Goal: Transaction & Acquisition: Purchase product/service

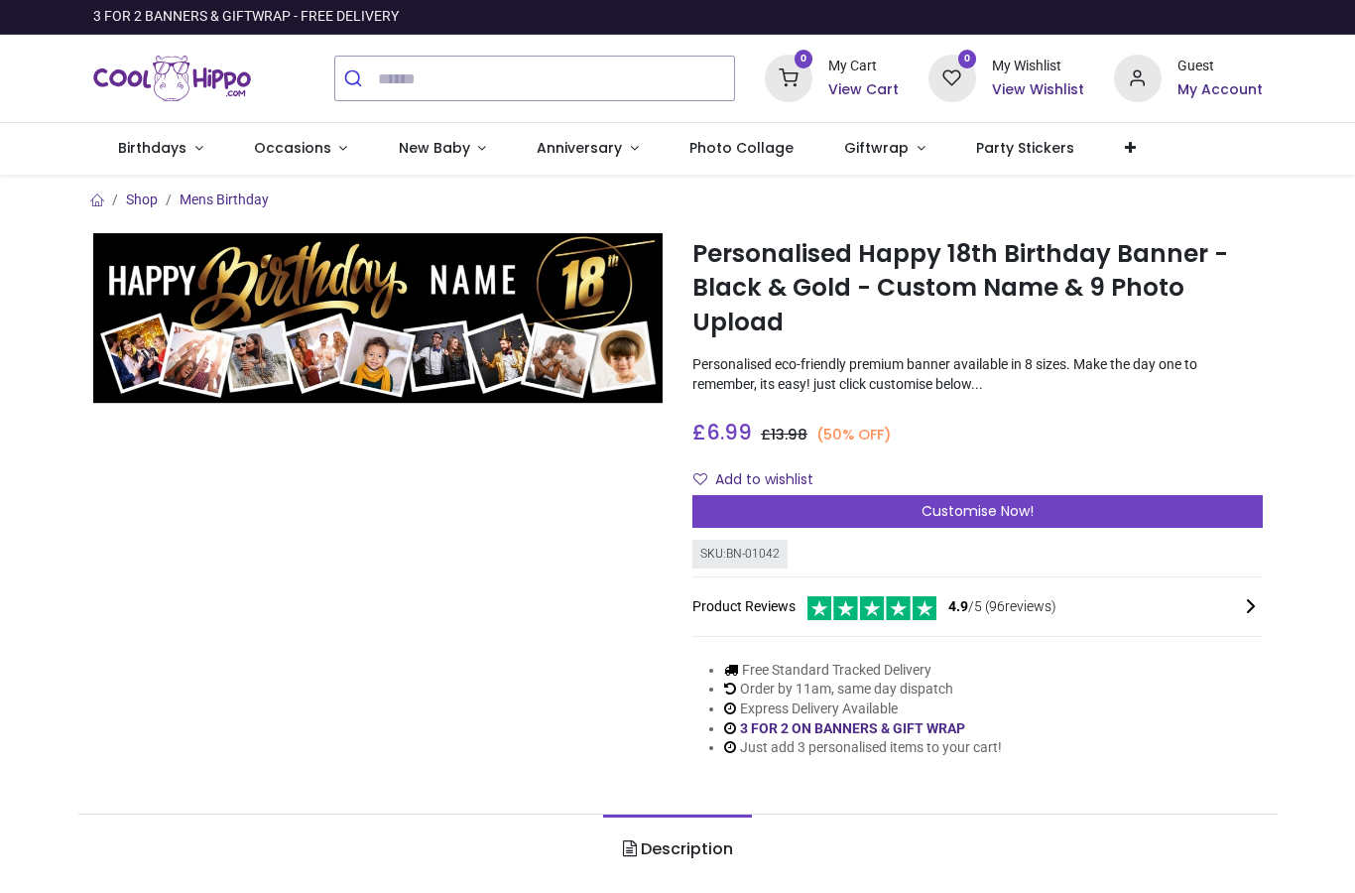
click at [957, 502] on span "Customise Now!" at bounding box center [977, 511] width 112 height 20
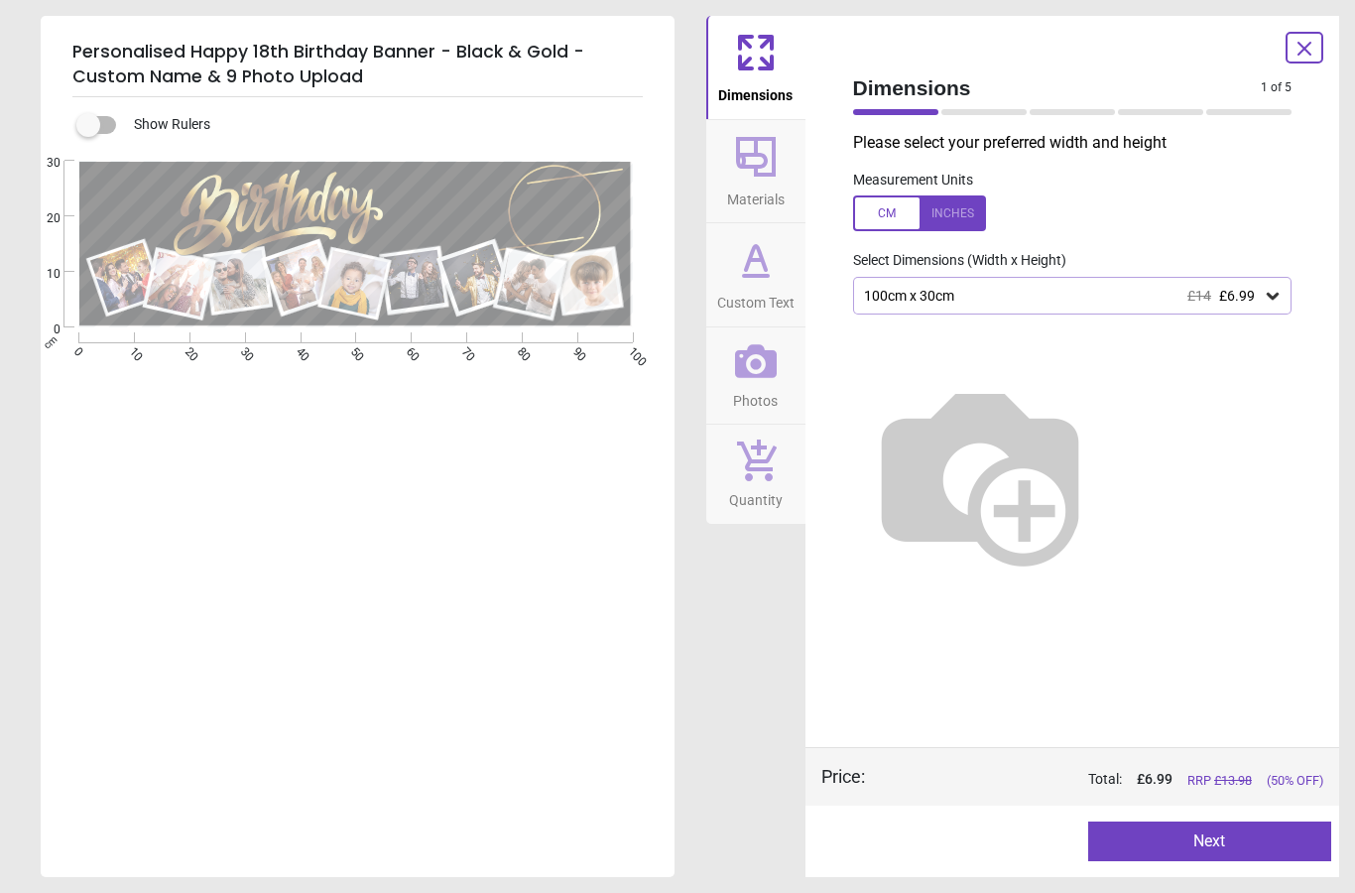
click at [1261, 288] on div "100cm x 30cm £14 £6.99" at bounding box center [1063, 296] width 402 height 17
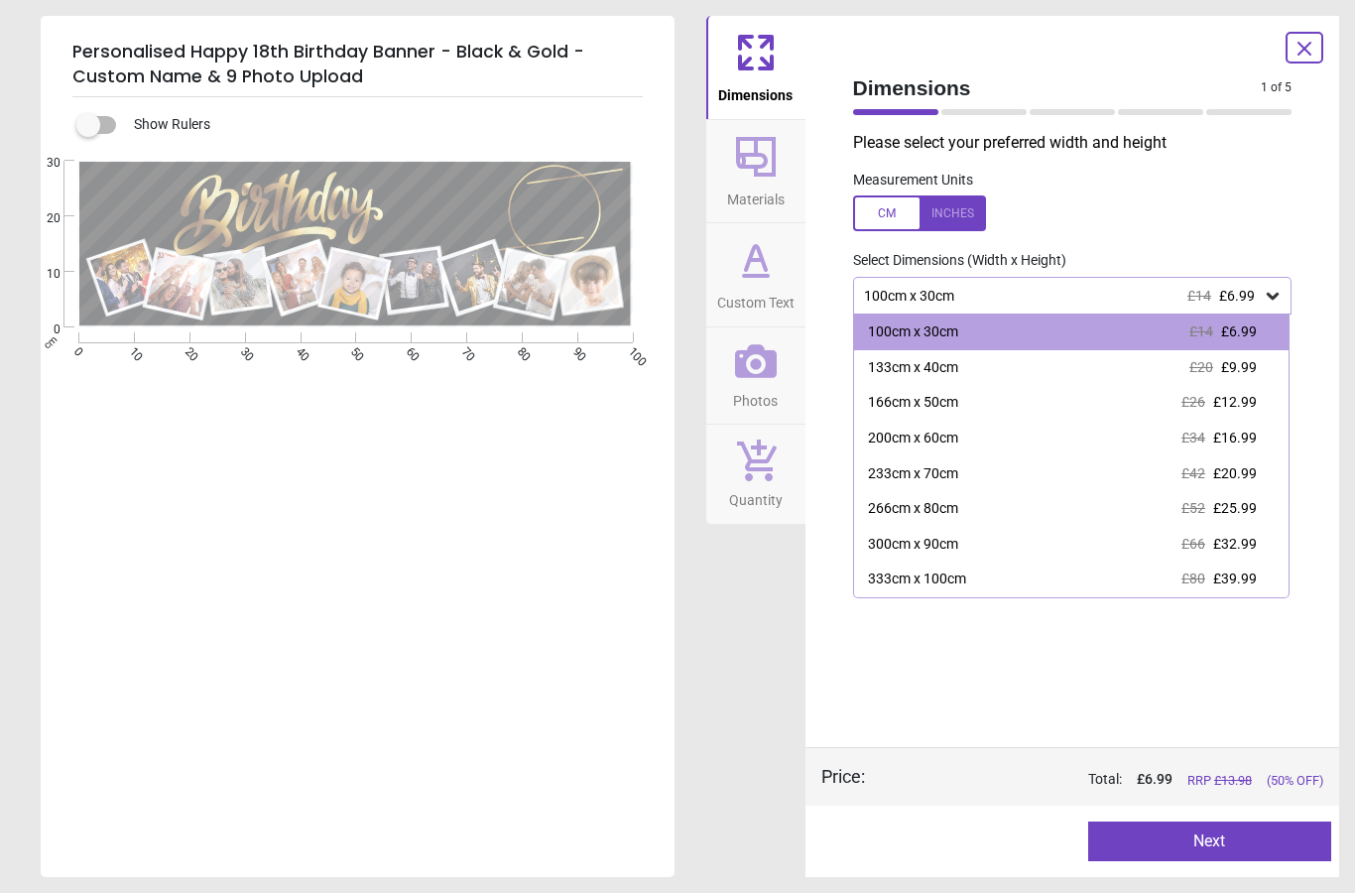
click at [1026, 442] on div "200cm x 60cm £34 £16.99" at bounding box center [1071, 439] width 435 height 36
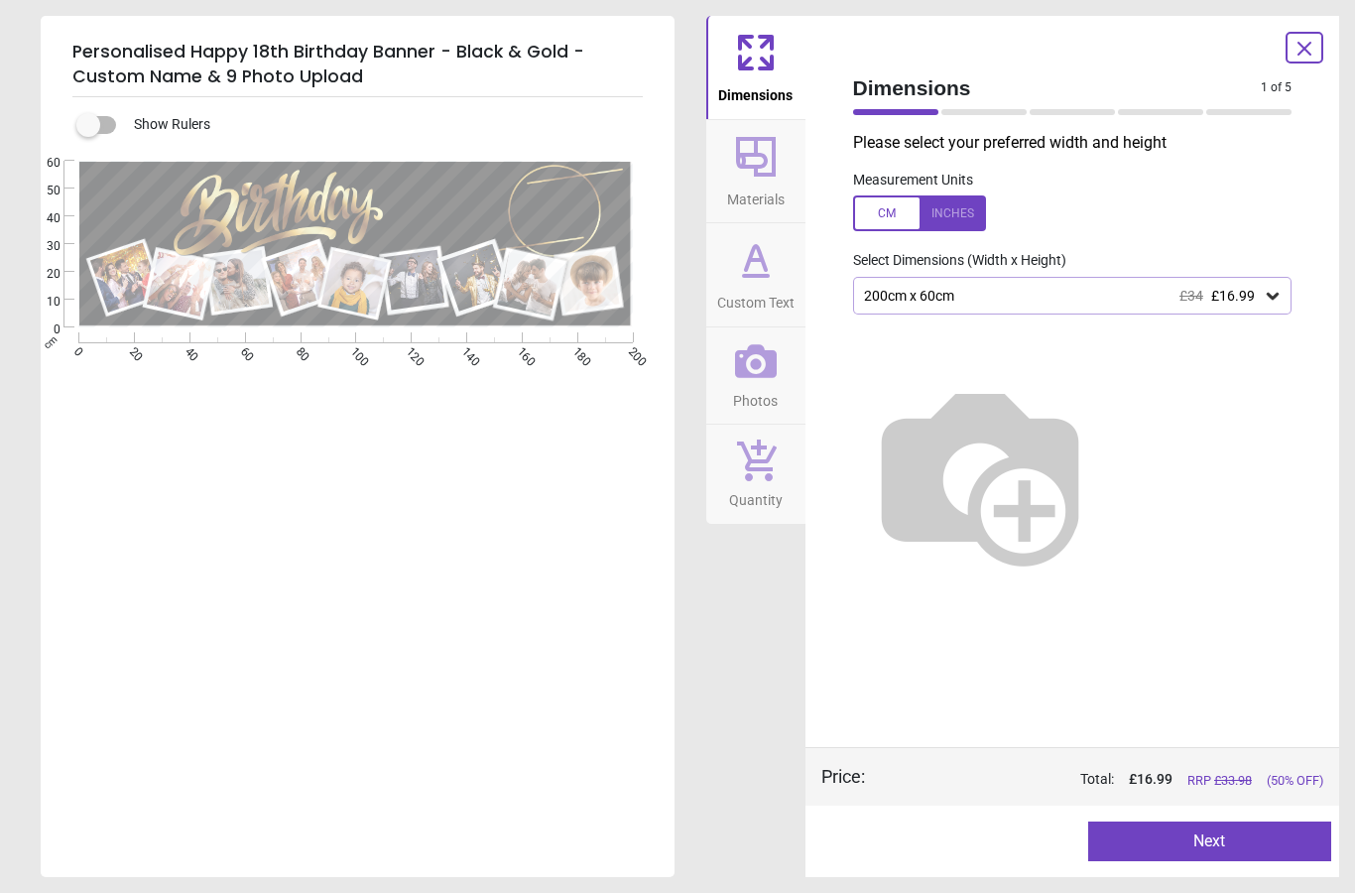
click at [1237, 849] on button "Next" at bounding box center [1209, 841] width 243 height 40
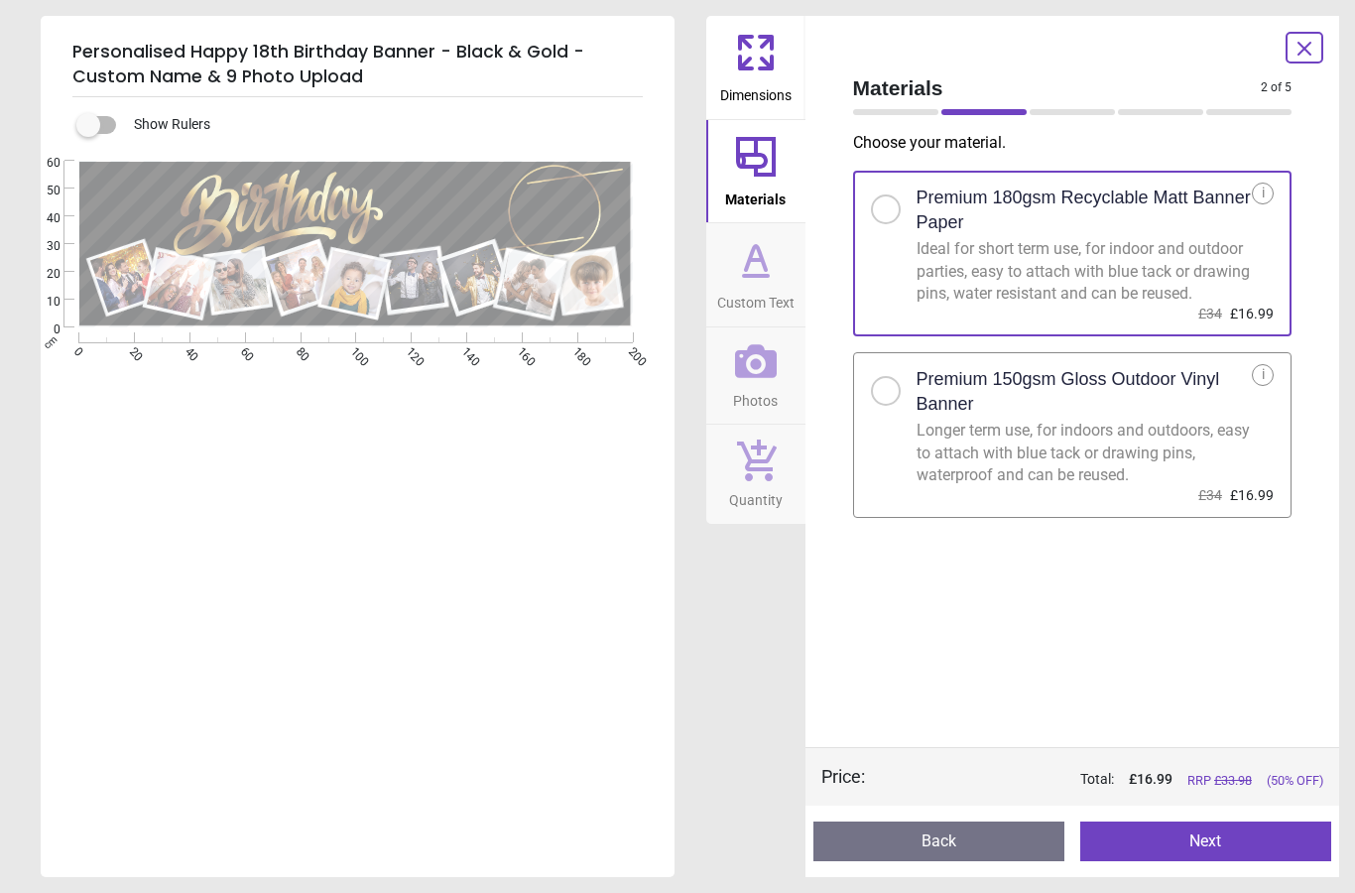
click at [1099, 406] on h2 "Premium 150gsm Gloss Outdoor Vinyl Banner" at bounding box center [1085, 392] width 336 height 50
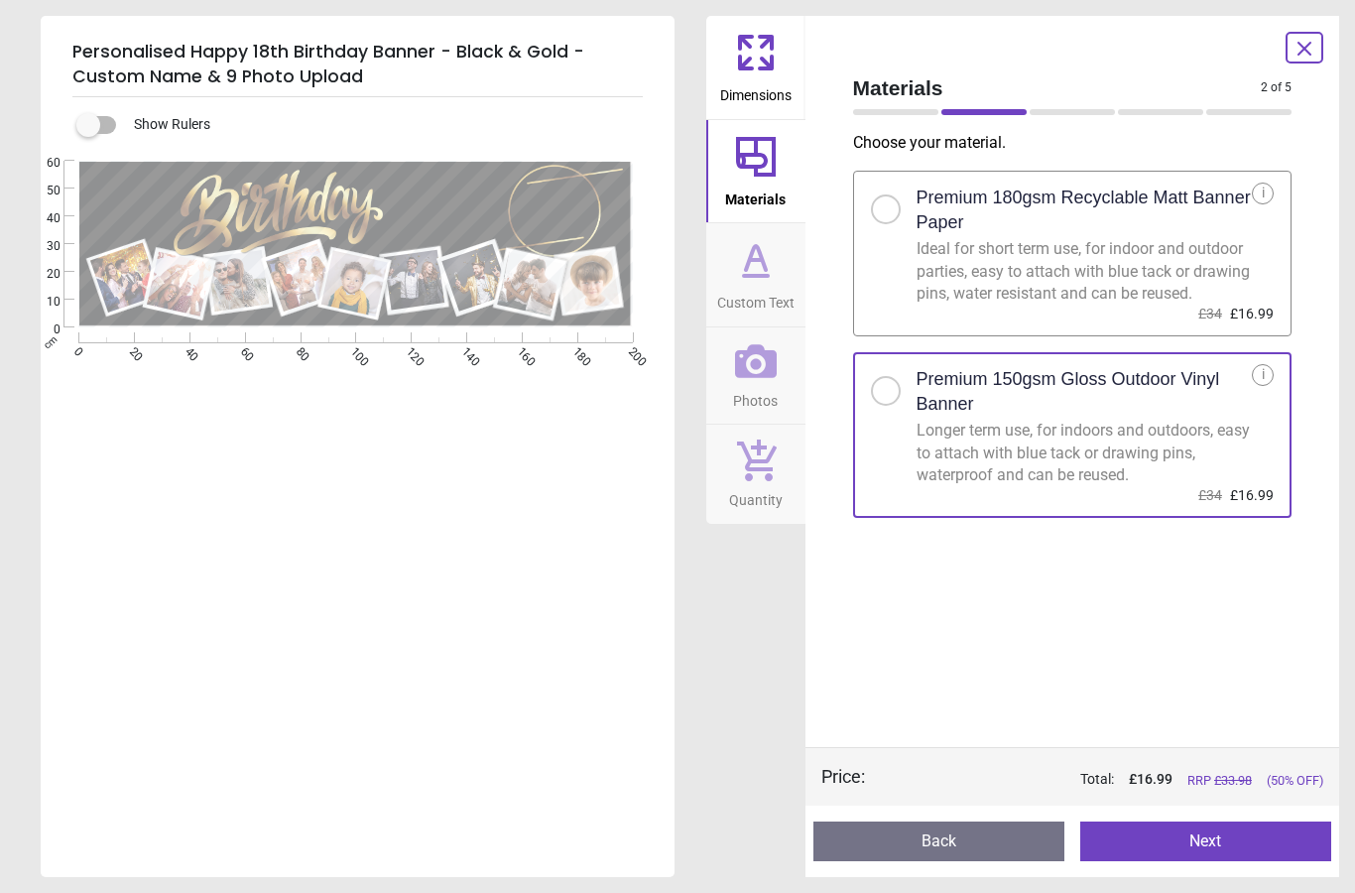
click at [1222, 846] on button "Next" at bounding box center [1205, 841] width 251 height 40
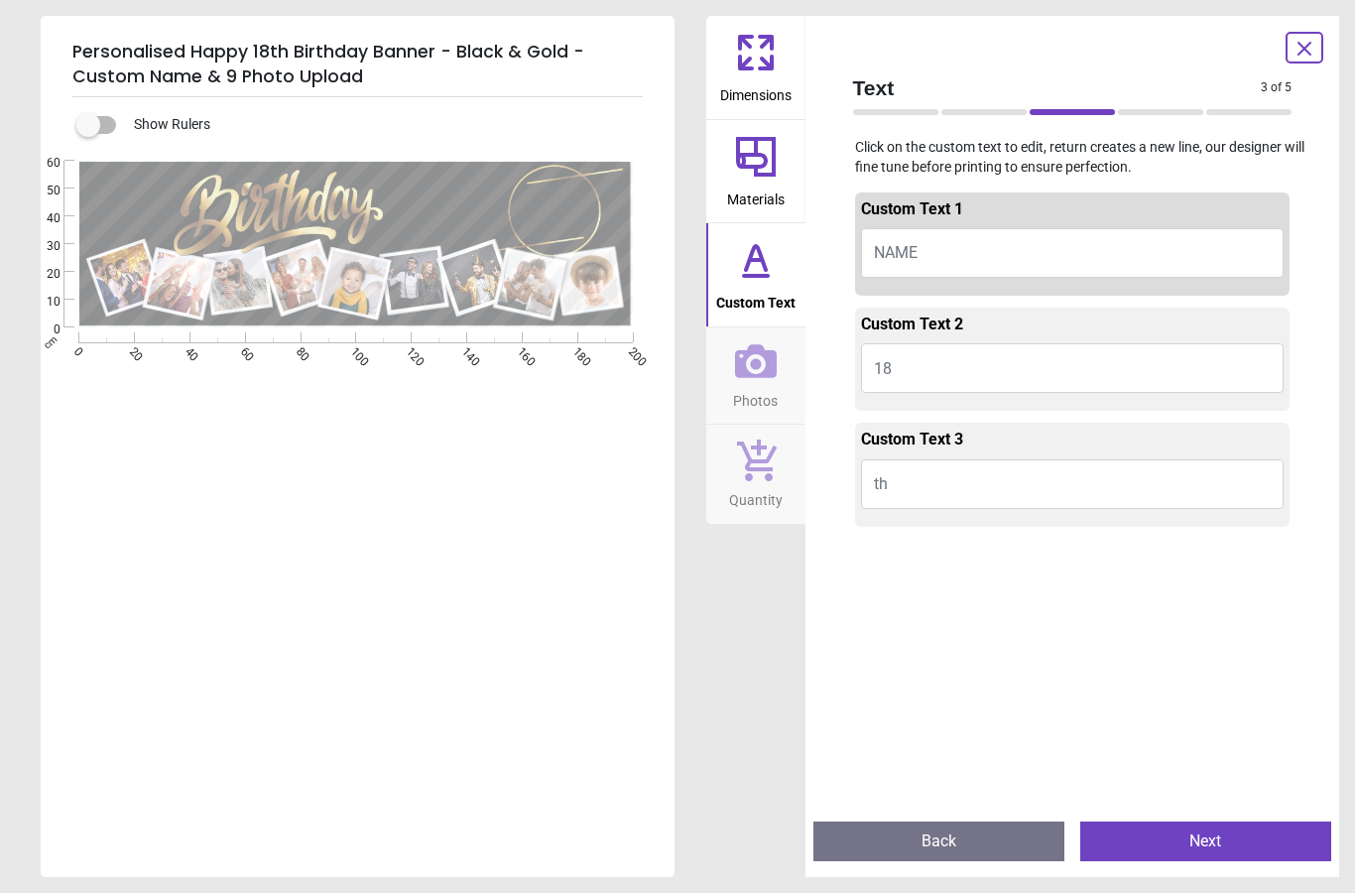
click at [987, 231] on button "NAME" at bounding box center [1073, 253] width 424 height 50
click at [970, 252] on button "NAME" at bounding box center [1073, 253] width 424 height 50
type textarea "****"
click at [1213, 837] on button "Next" at bounding box center [1205, 841] width 251 height 40
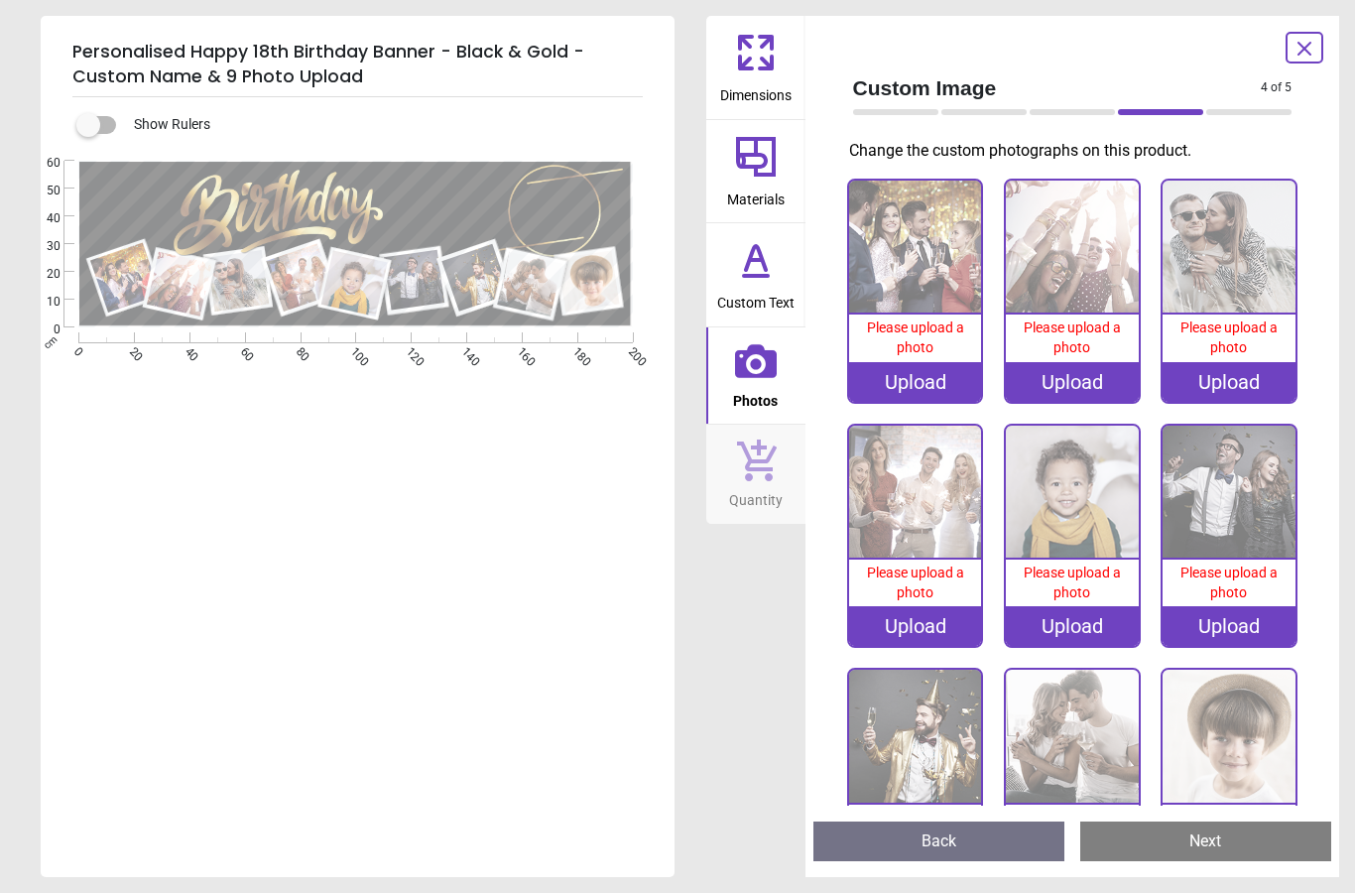
click at [937, 259] on img at bounding box center [915, 247] width 133 height 133
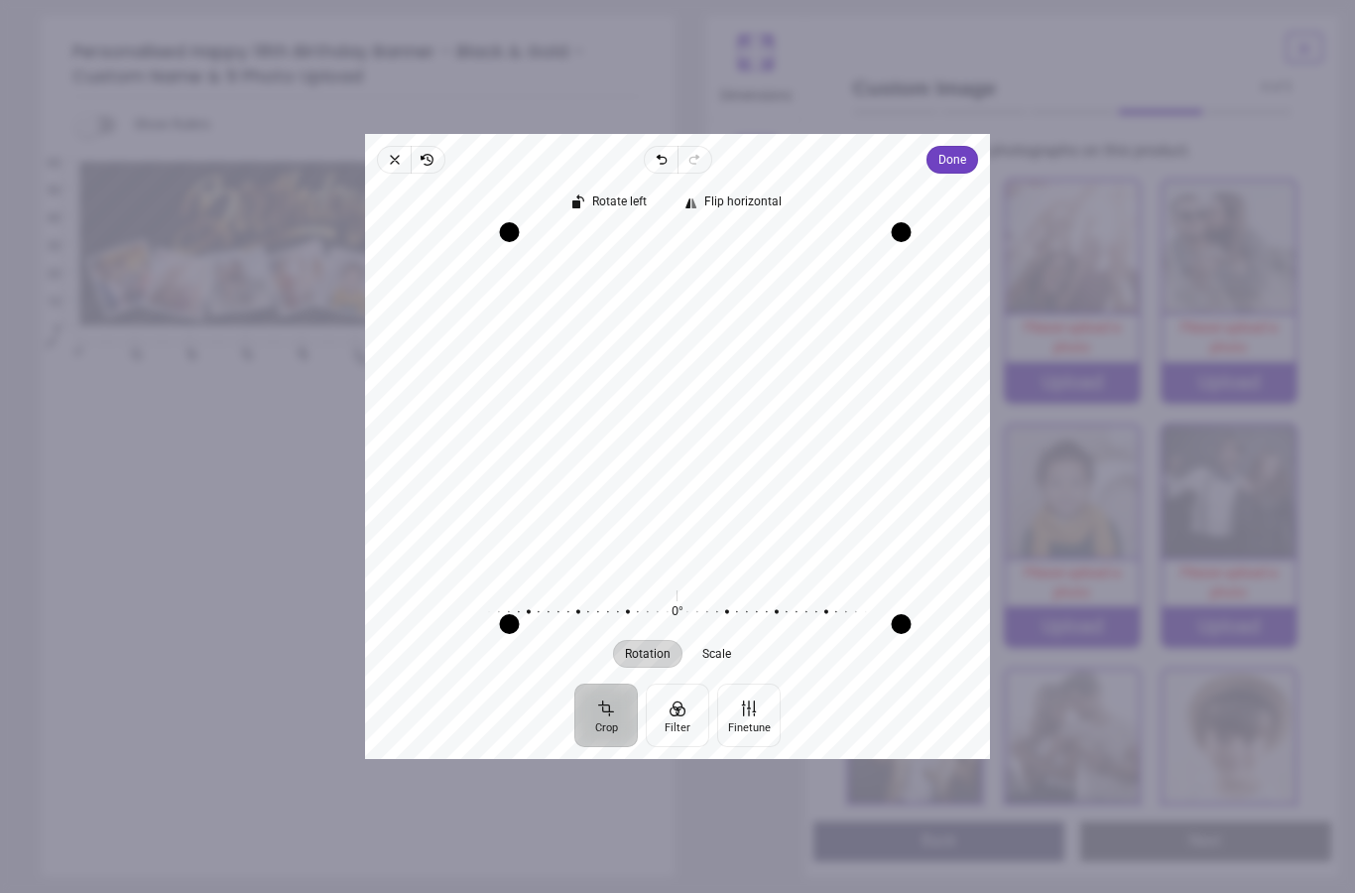
click at [966, 148] on span "Done" at bounding box center [952, 160] width 28 height 24
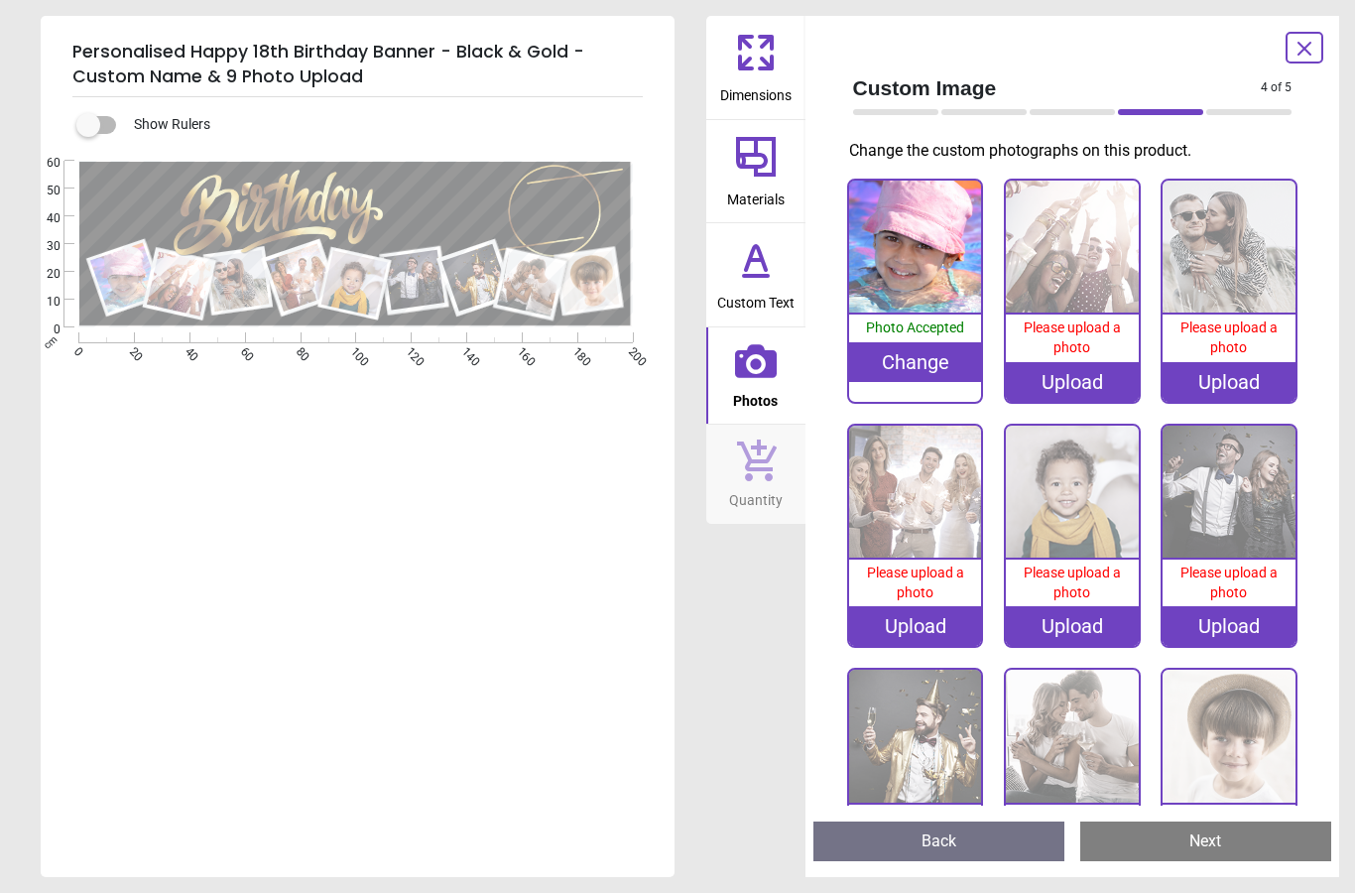
click at [1098, 375] on div "Upload" at bounding box center [1072, 382] width 133 height 40
click at [1053, 369] on div "Upload" at bounding box center [1072, 382] width 133 height 40
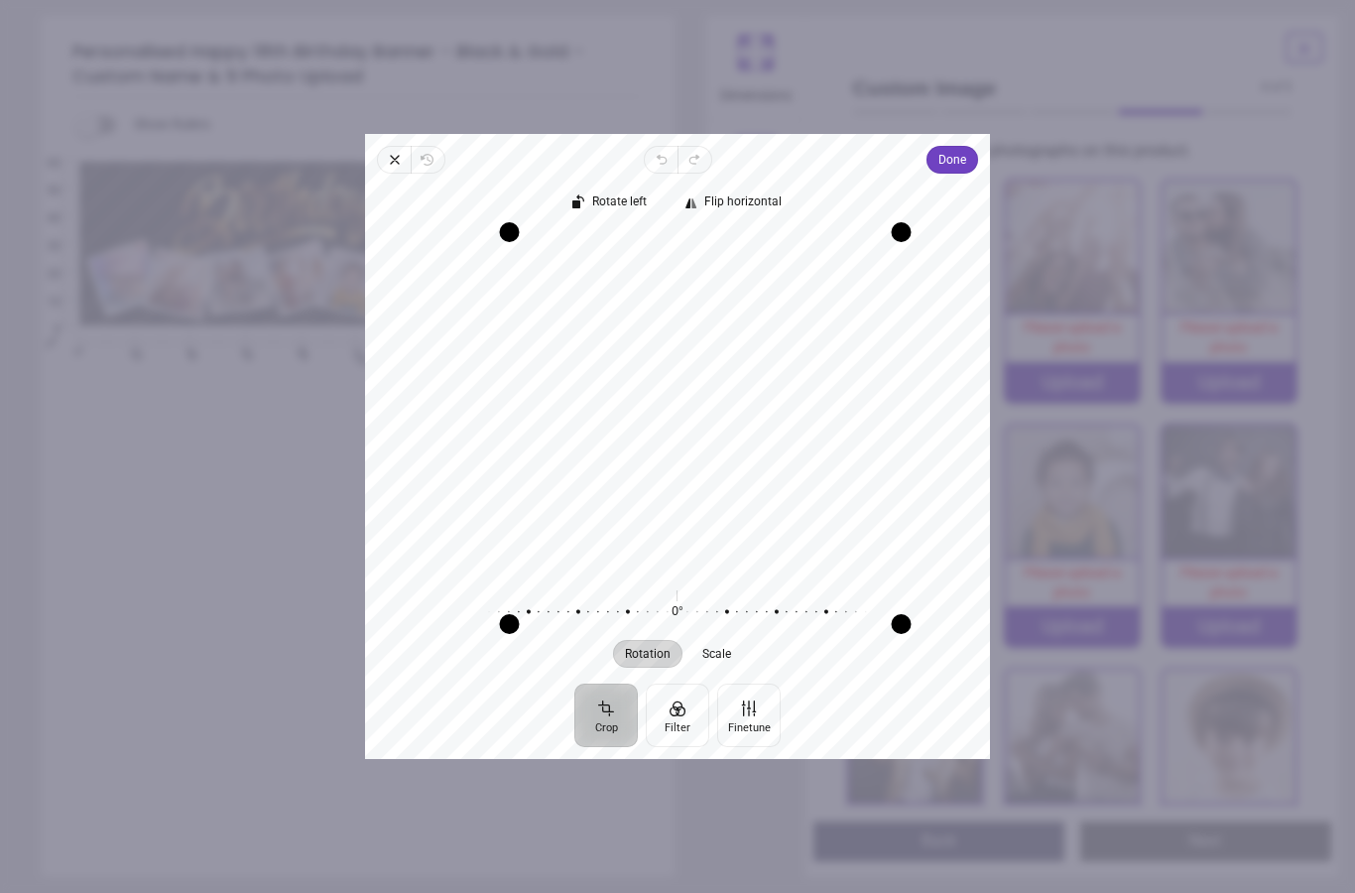
click at [966, 148] on span "Done" at bounding box center [952, 160] width 28 height 24
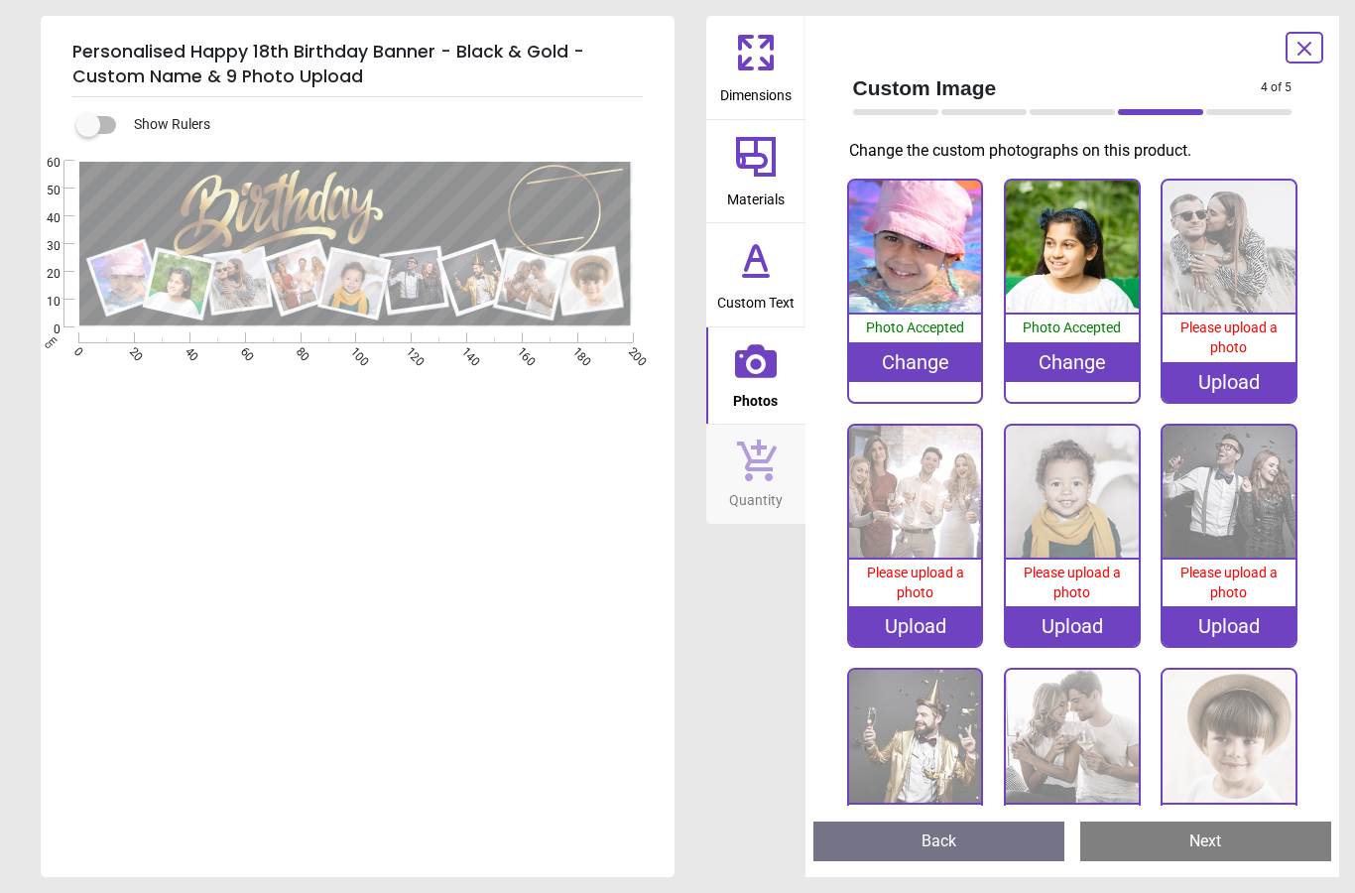
click at [1253, 368] on div "Upload" at bounding box center [1229, 382] width 133 height 40
click at [1254, 382] on div "Upload" at bounding box center [1229, 382] width 133 height 40
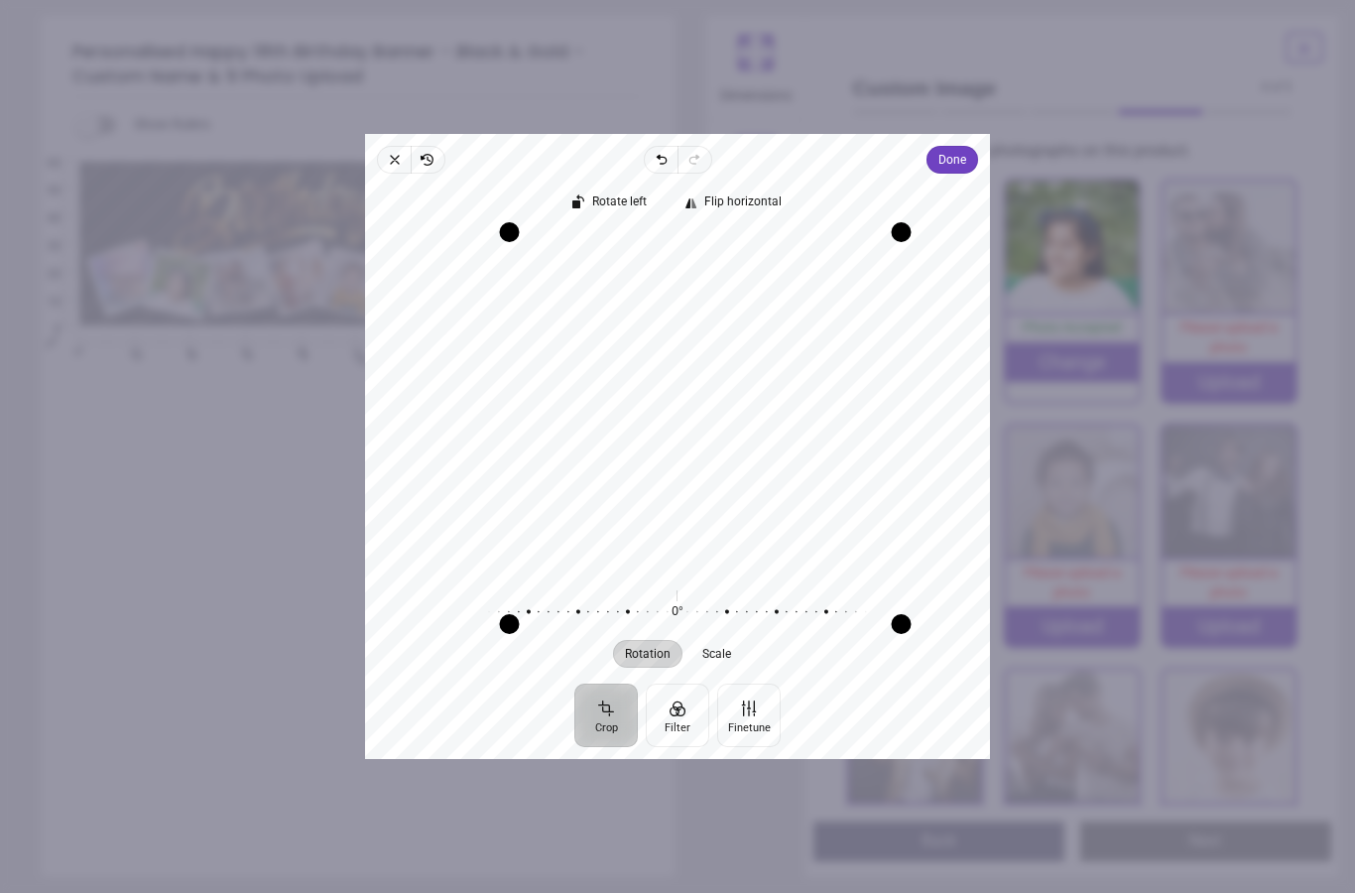
click at [966, 148] on span "Done" at bounding box center [952, 160] width 28 height 24
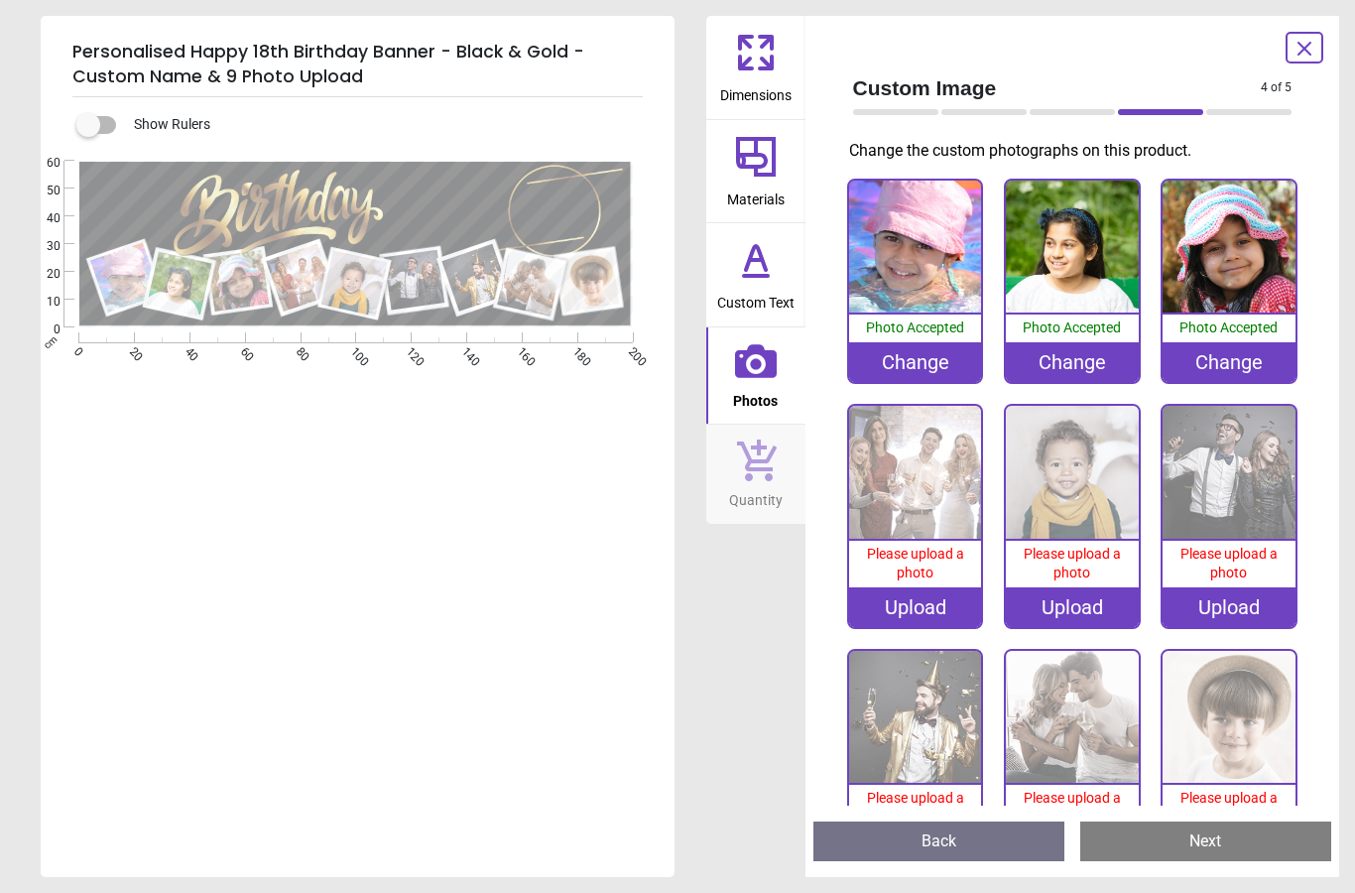
click at [928, 617] on div "Upload" at bounding box center [915, 607] width 133 height 40
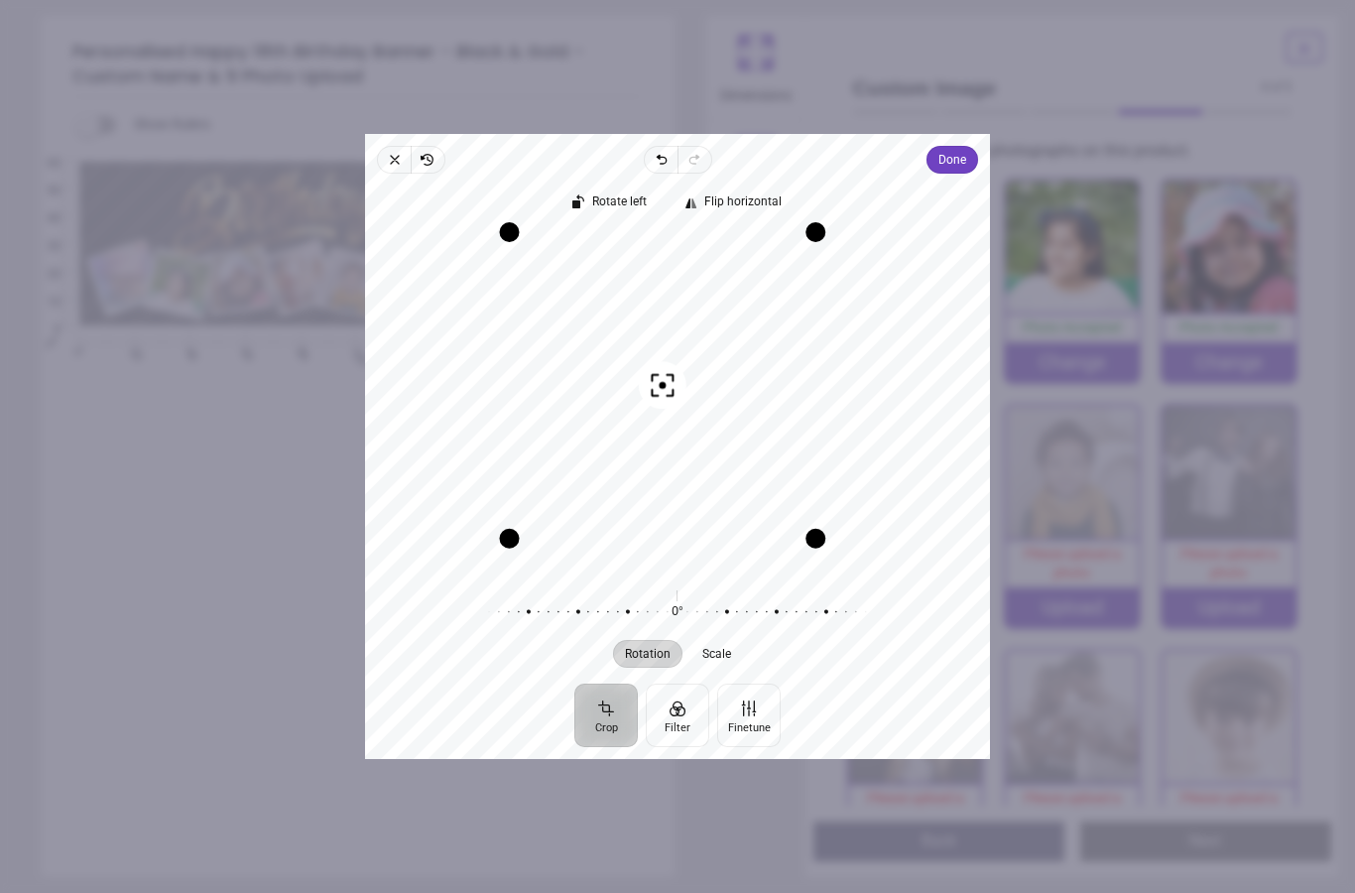
click at [698, 415] on div "Recenter" at bounding box center [677, 400] width 593 height 335
click at [966, 148] on span "Done" at bounding box center [952, 160] width 28 height 24
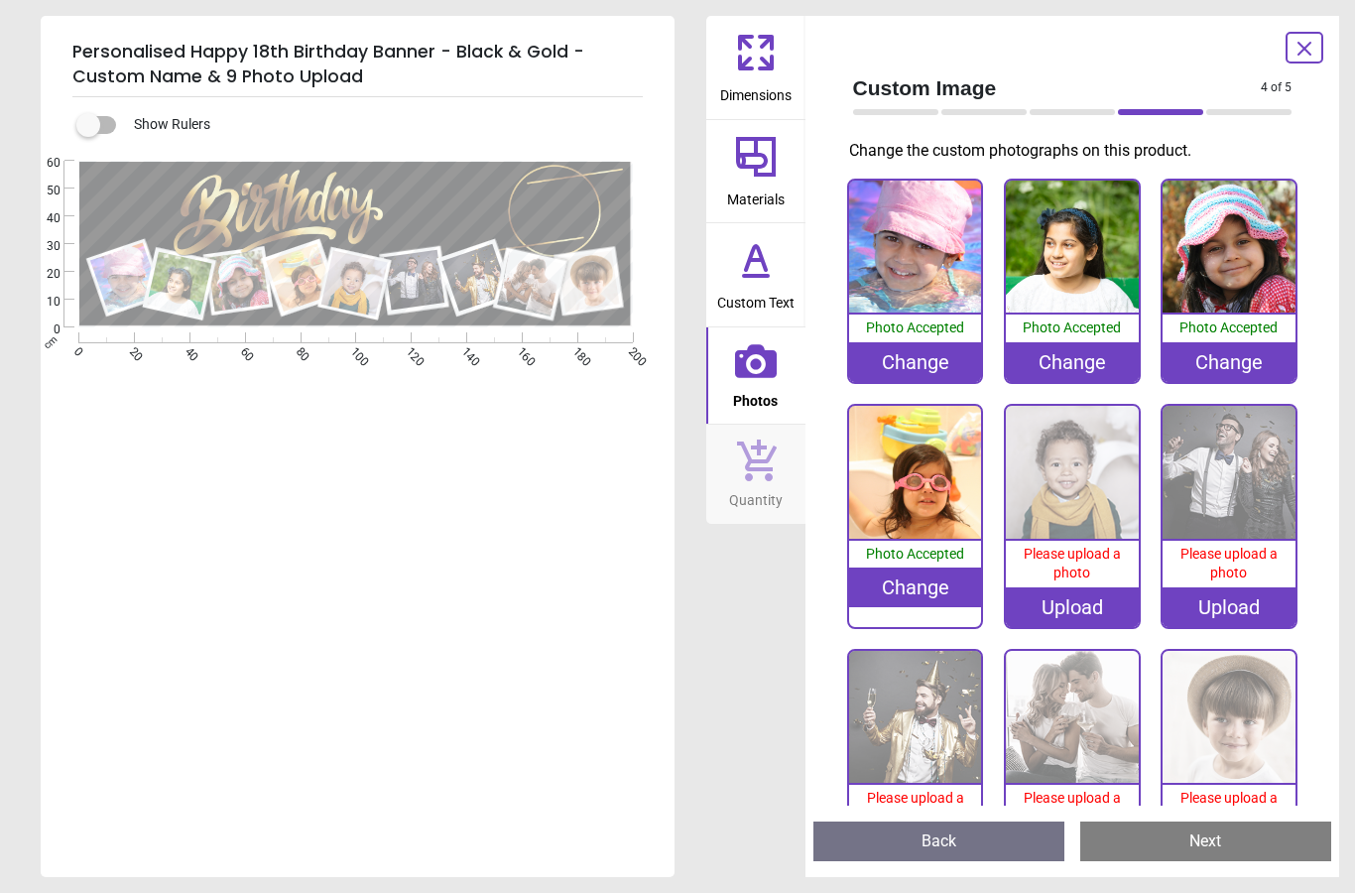
click at [1083, 588] on div "Upload" at bounding box center [1072, 607] width 133 height 40
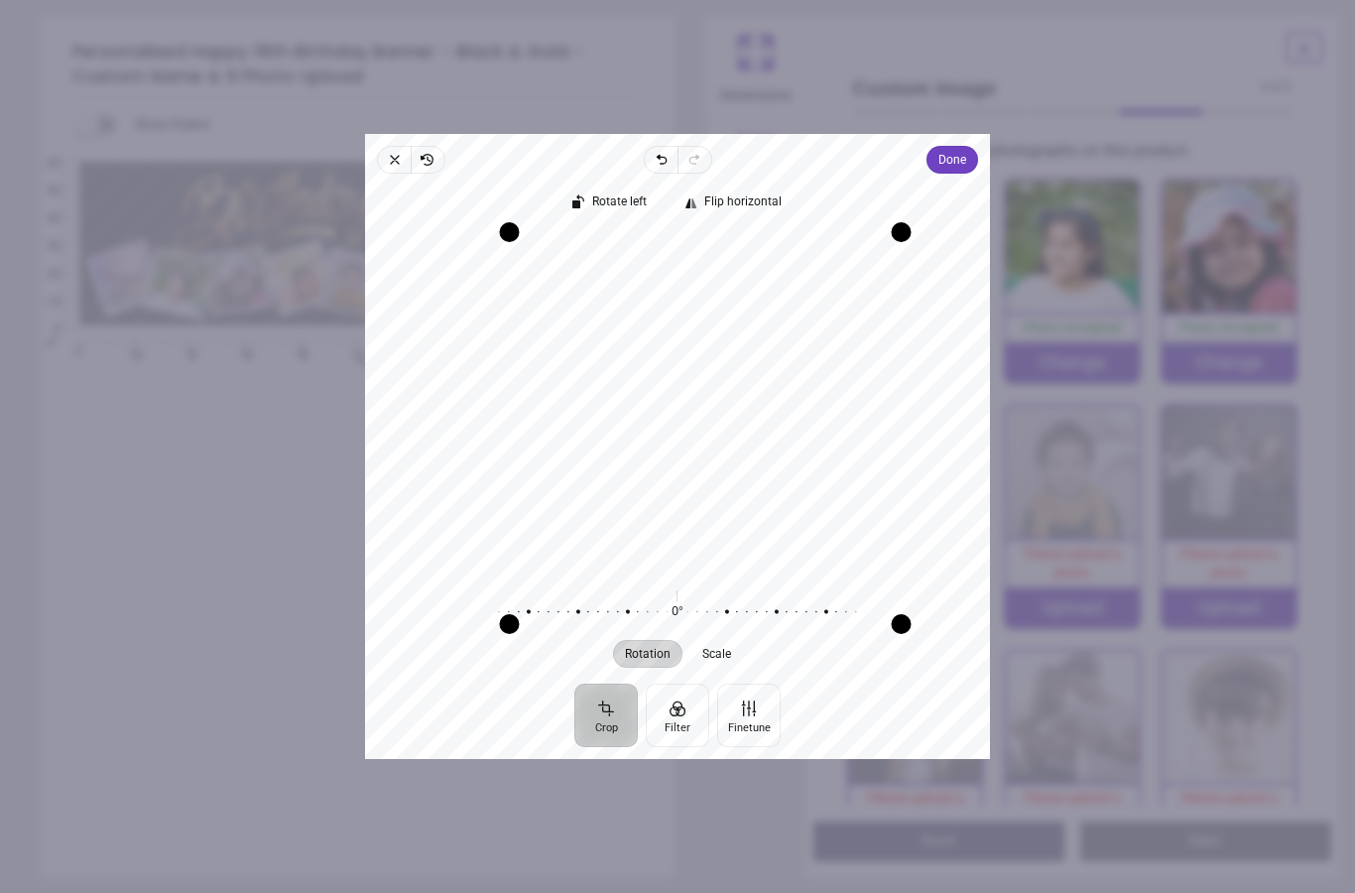
click at [966, 146] on span "Done" at bounding box center [952, 160] width 28 height 28
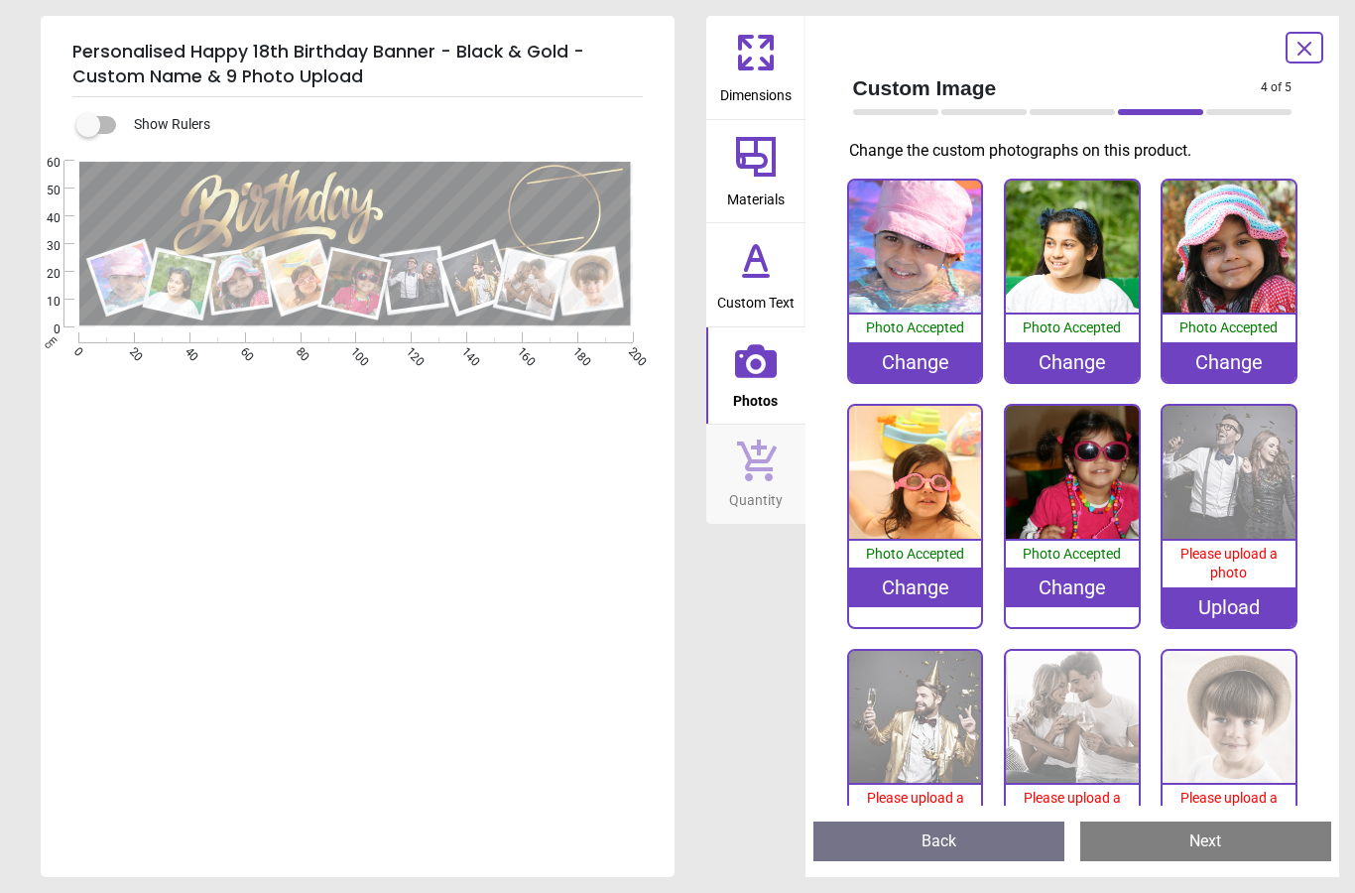
click at [1254, 603] on div "Upload" at bounding box center [1229, 607] width 133 height 40
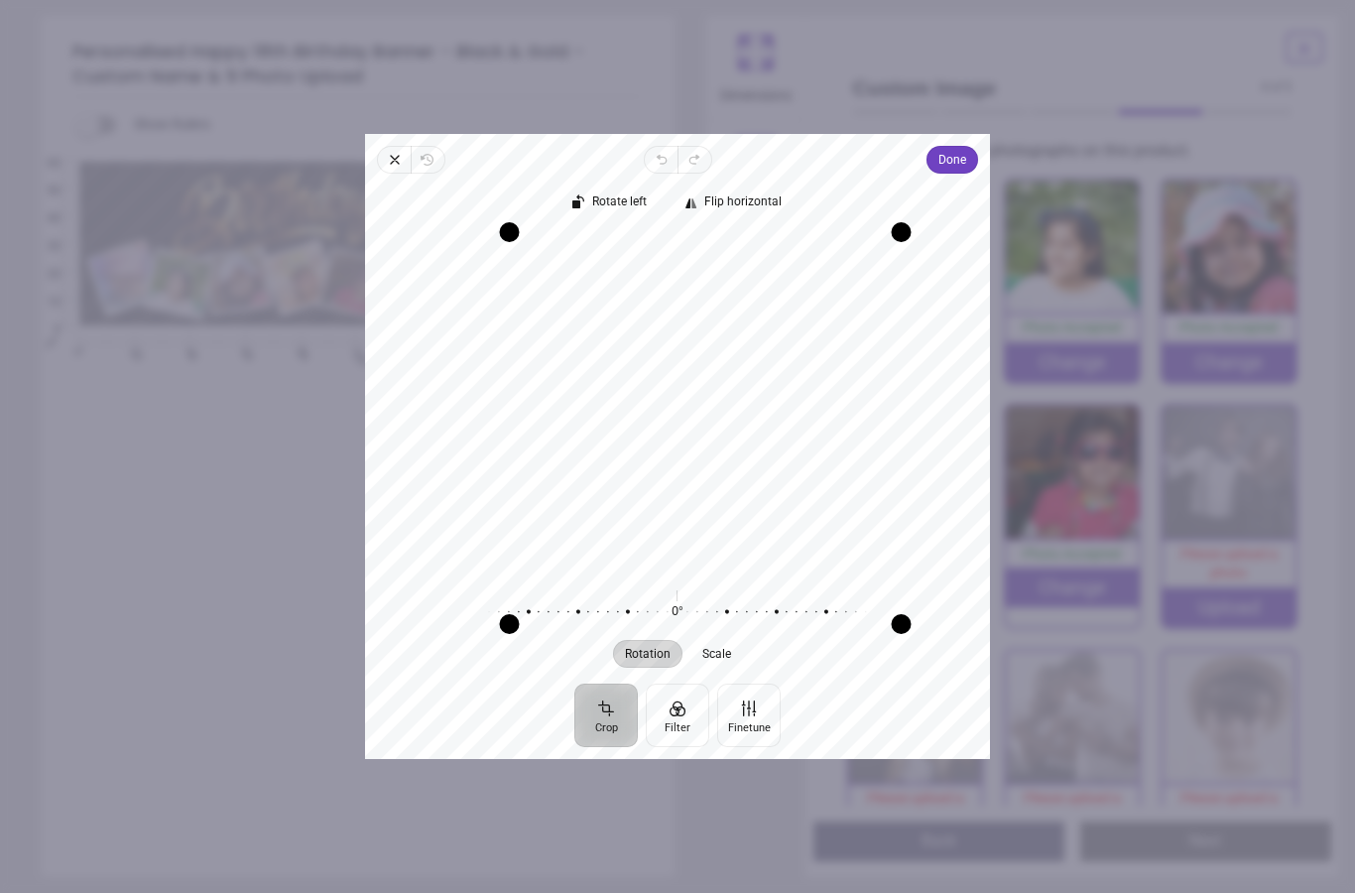
click at [966, 148] on span "Done" at bounding box center [952, 160] width 28 height 24
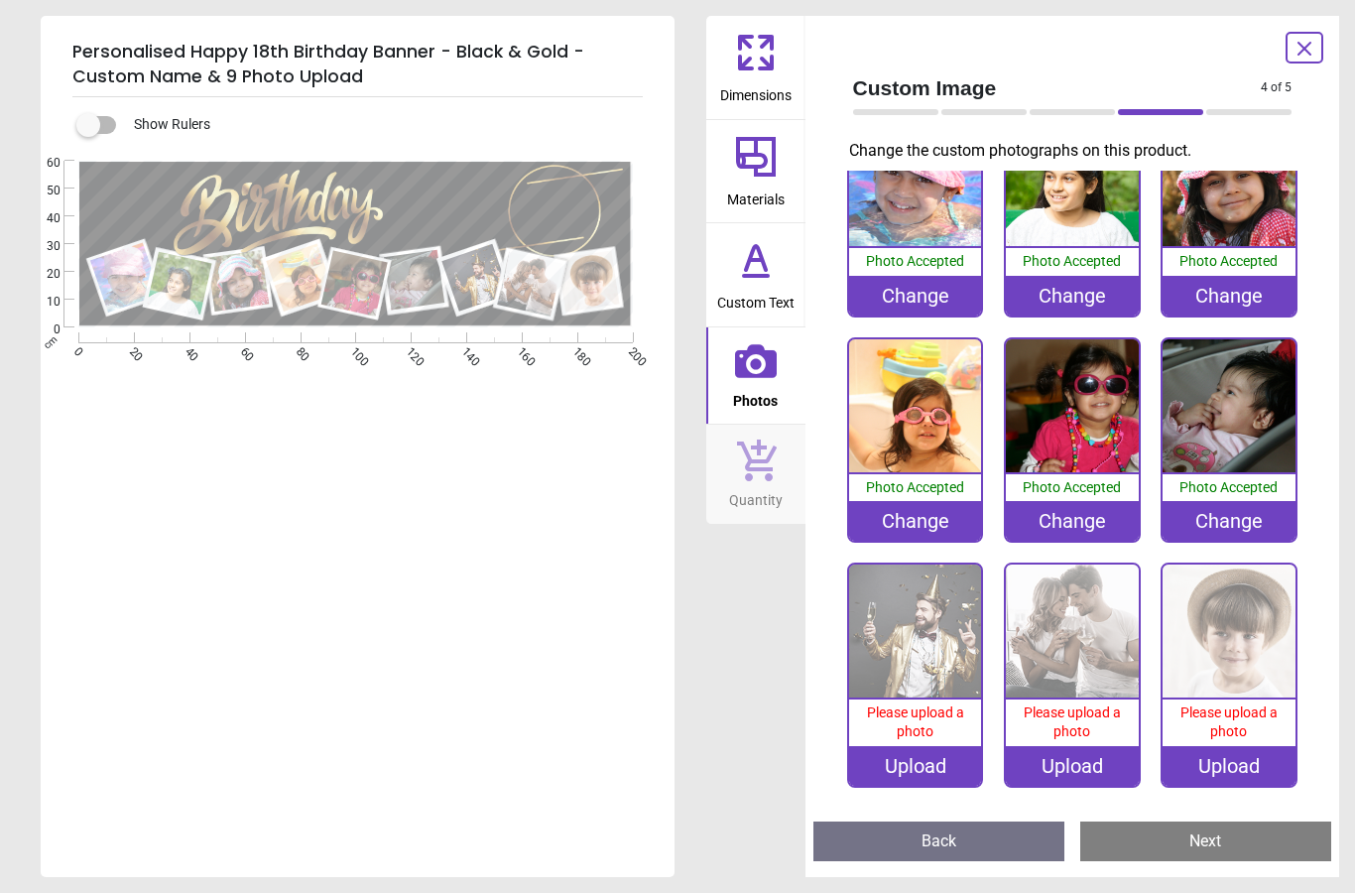
scroll to position [65, 0]
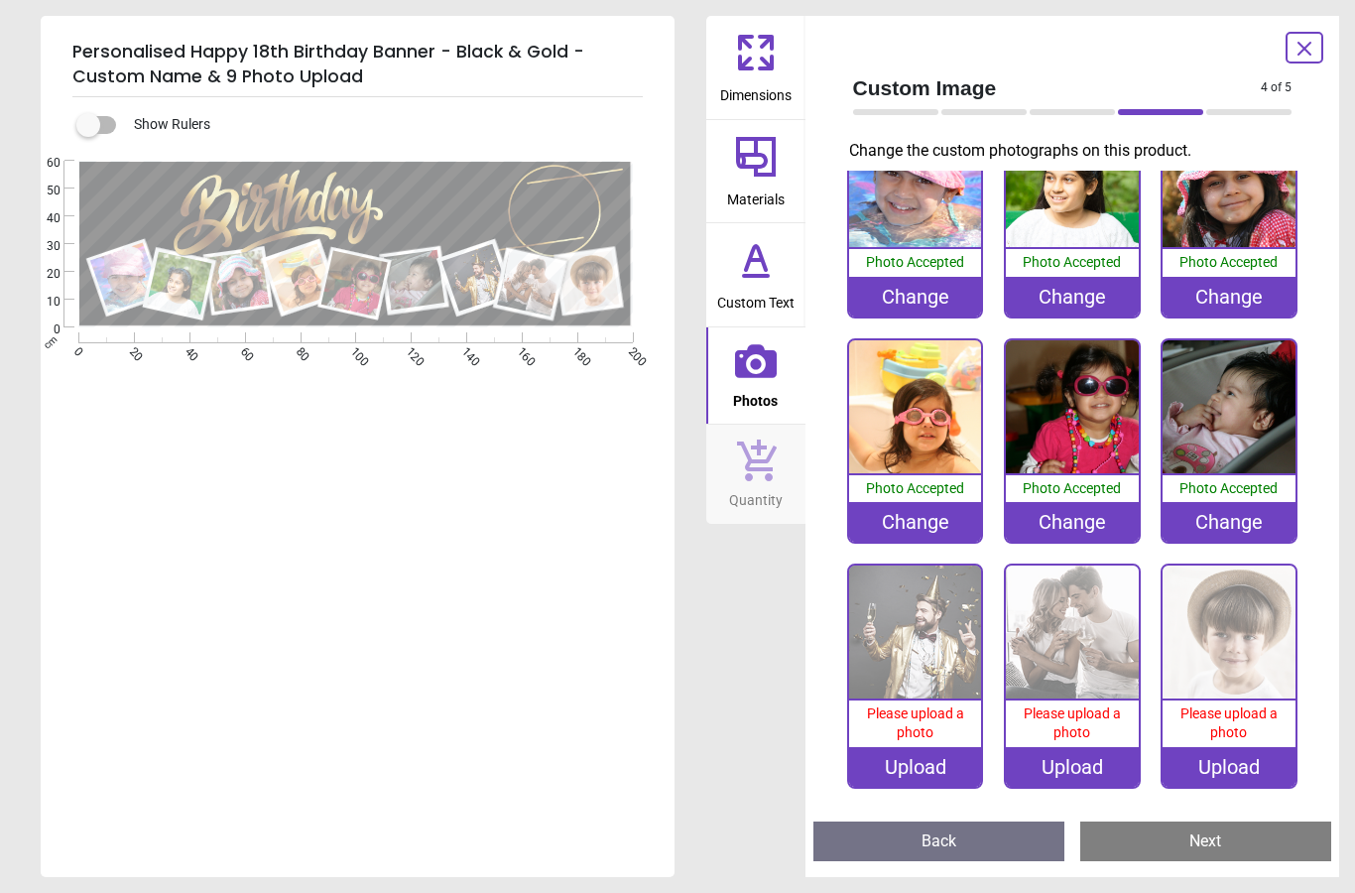
click at [930, 769] on div "Upload" at bounding box center [915, 767] width 133 height 40
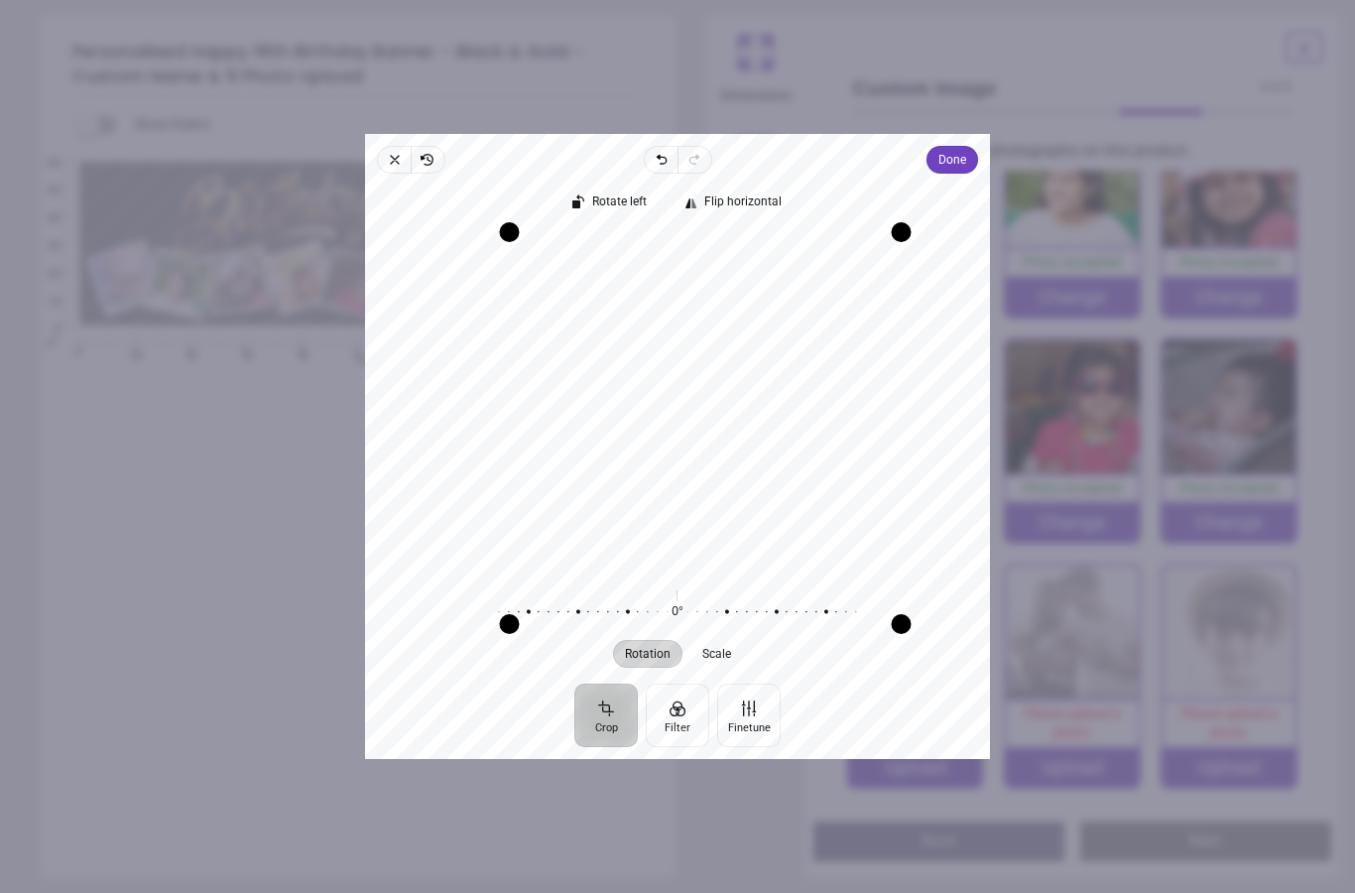
click at [966, 148] on span "Done" at bounding box center [952, 160] width 28 height 24
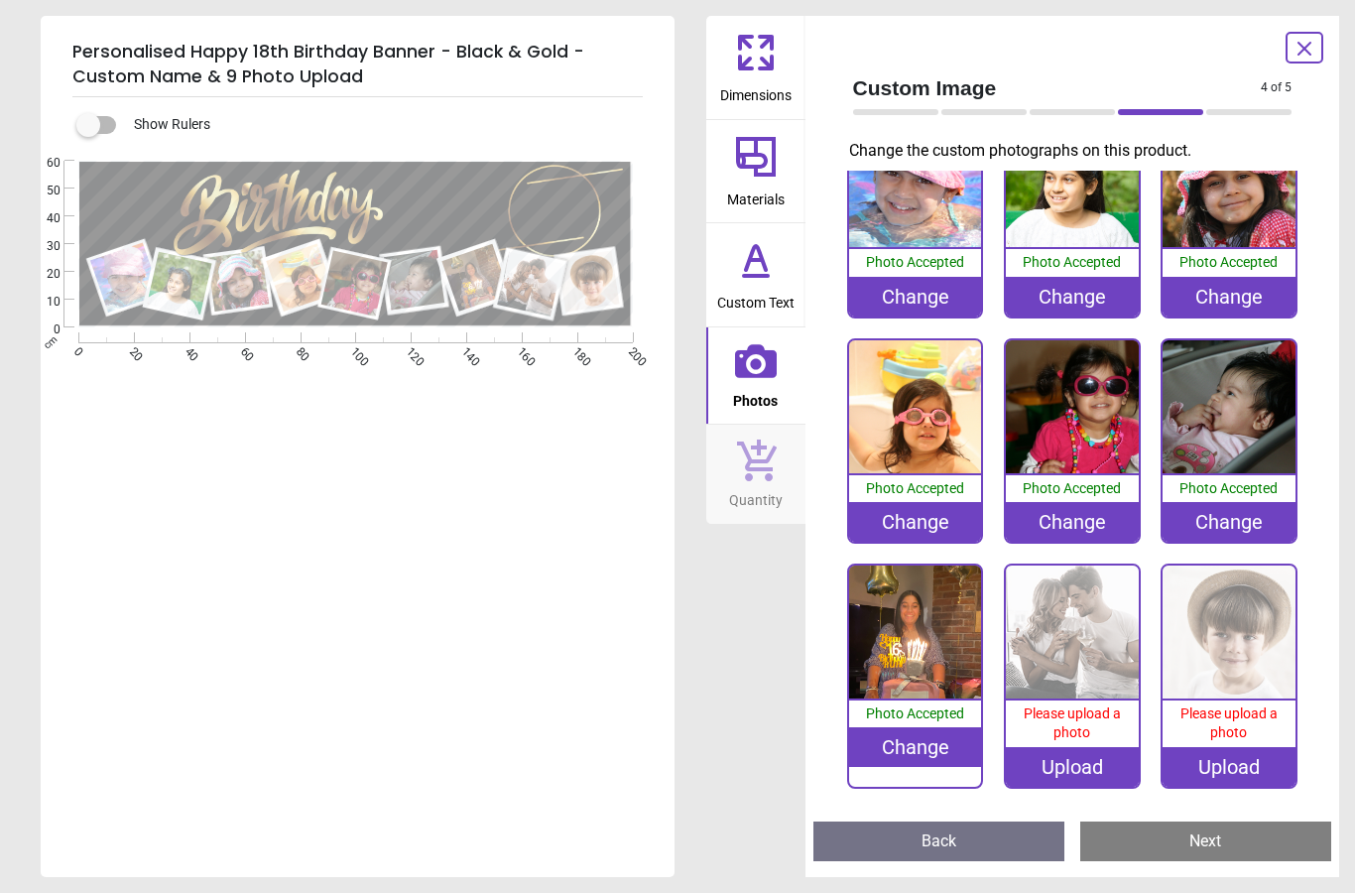
click at [1095, 772] on div "Upload" at bounding box center [1072, 767] width 133 height 40
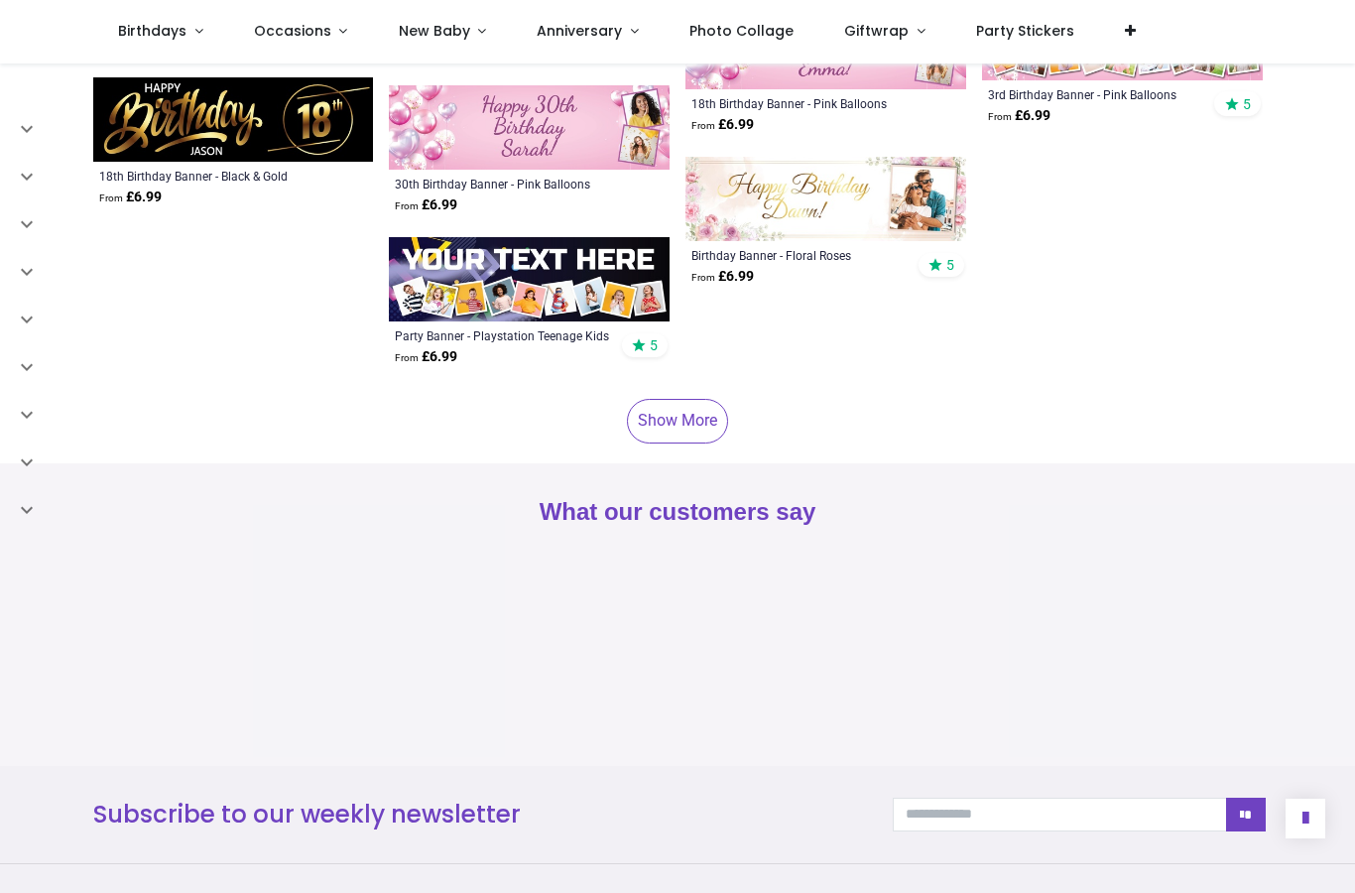
scroll to position [5760, 0]
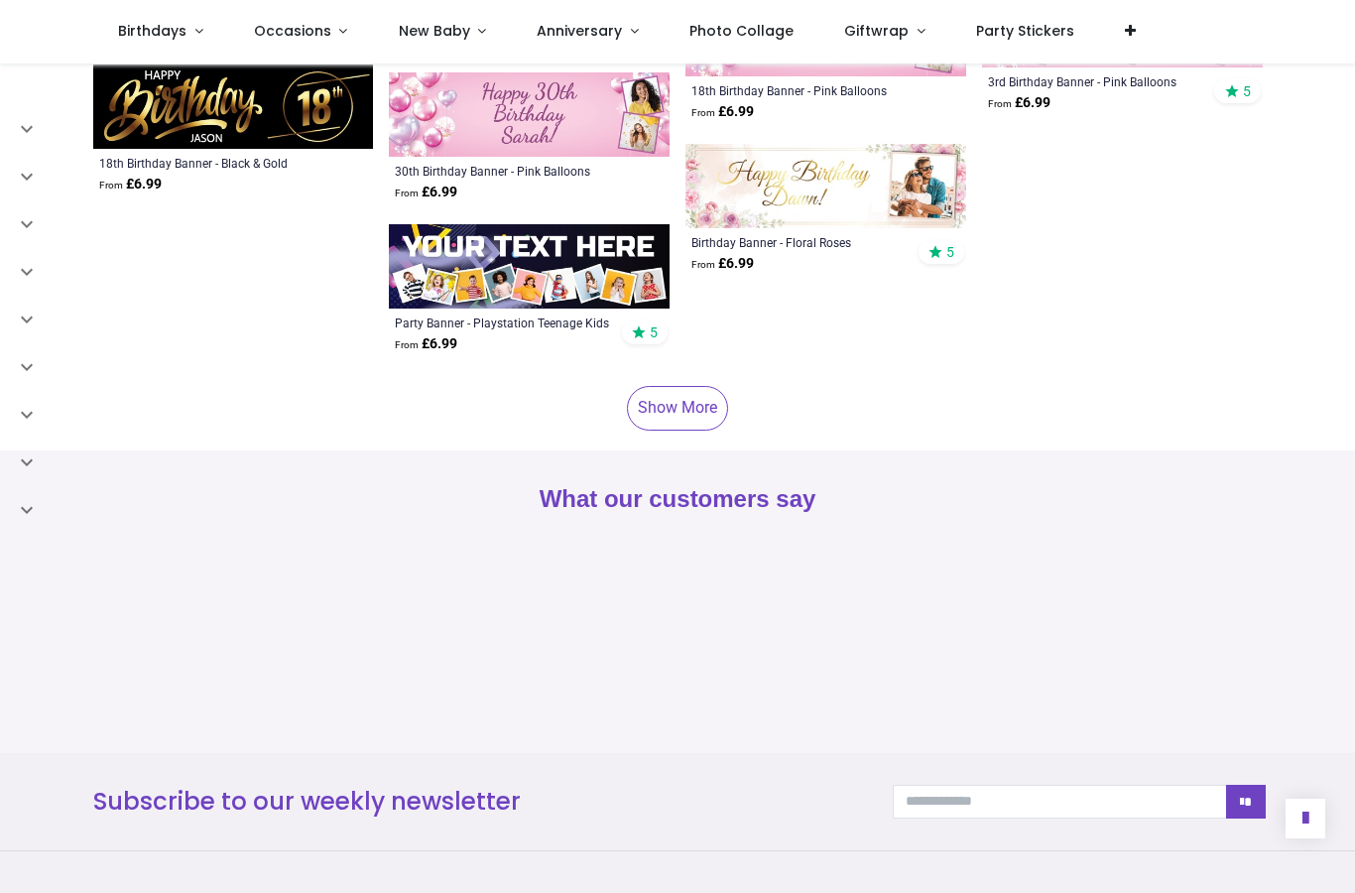
click at [682, 407] on link "Show More" at bounding box center [677, 408] width 101 height 44
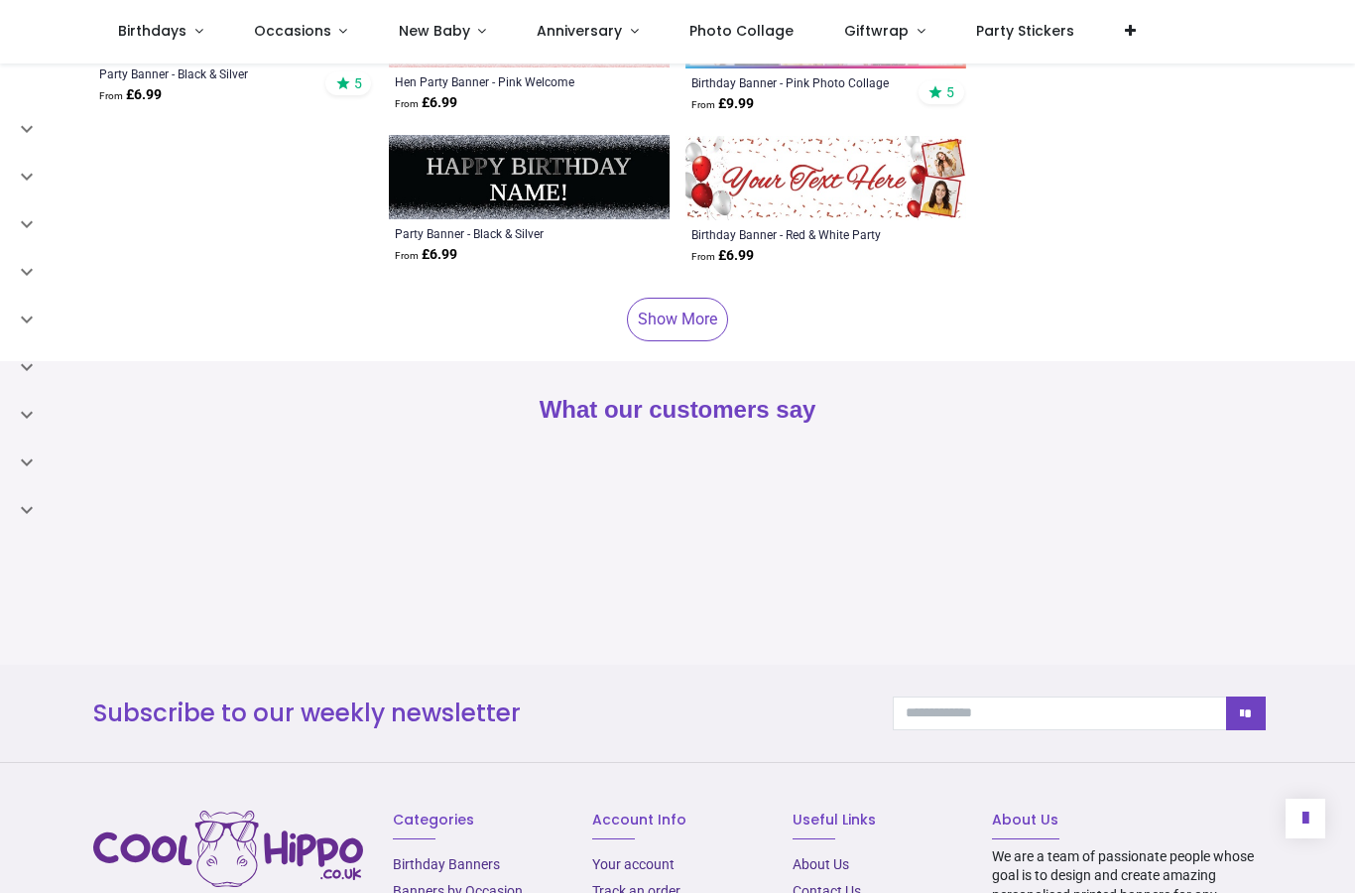
scroll to position [10851, 0]
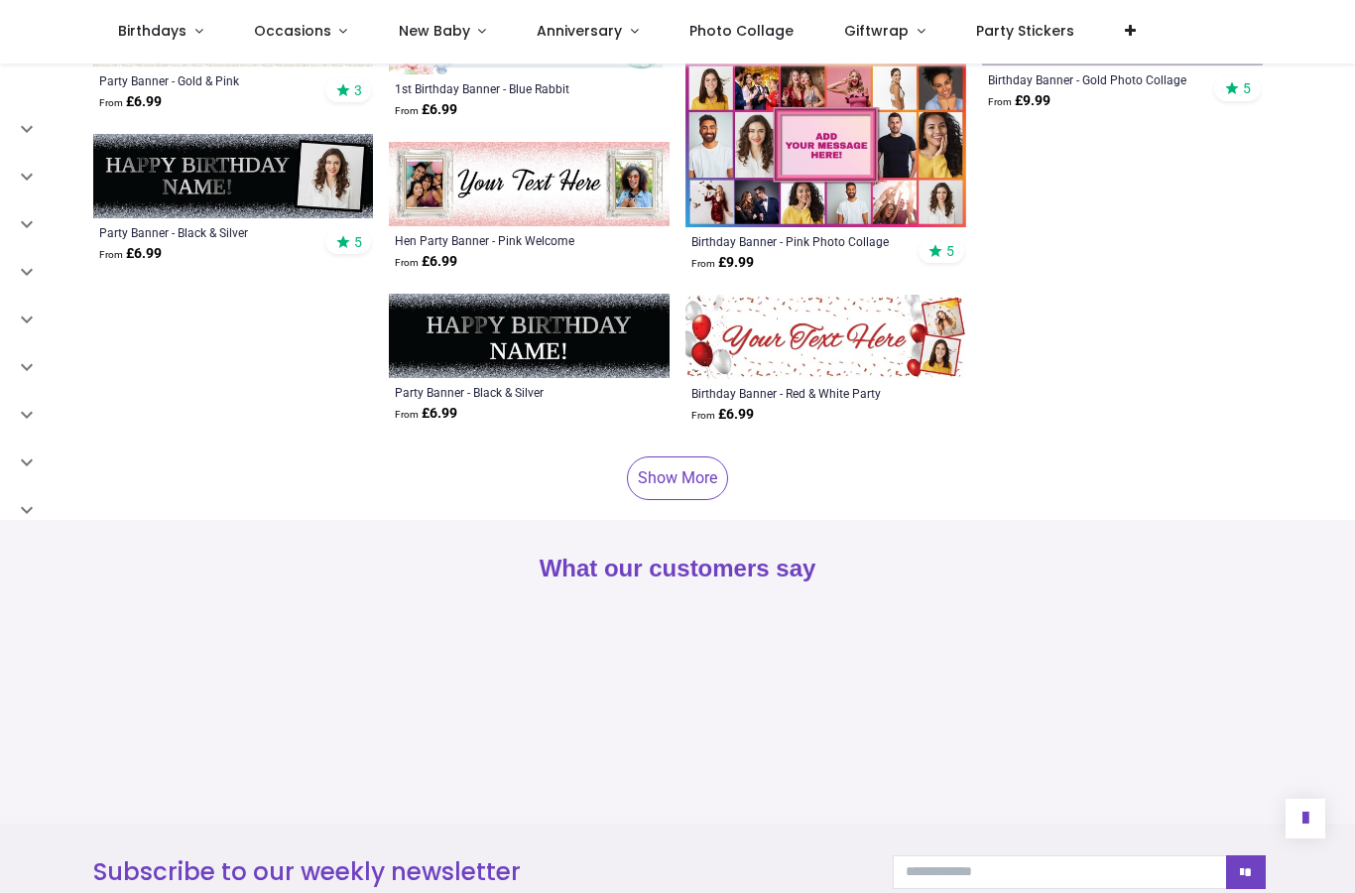
click at [196, 38] on link "Birthdays" at bounding box center [161, 31] width 136 height 63
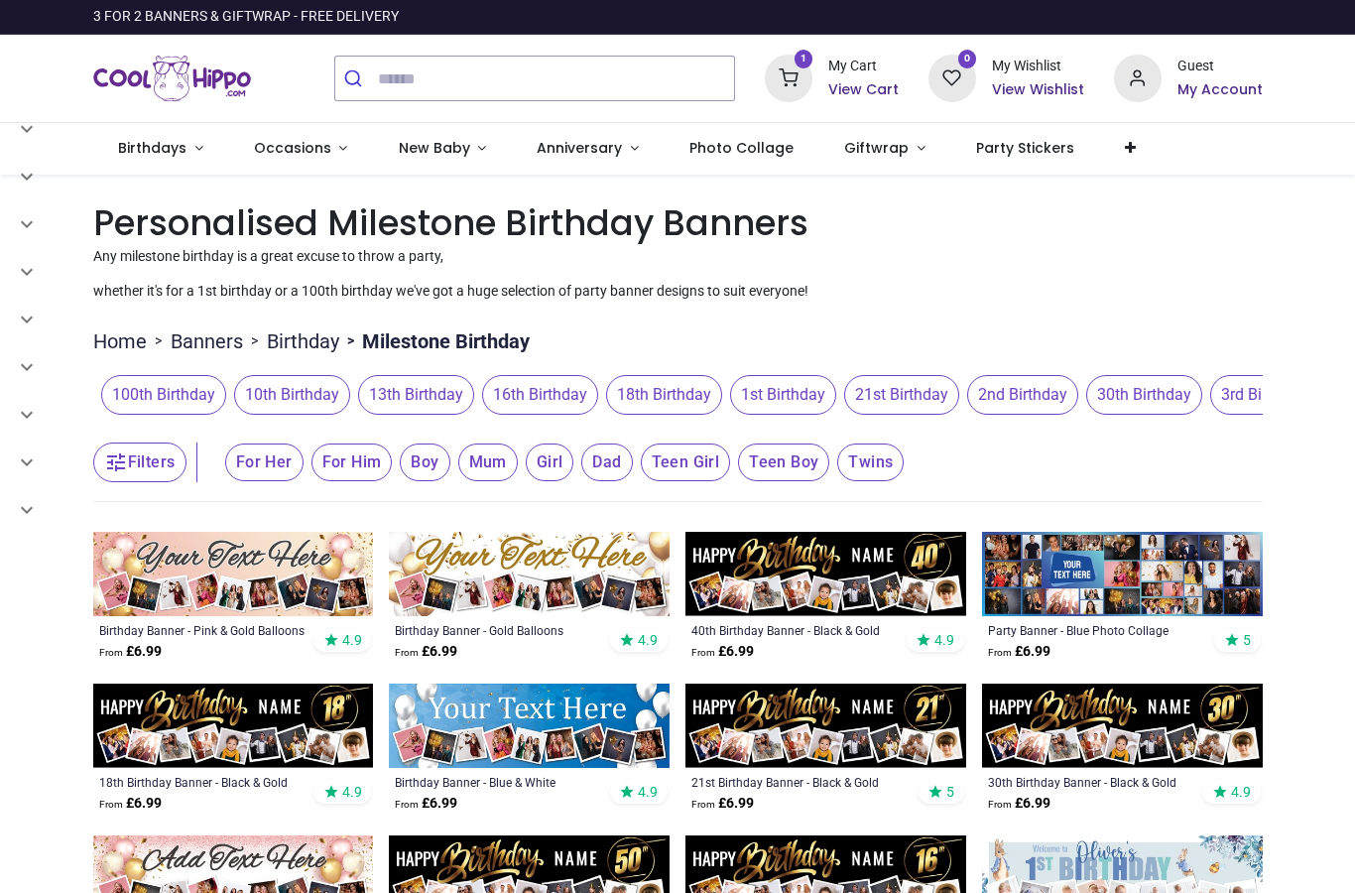
click at [182, 154] on span "Birthdays" at bounding box center [152, 148] width 68 height 20
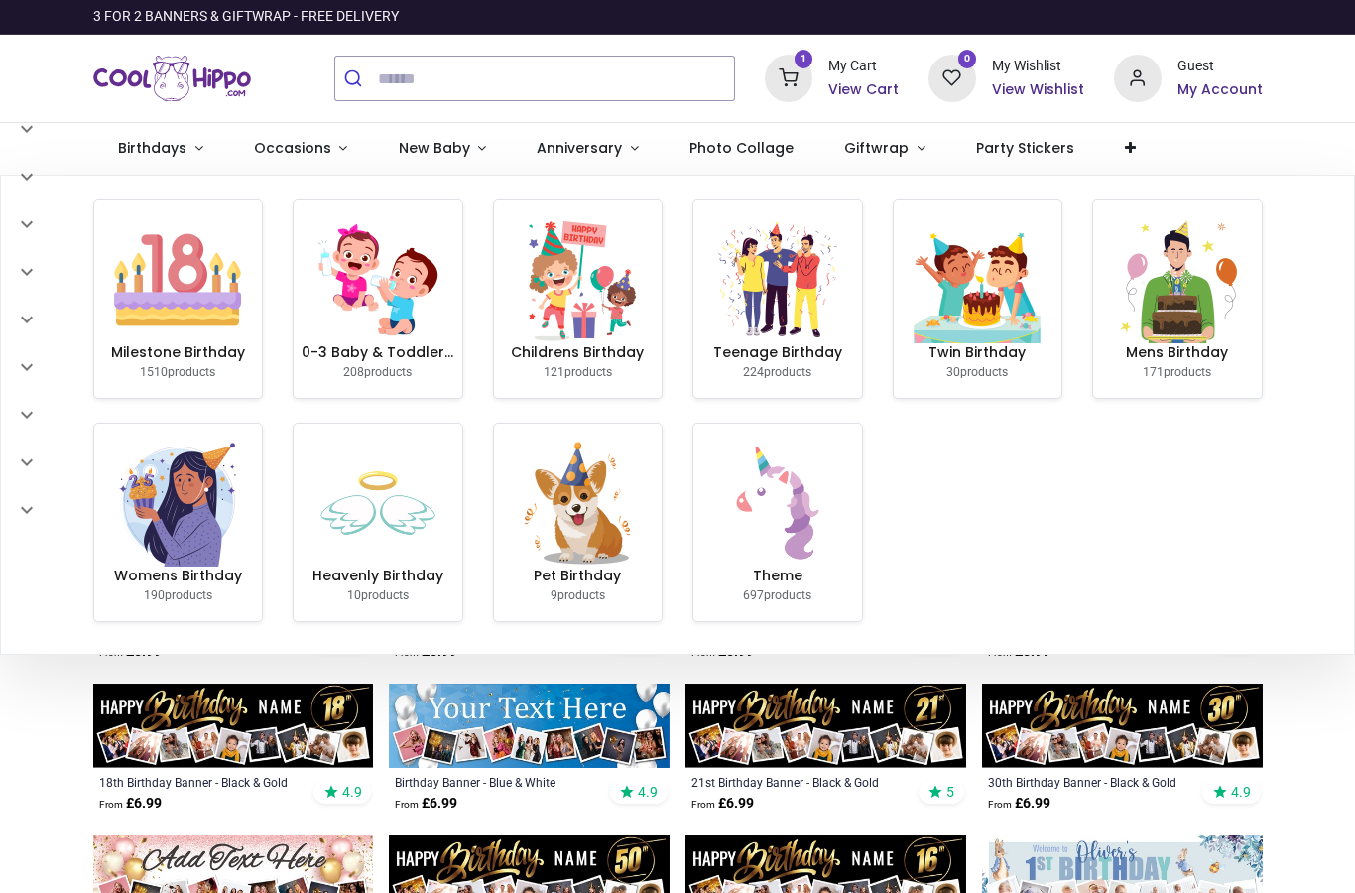
click at [190, 147] on link "Birthdays" at bounding box center [161, 149] width 136 height 52
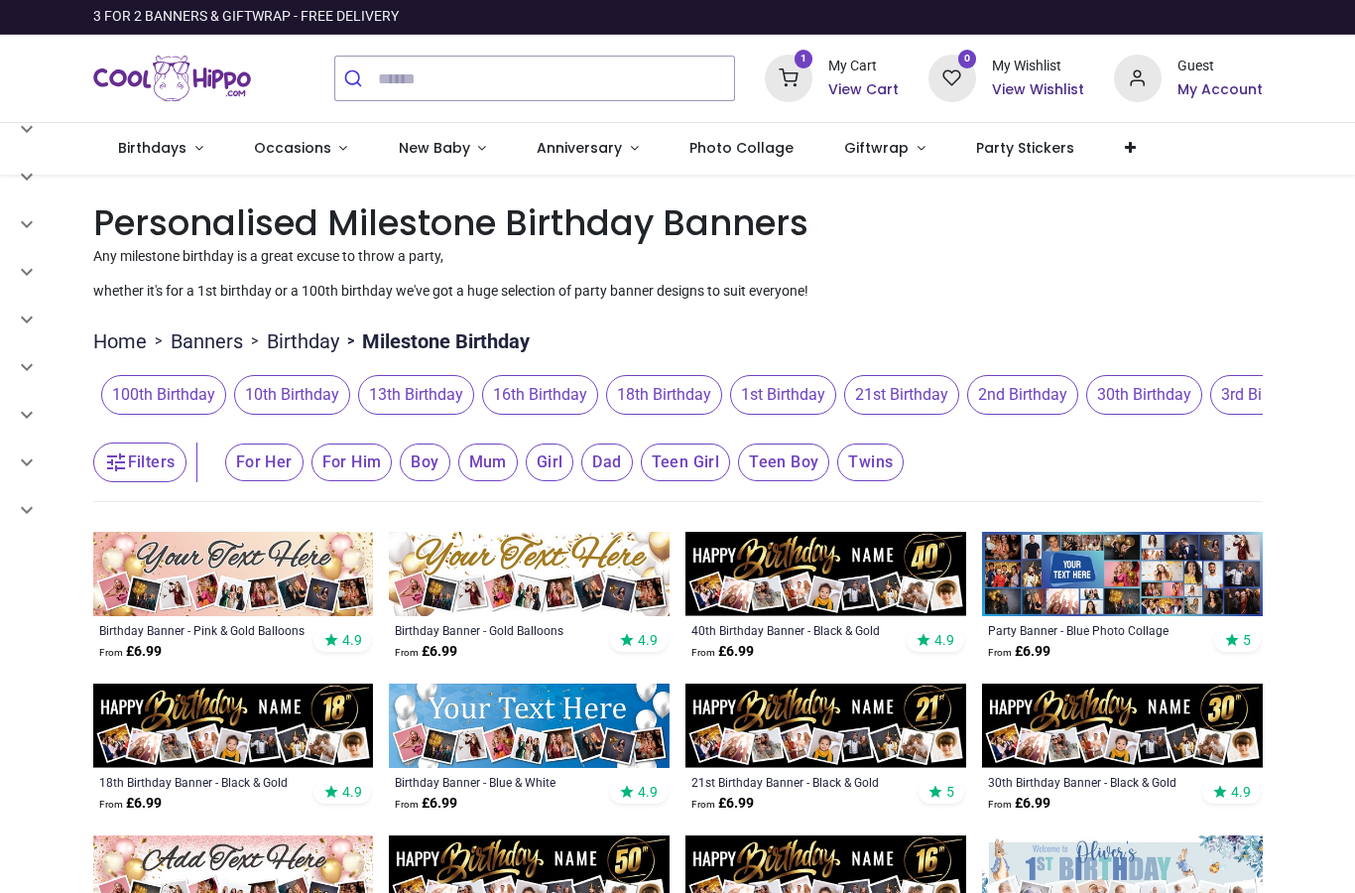
click at [187, 153] on span "Birthdays" at bounding box center [154, 148] width 72 height 20
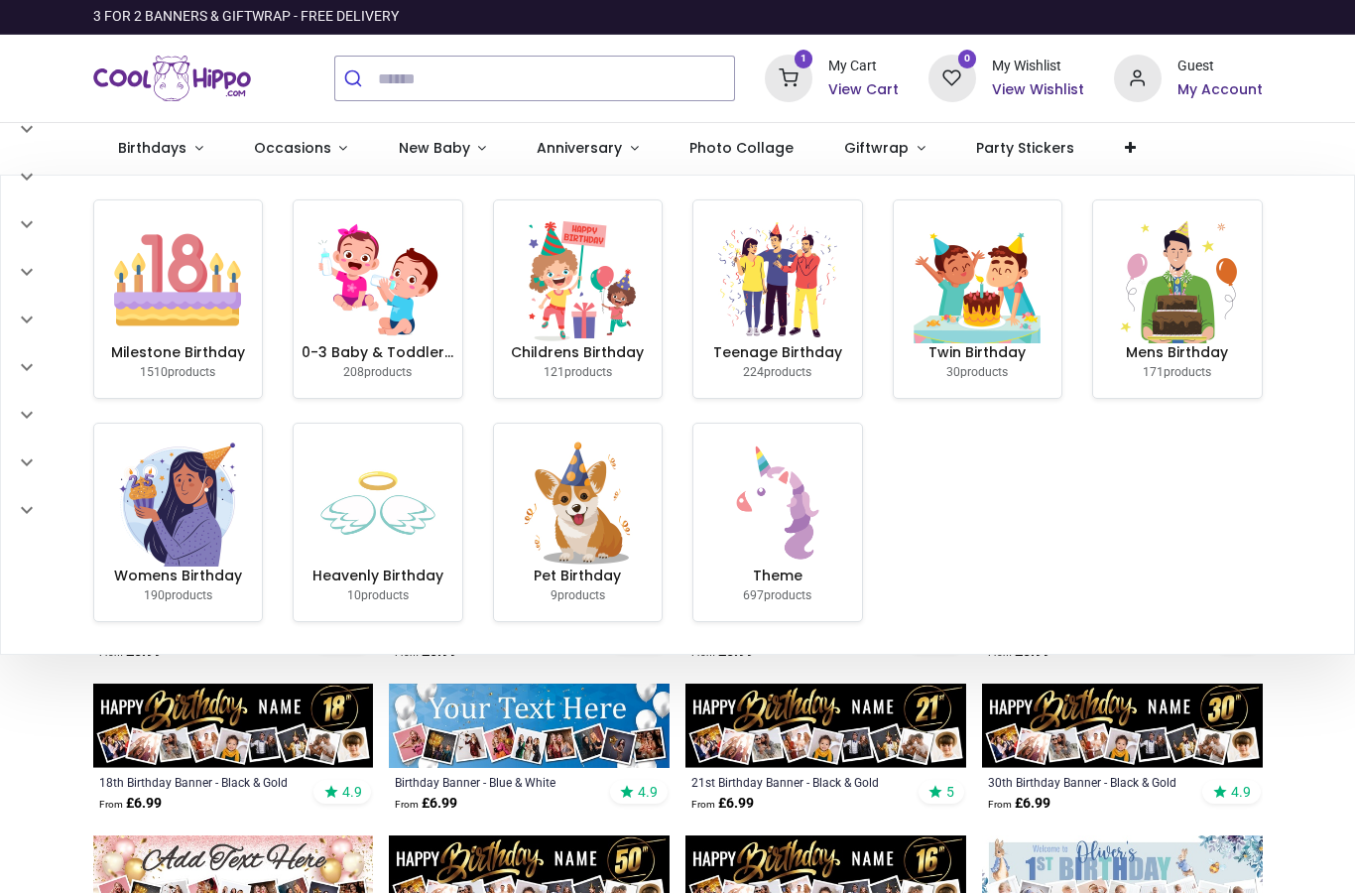
click at [319, 158] on link "Occasions" at bounding box center [300, 149] width 145 height 52
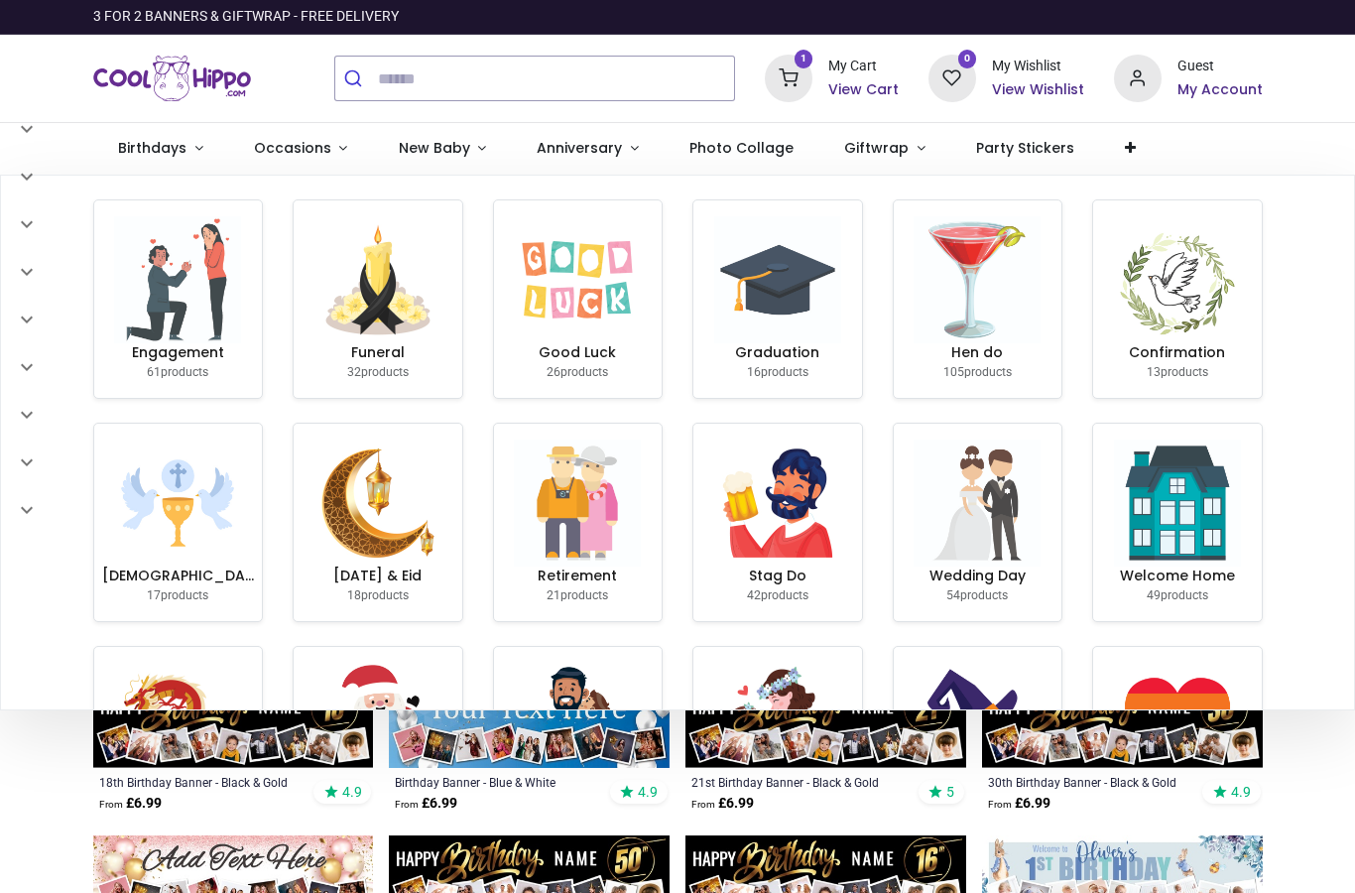
click at [901, 157] on link "Giftwrap" at bounding box center [885, 149] width 132 height 52
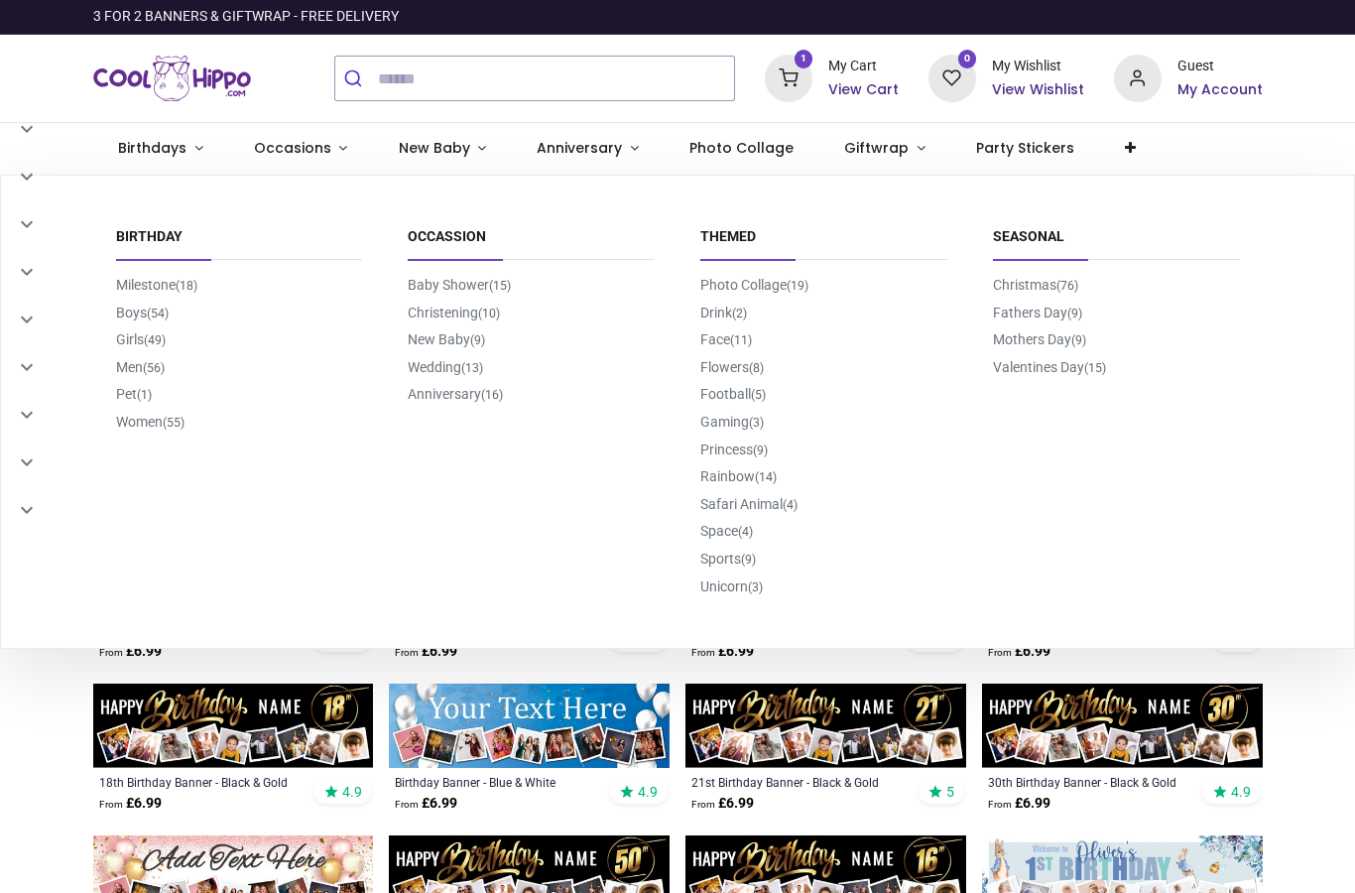
click at [790, 286] on link "Photo Collage (19)" at bounding box center [754, 285] width 108 height 16
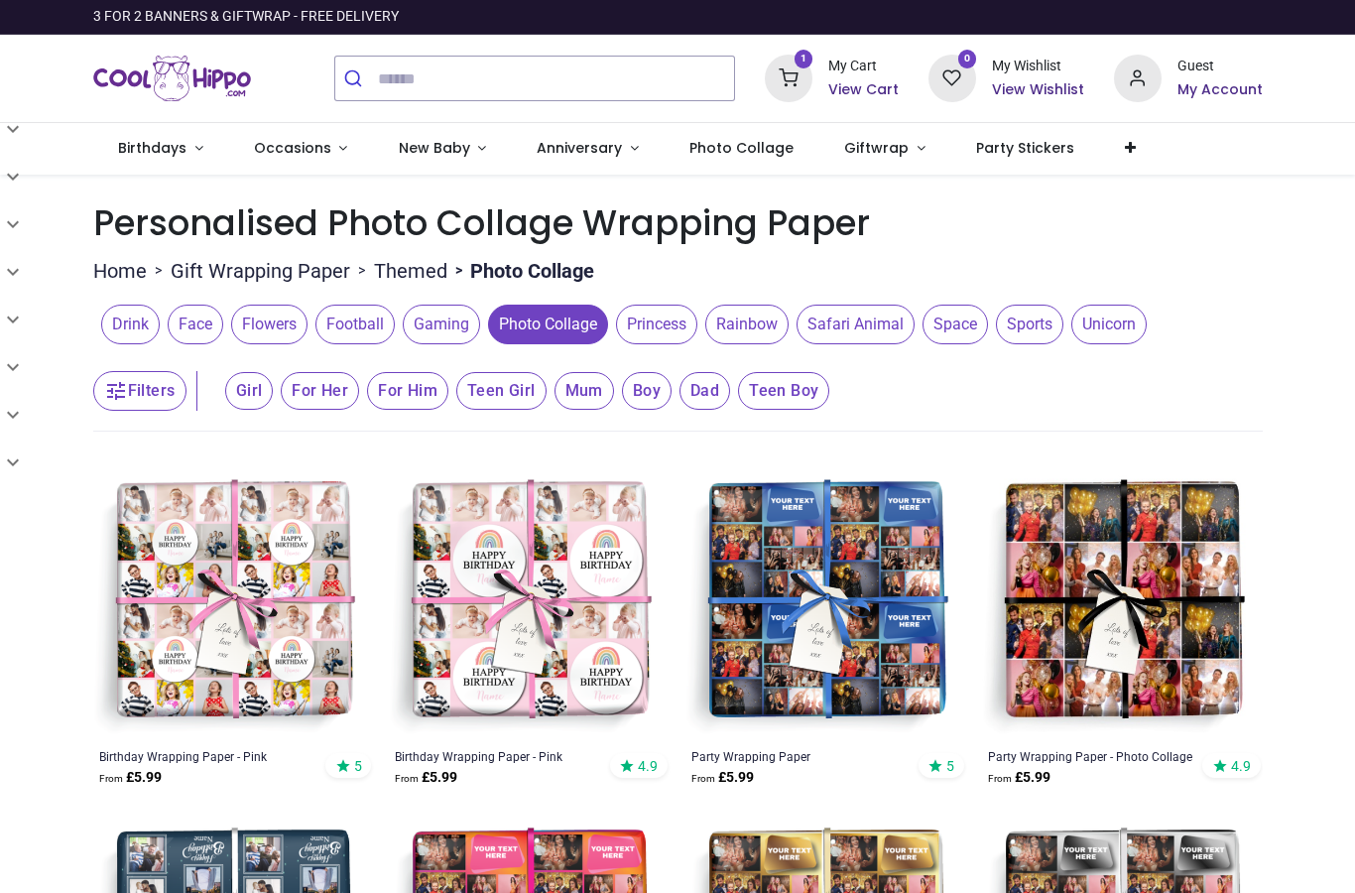
click at [891, 154] on link "Giftwrap" at bounding box center [885, 149] width 132 height 52
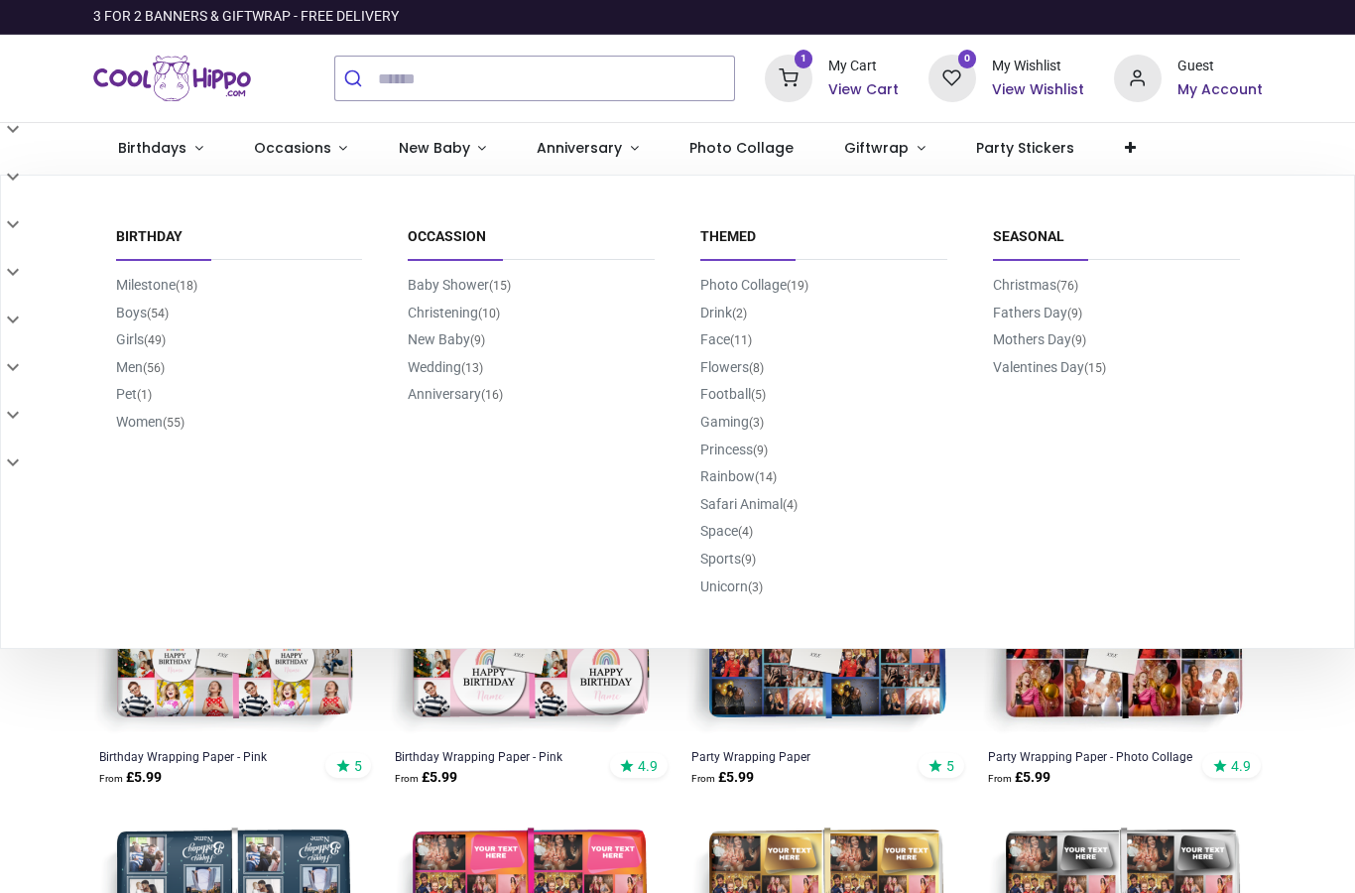
click at [716, 155] on span "Photo Collage" at bounding box center [741, 148] width 104 height 20
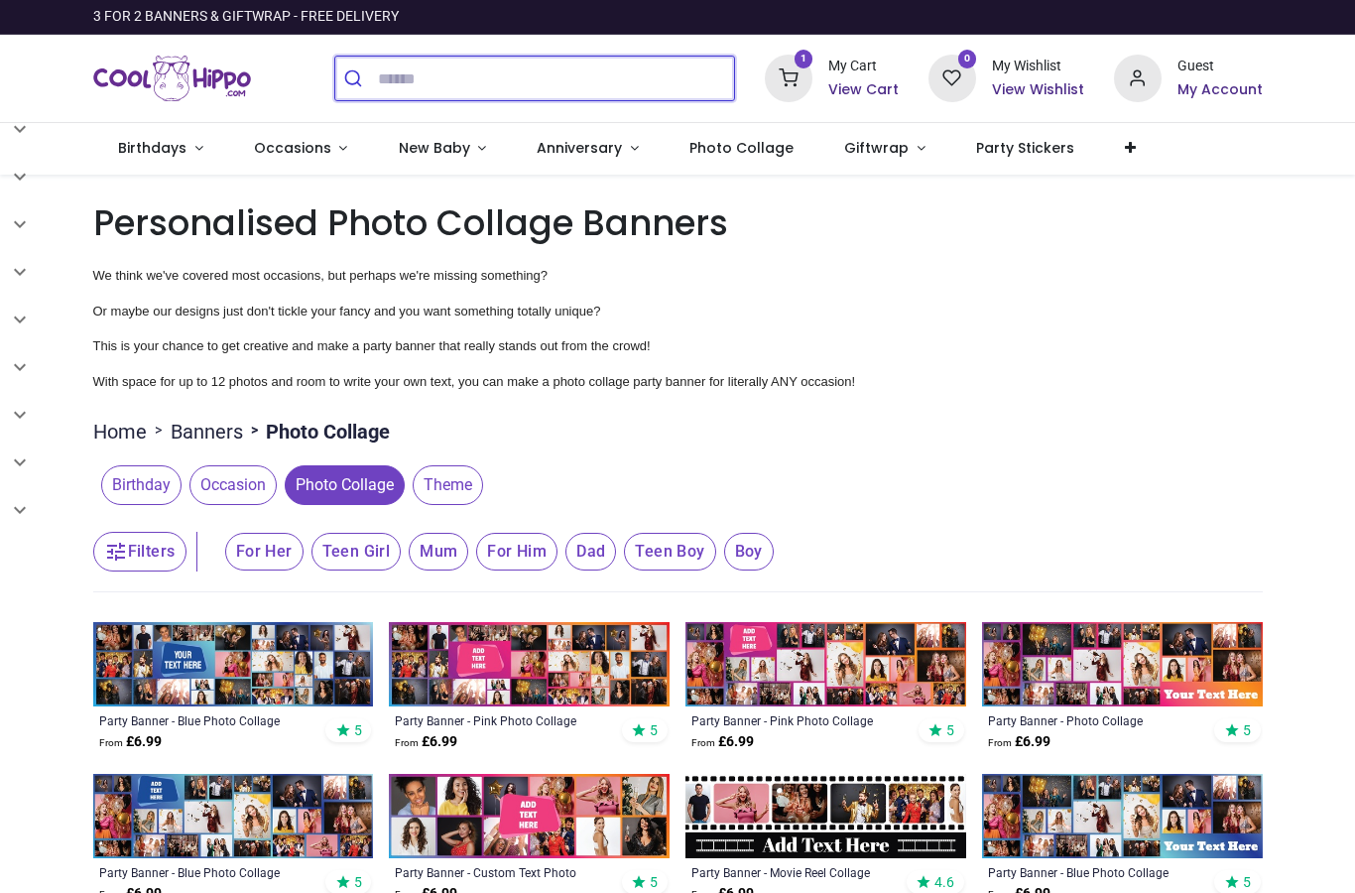
click at [556, 72] on input "search" at bounding box center [556, 79] width 356 height 44
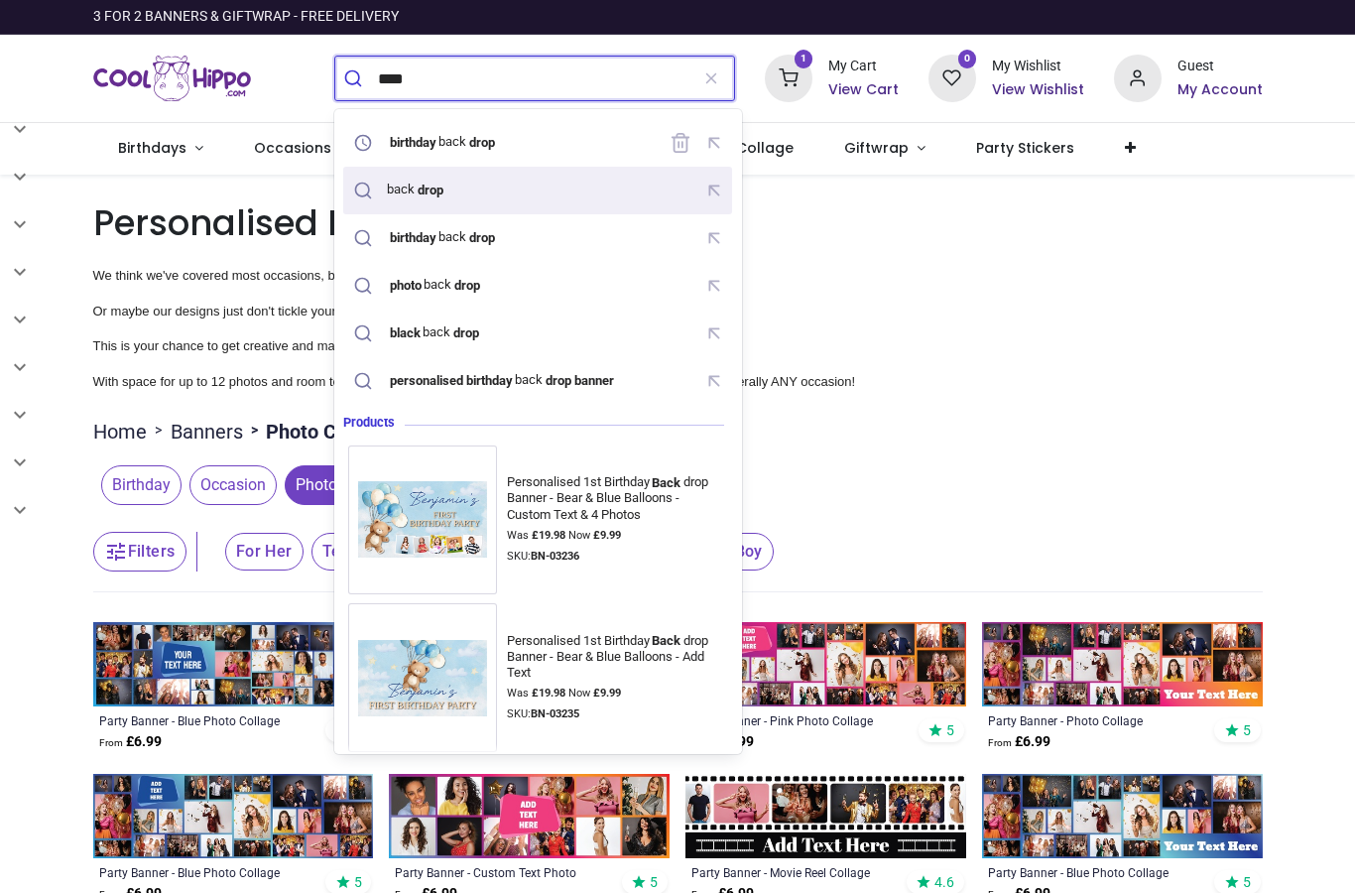
click at [419, 184] on mark "drop" at bounding box center [430, 190] width 31 height 20
type input "********"
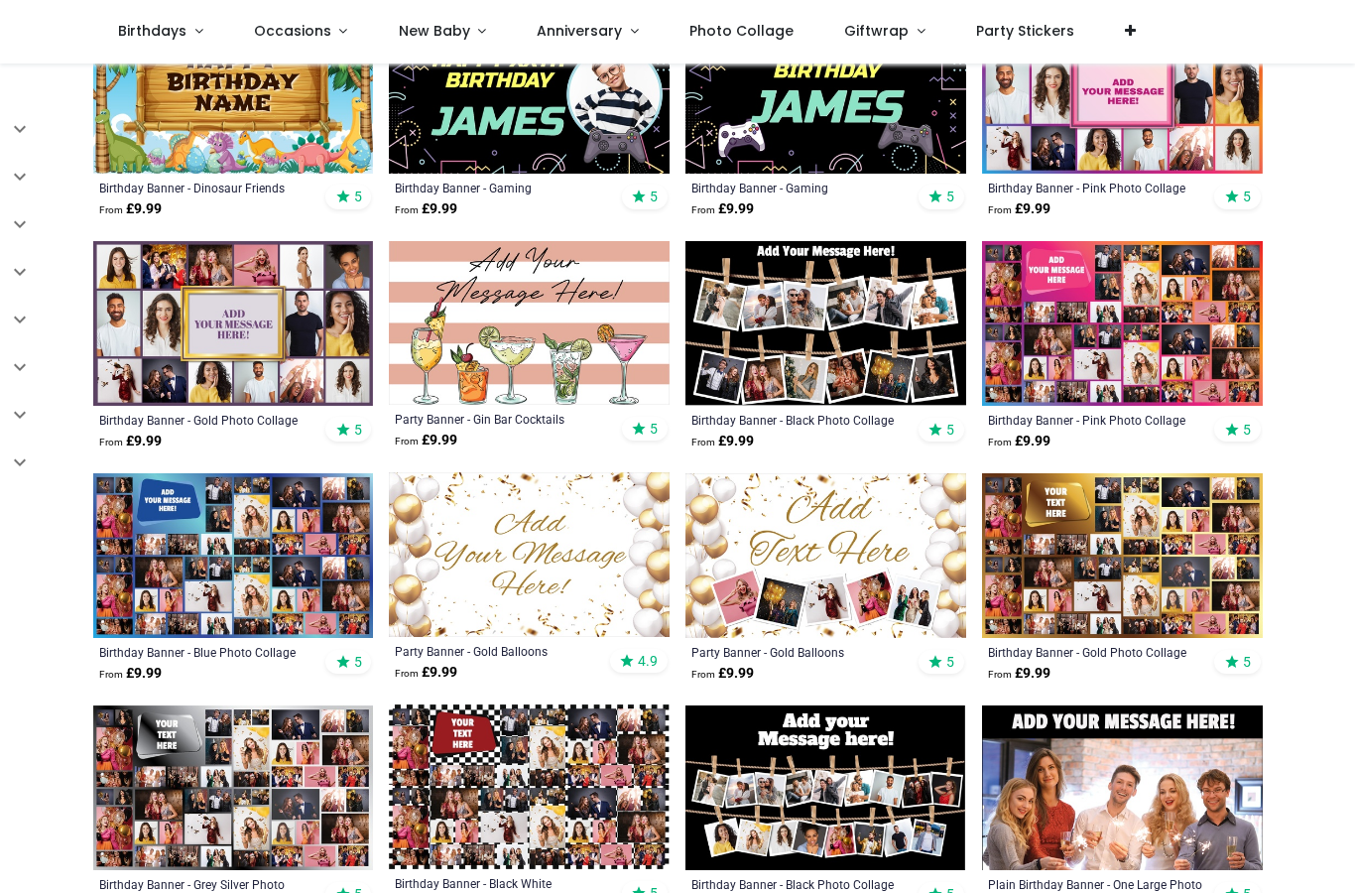
scroll to position [529, 0]
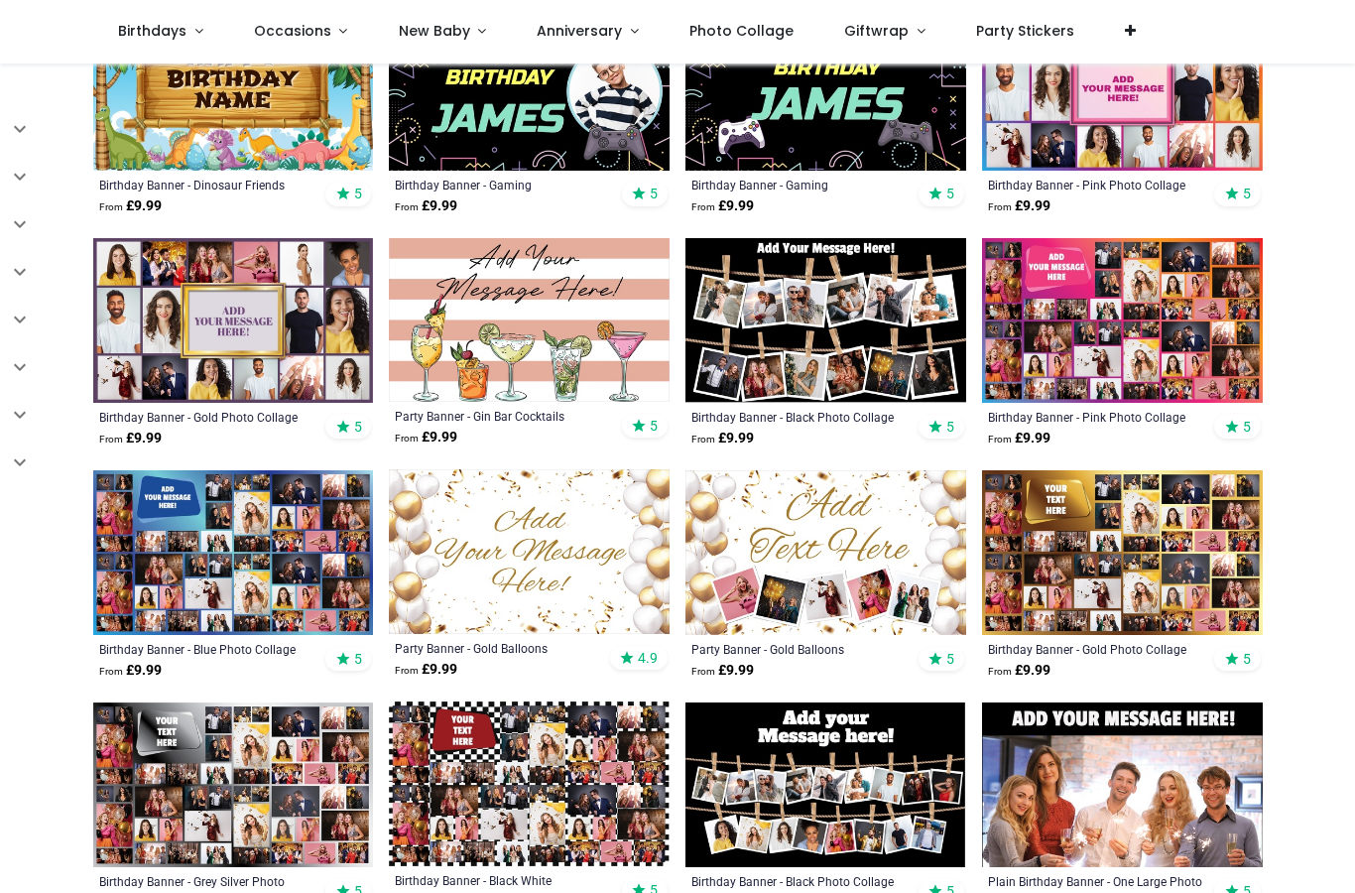
click at [1136, 552] on img at bounding box center [1122, 552] width 281 height 165
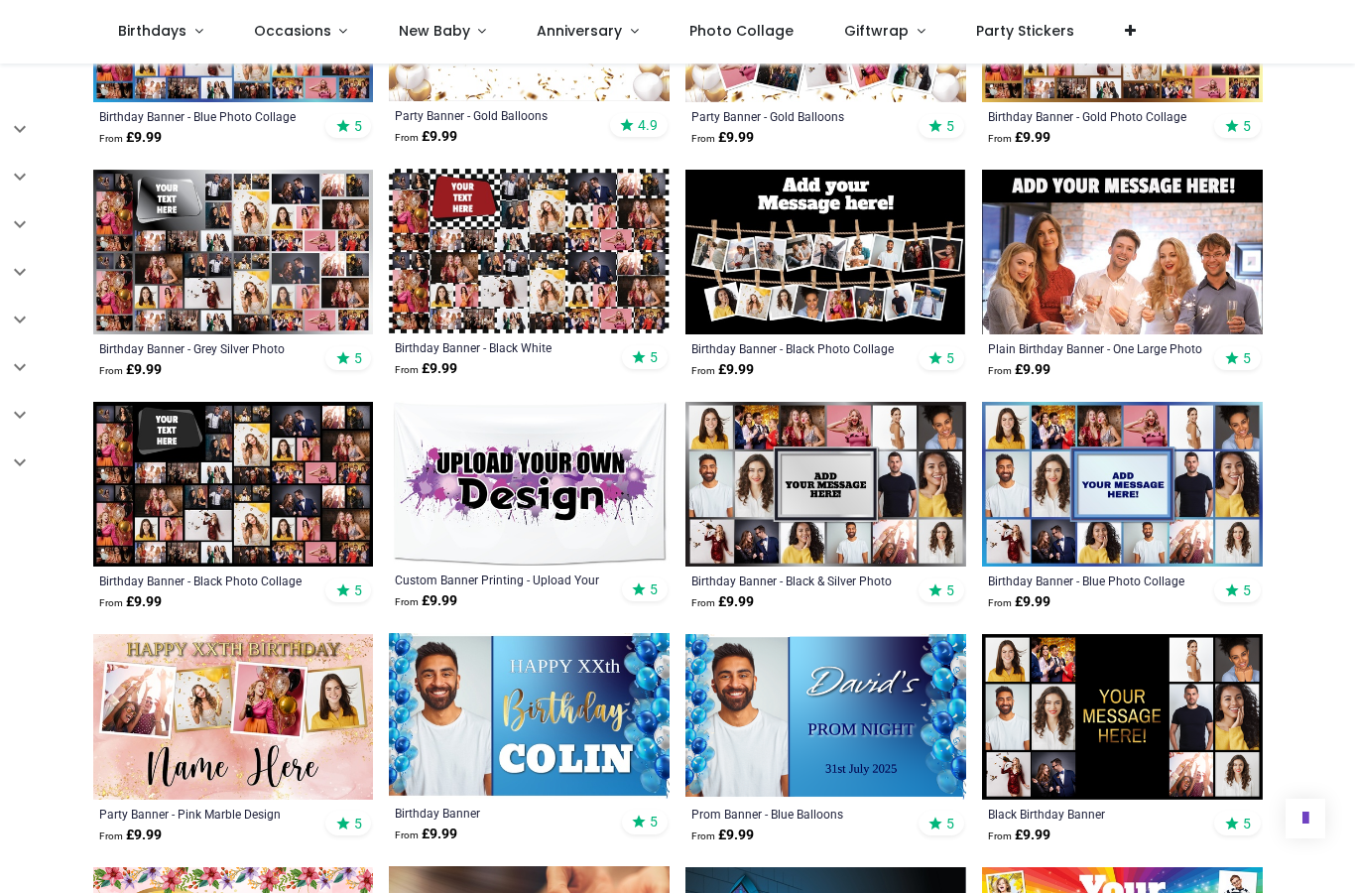
scroll to position [1062, 0]
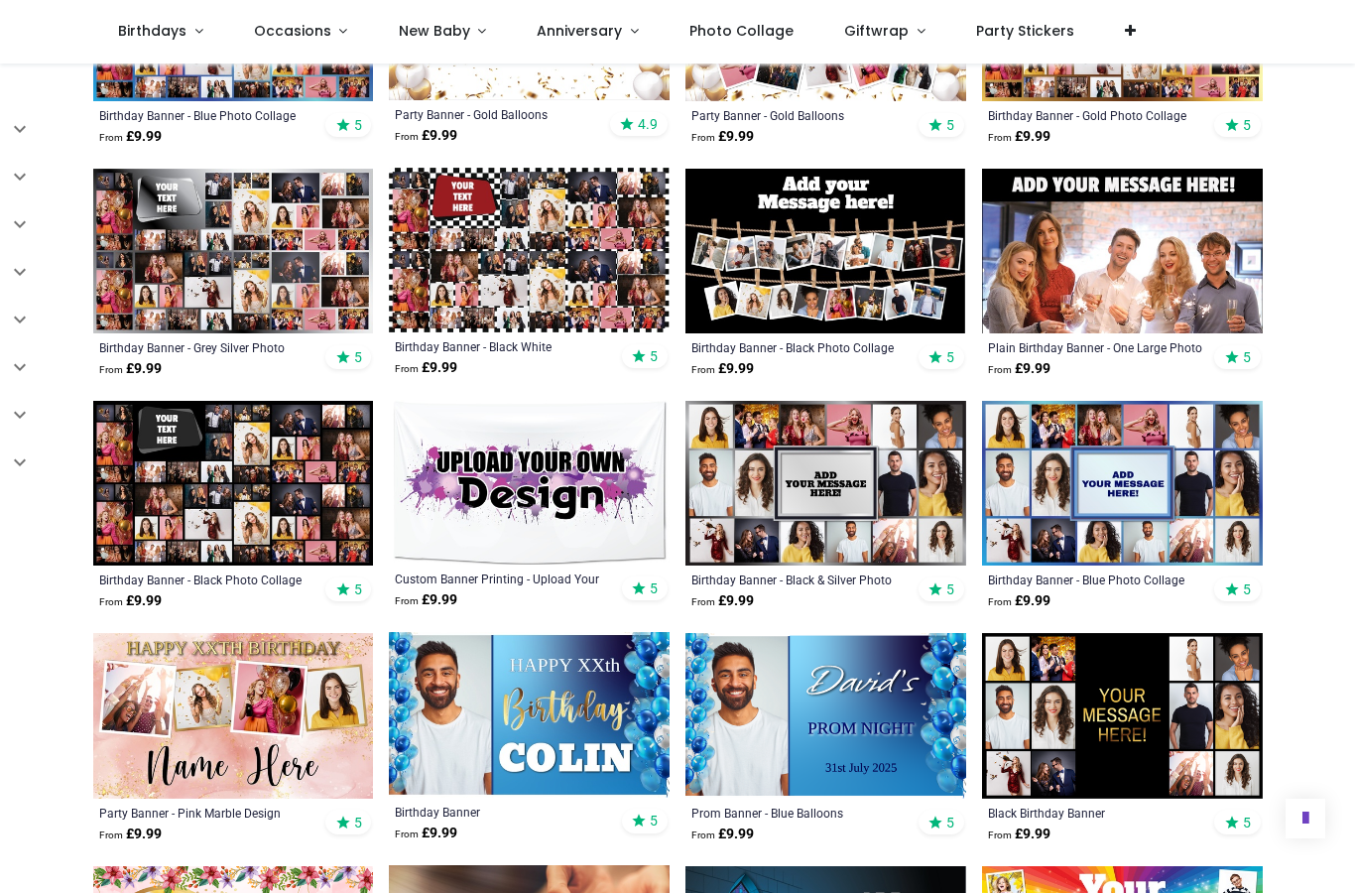
click at [292, 506] on img at bounding box center [233, 483] width 281 height 165
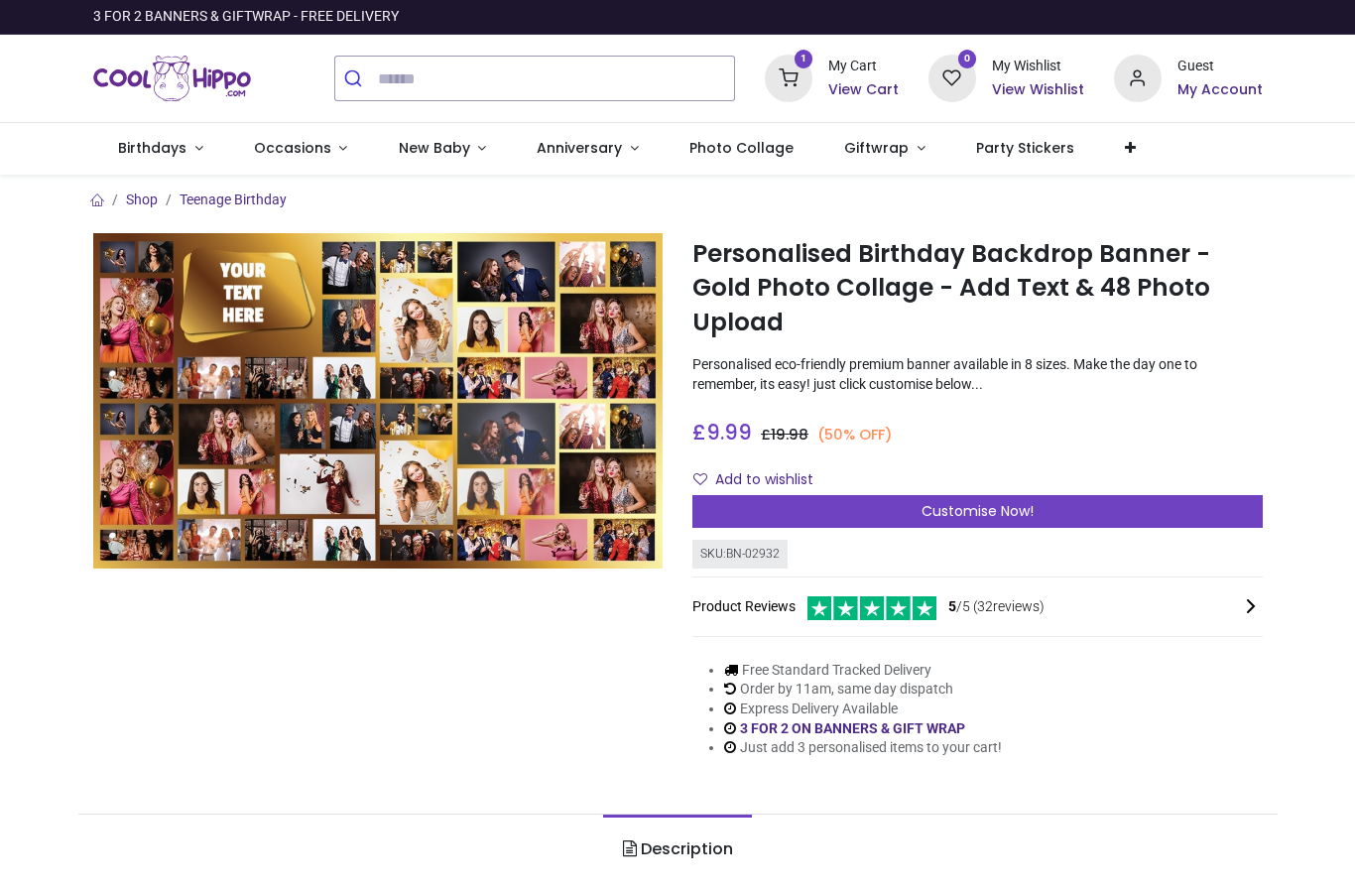
click at [966, 502] on span "Customise Now!" at bounding box center [977, 511] width 112 height 20
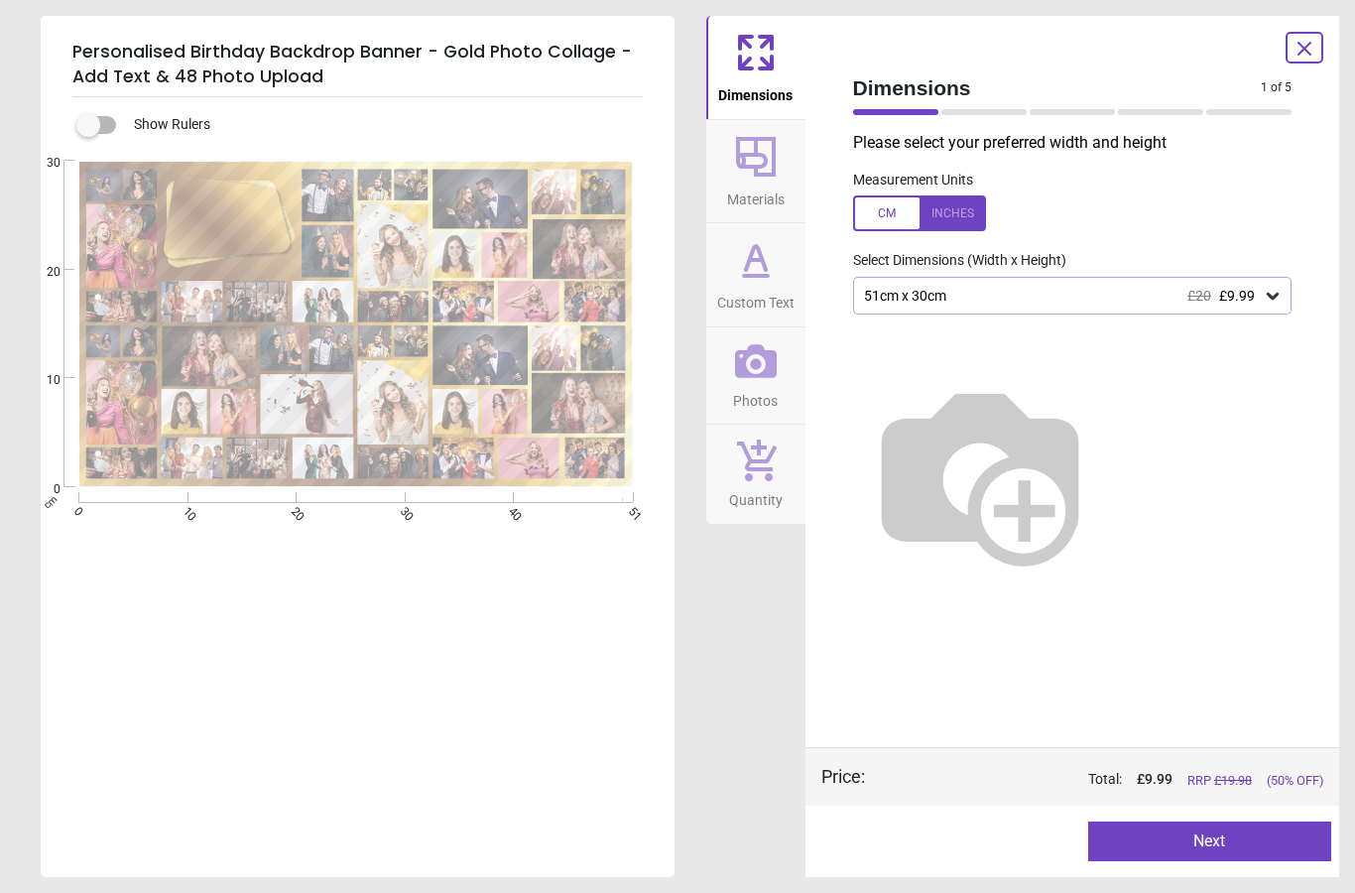
click at [1271, 306] on div "51cm x 30cm £20 £9.99" at bounding box center [1072, 296] width 439 height 38
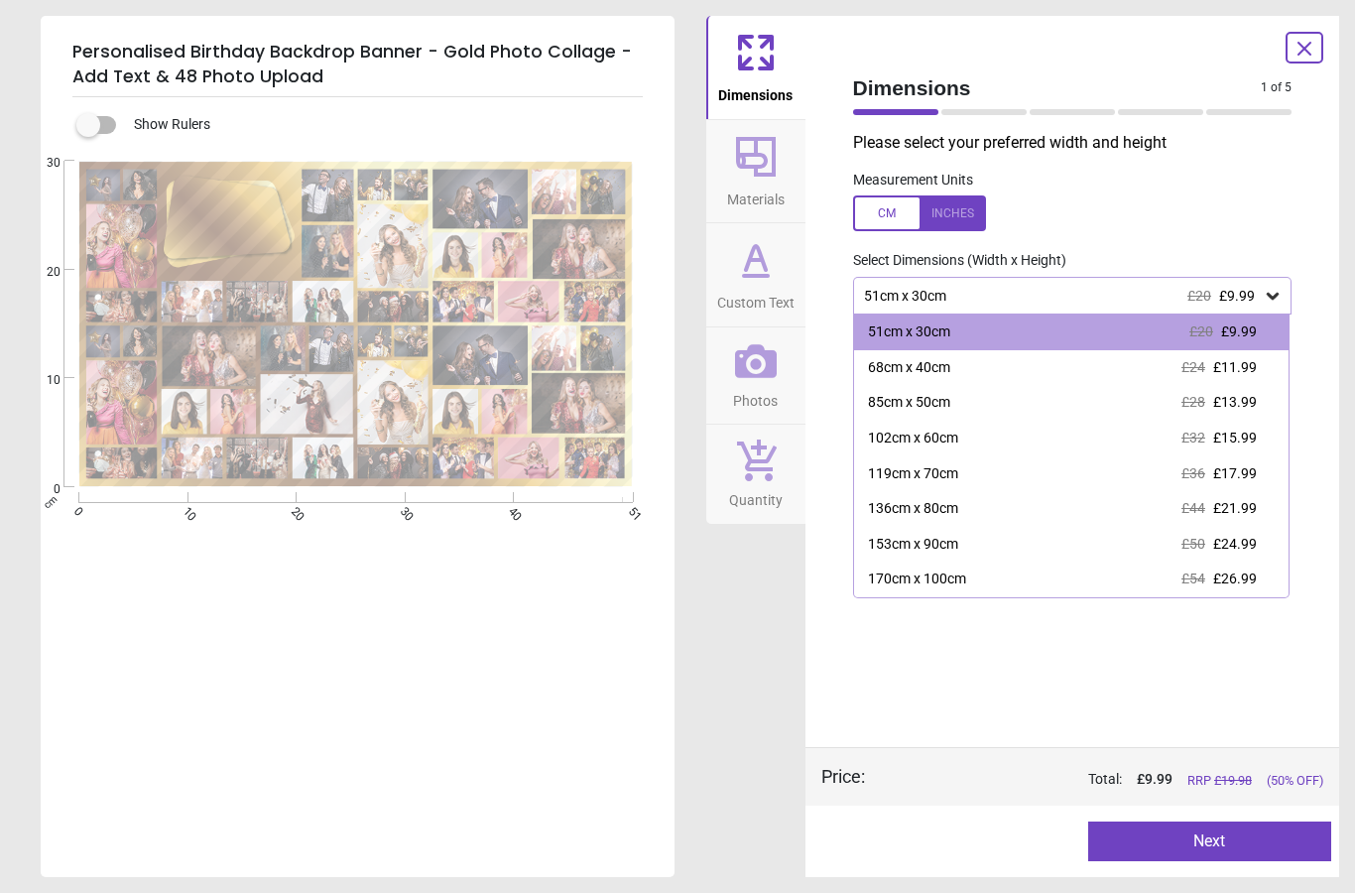
click at [69, 734] on div "E" at bounding box center [356, 607] width 630 height 893
click at [960, 572] on div "170cm x 100cm" at bounding box center [917, 579] width 98 height 20
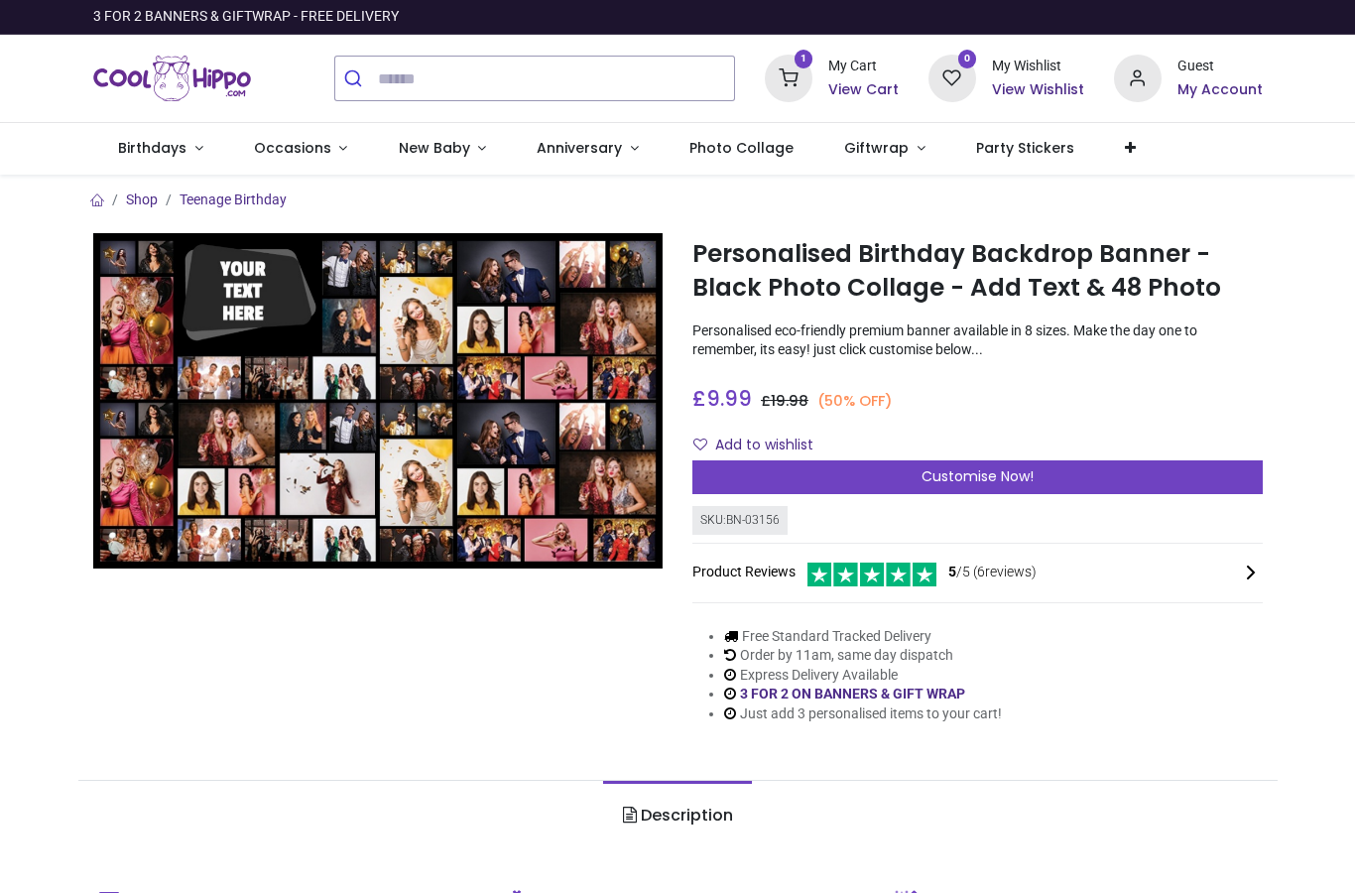
click at [1059, 462] on div "Customise Now!" at bounding box center [977, 477] width 570 height 34
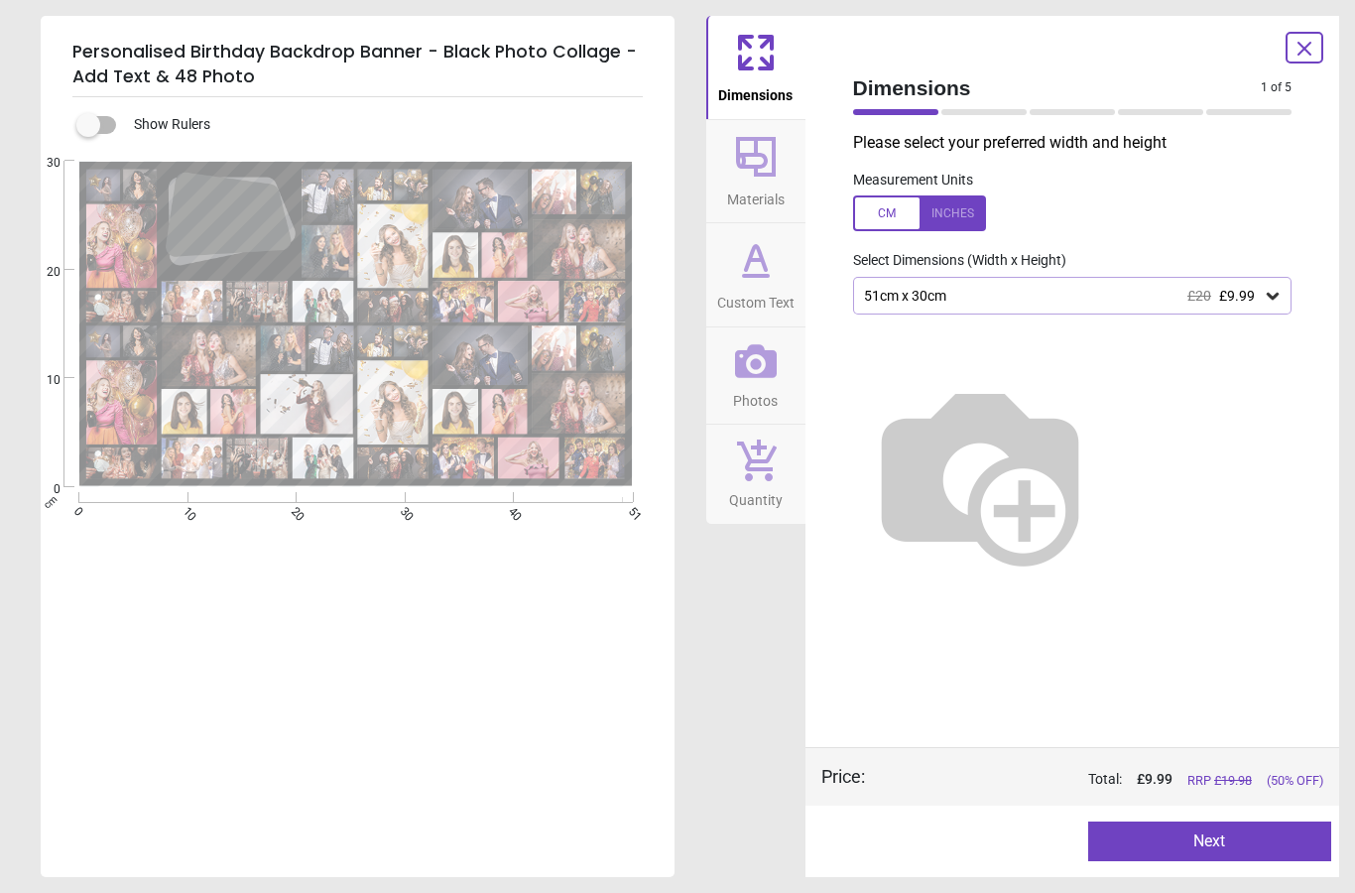
click at [1152, 296] on div "51cm x 30cm £20 £9.99" at bounding box center [1063, 296] width 402 height 17
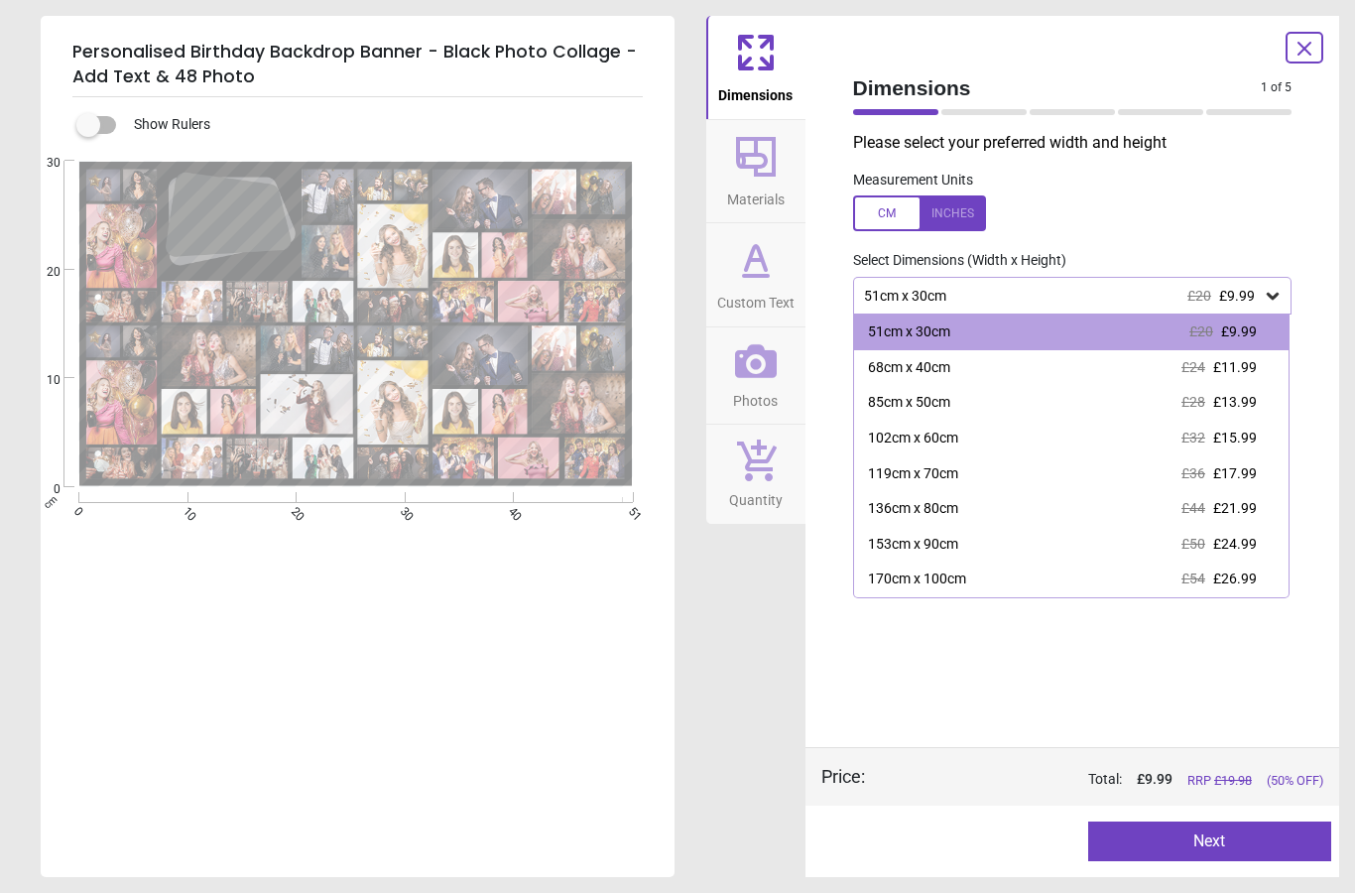
click at [1012, 569] on div "170cm x 100cm £54 £26.99" at bounding box center [1071, 579] width 435 height 36
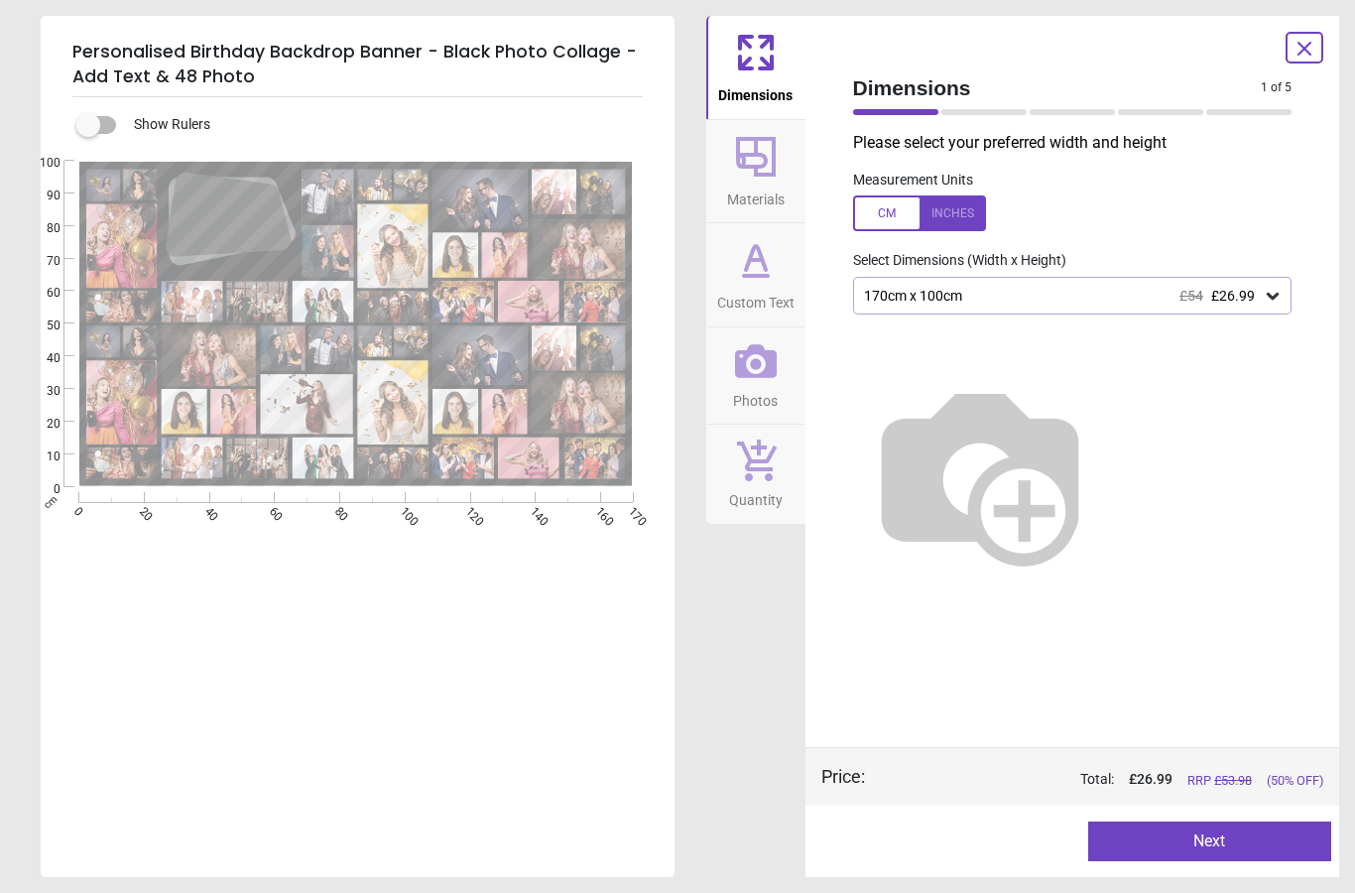
click at [1203, 850] on button "Next" at bounding box center [1209, 841] width 243 height 40
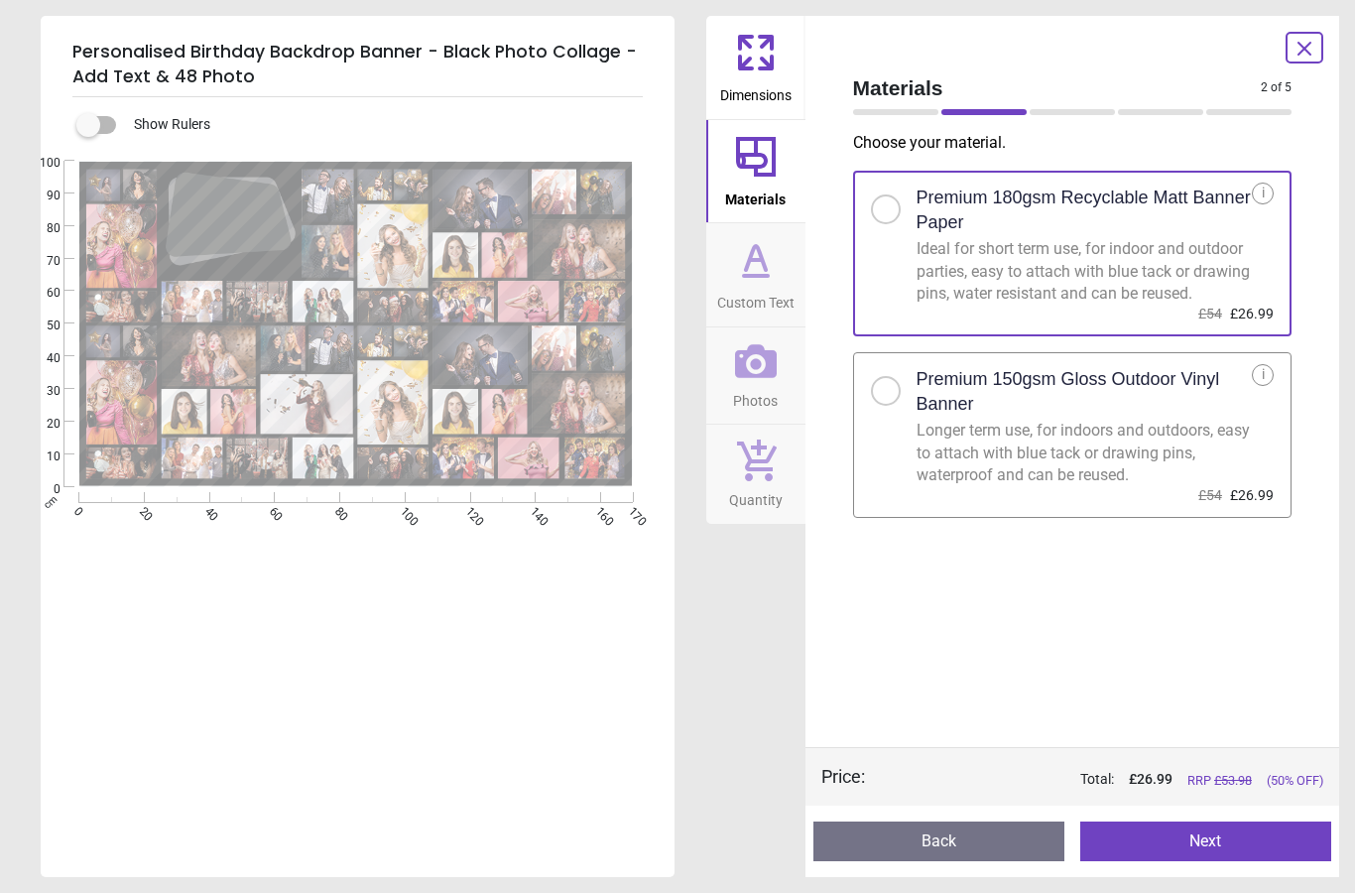
click at [1242, 480] on div "Longer term use, for indoors and outdoors, easy to attach with blue tack or dra…" at bounding box center [1085, 453] width 336 height 66
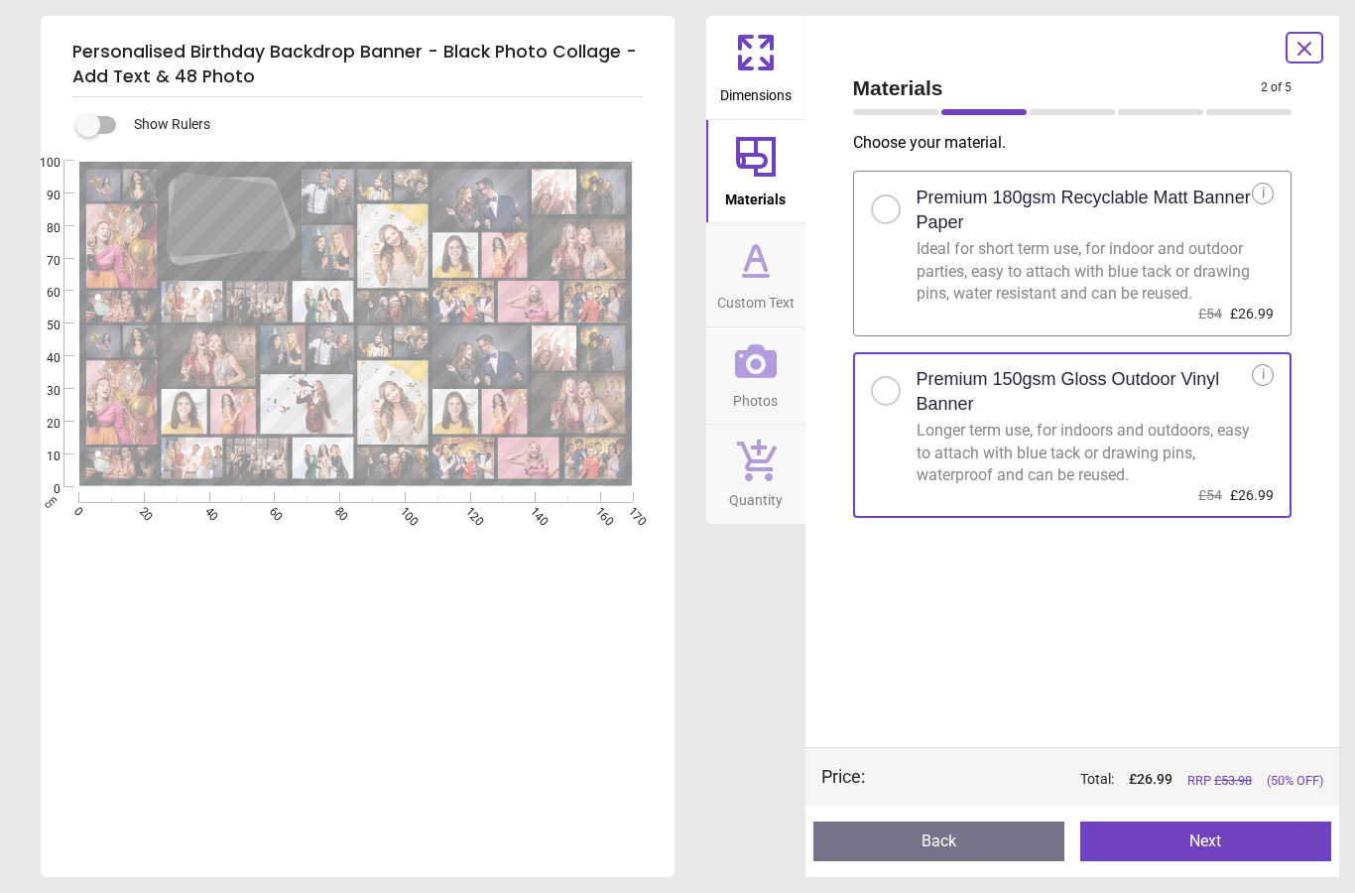
click at [1223, 836] on button "Next" at bounding box center [1205, 841] width 251 height 40
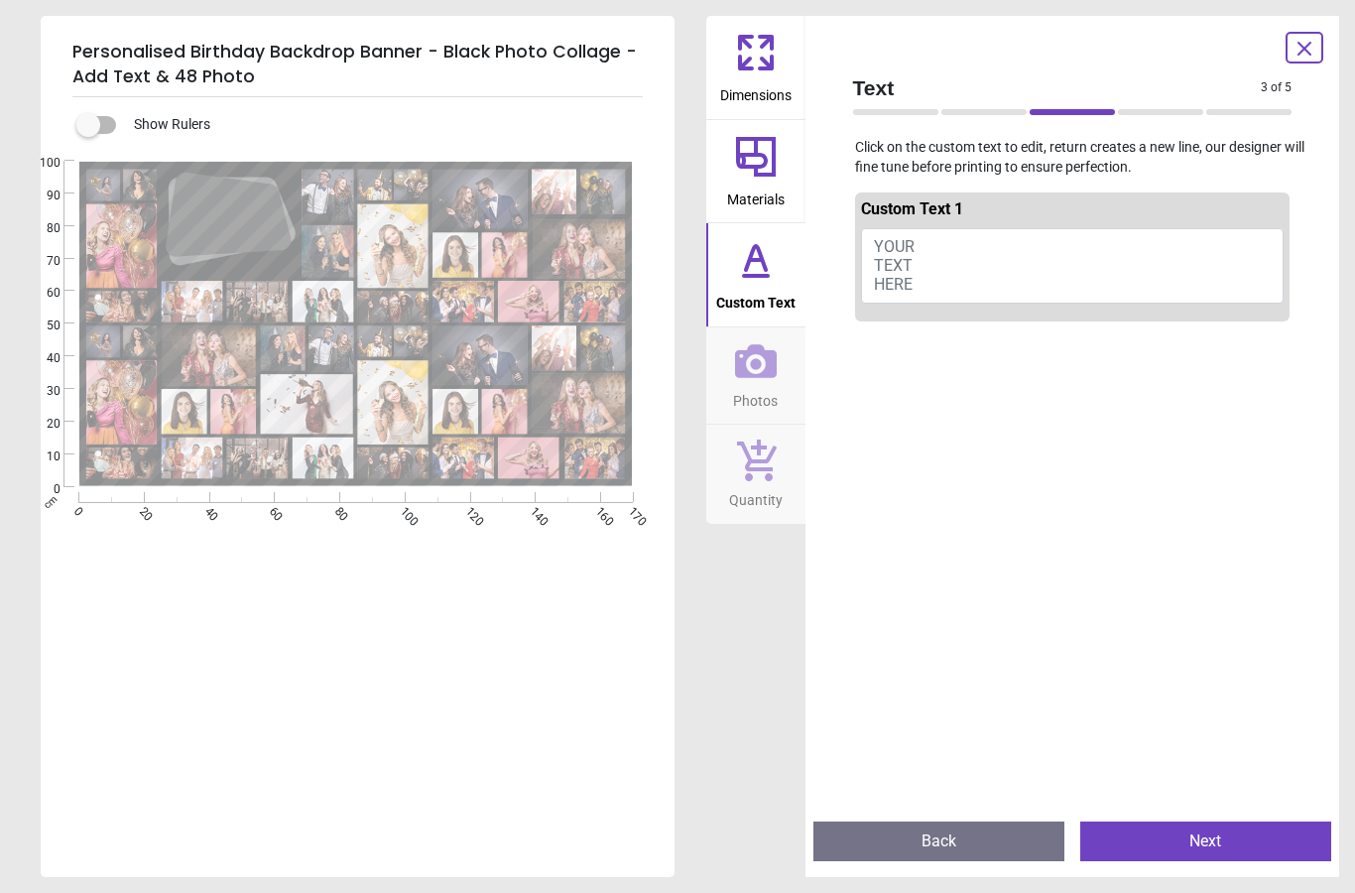
click at [1212, 826] on button "Next" at bounding box center [1205, 841] width 251 height 40
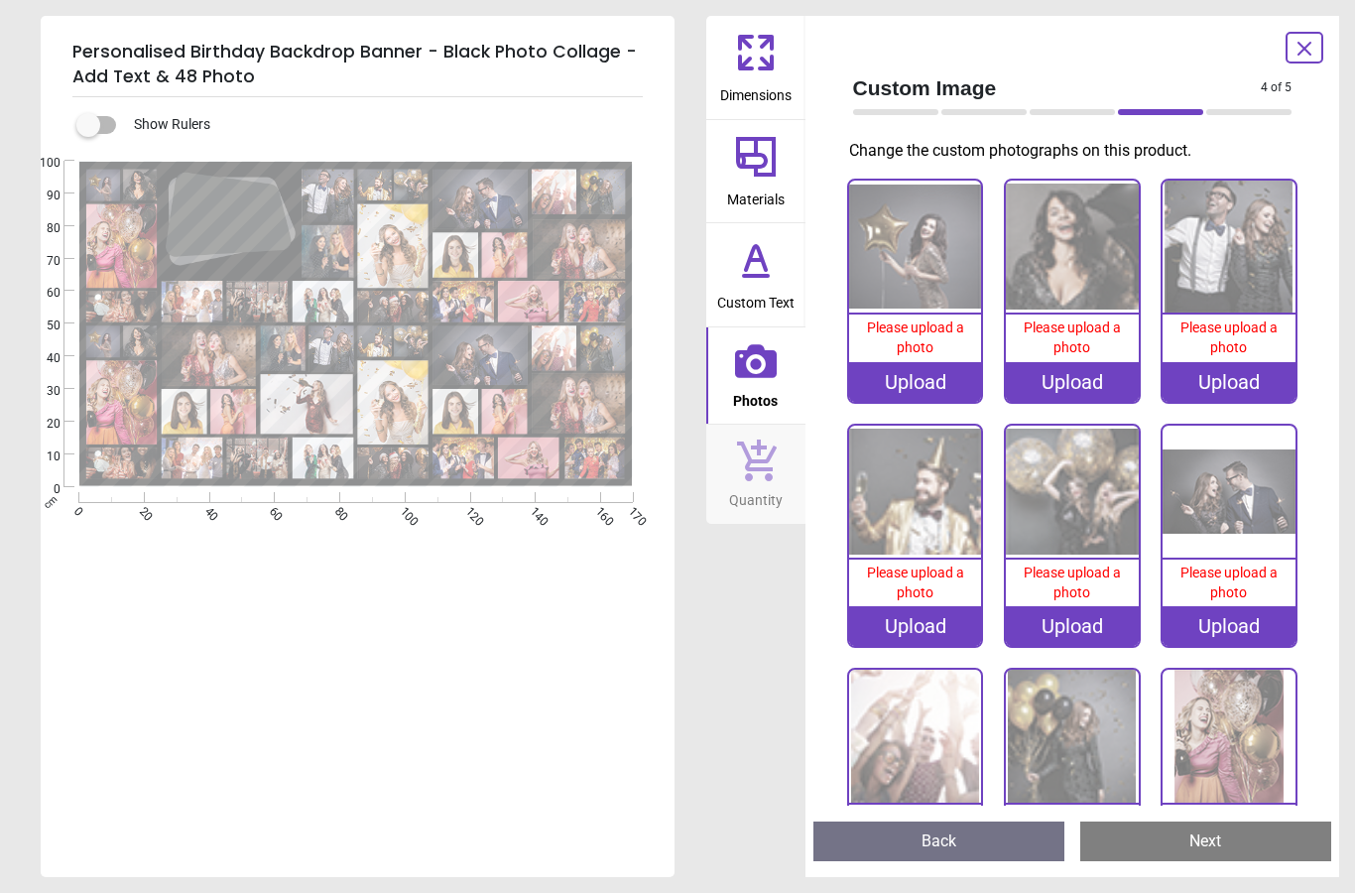
click at [932, 853] on button "Back" at bounding box center [938, 841] width 251 height 40
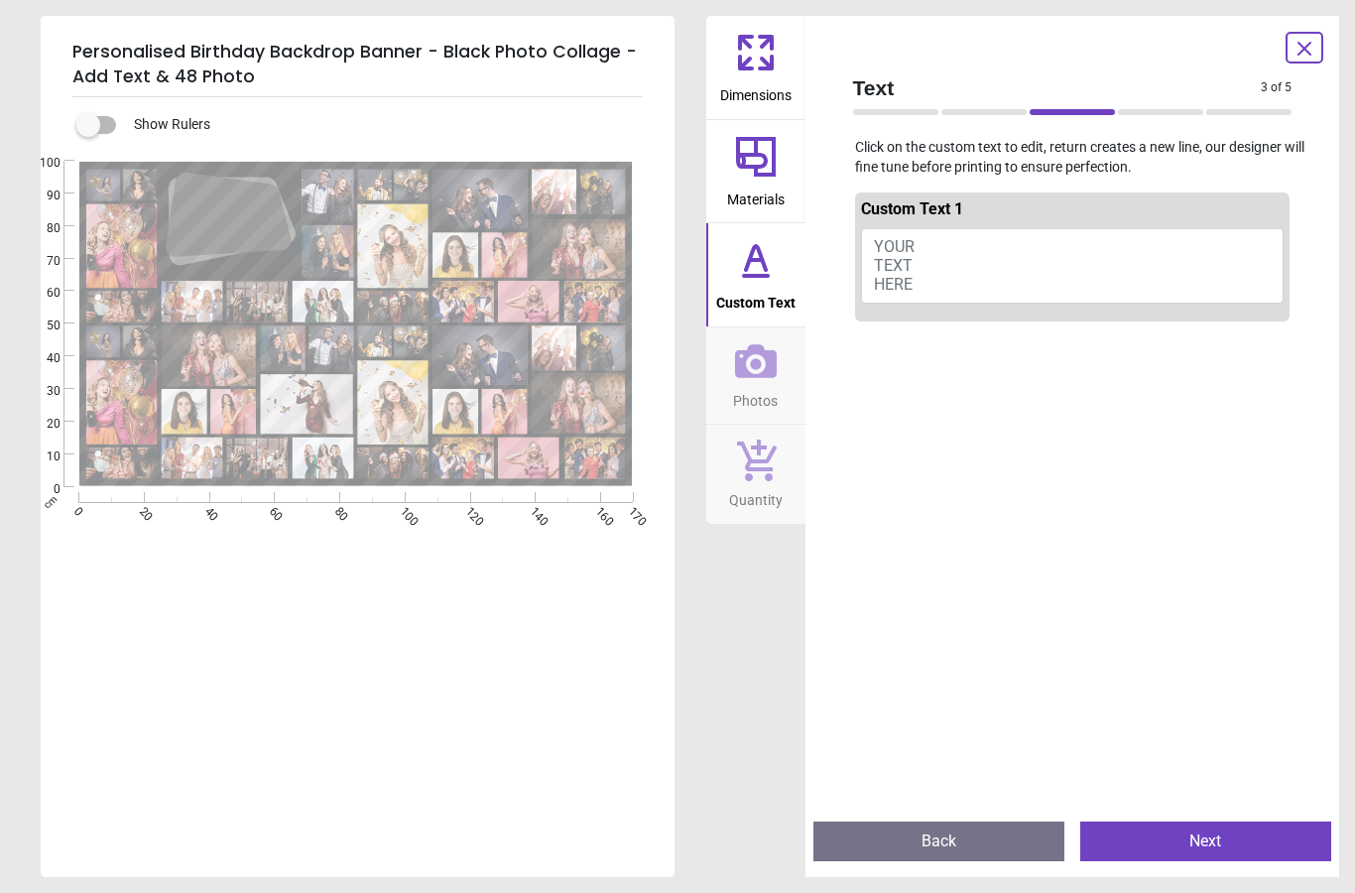
click at [947, 244] on button "YOUR TEXT HERE" at bounding box center [1073, 265] width 424 height 75
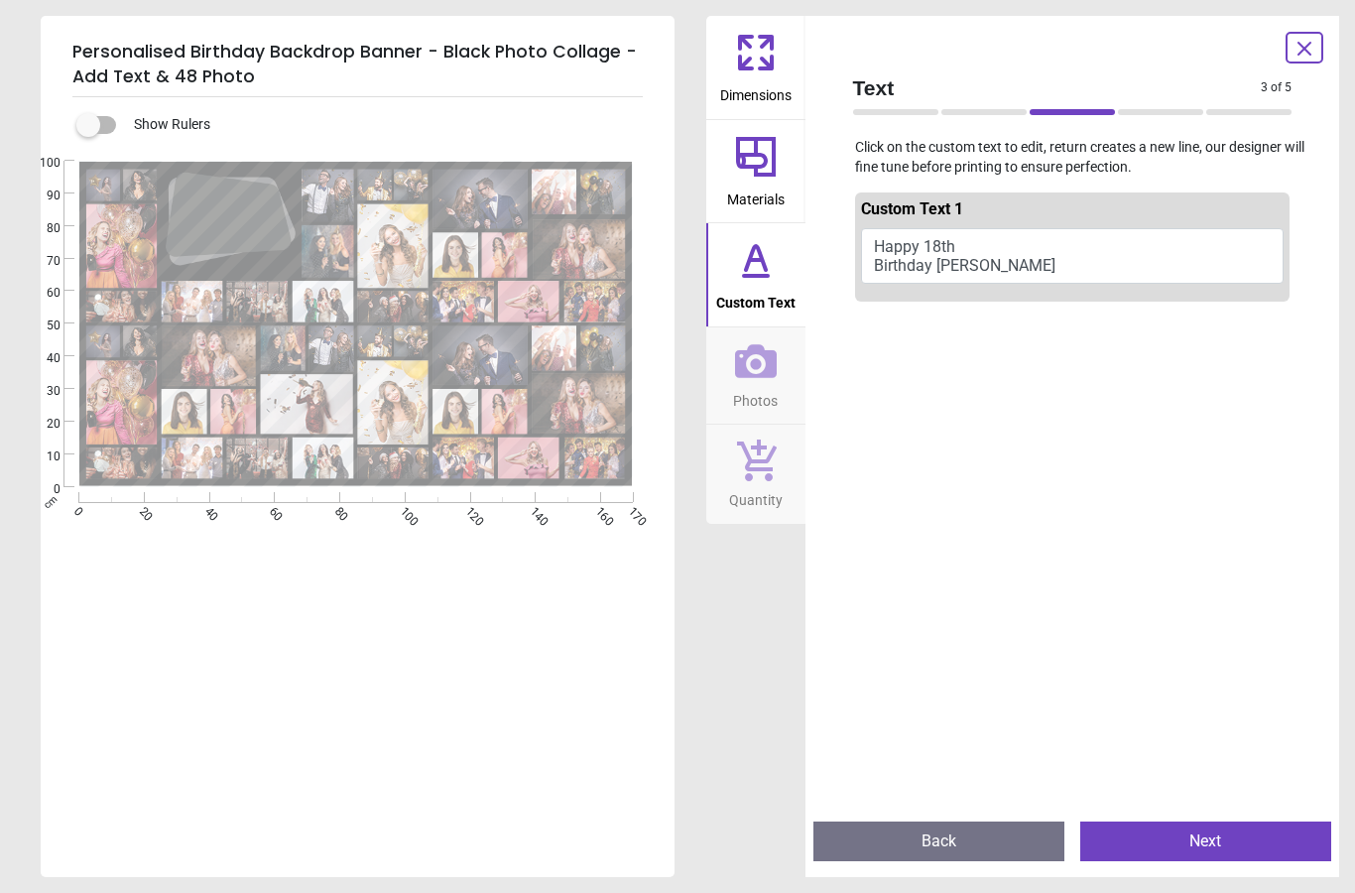
type textarea "**********"
click at [1007, 261] on button "Happy 18th Birthday Ruhi" at bounding box center [1073, 256] width 424 height 56
click at [752, 276] on icon at bounding box center [756, 276] width 24 height 0
click at [738, 276] on icon at bounding box center [756, 260] width 48 height 48
click at [1190, 842] on button "Next" at bounding box center [1205, 841] width 251 height 40
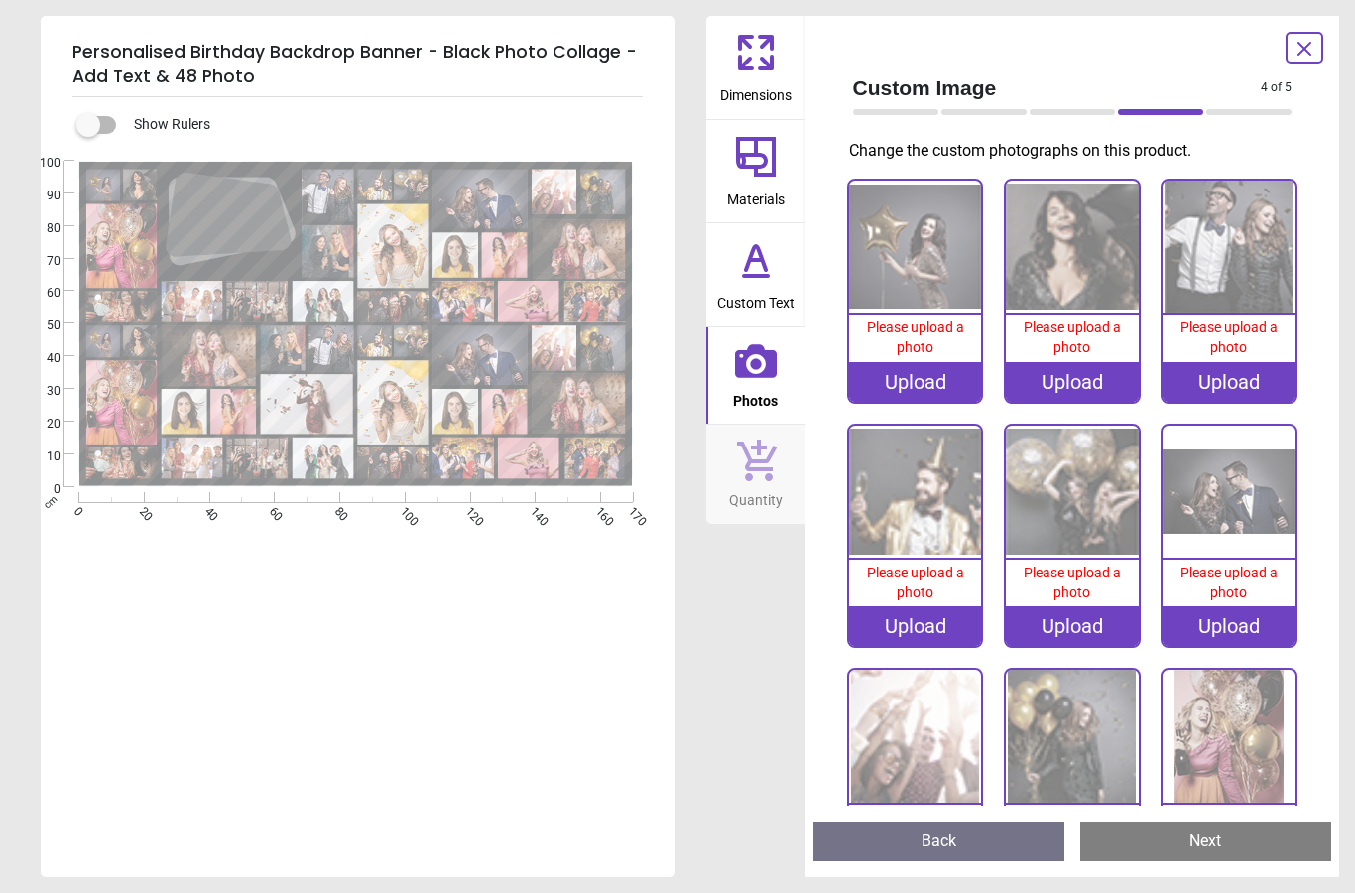
click at [927, 377] on div "Upload" at bounding box center [915, 382] width 133 height 40
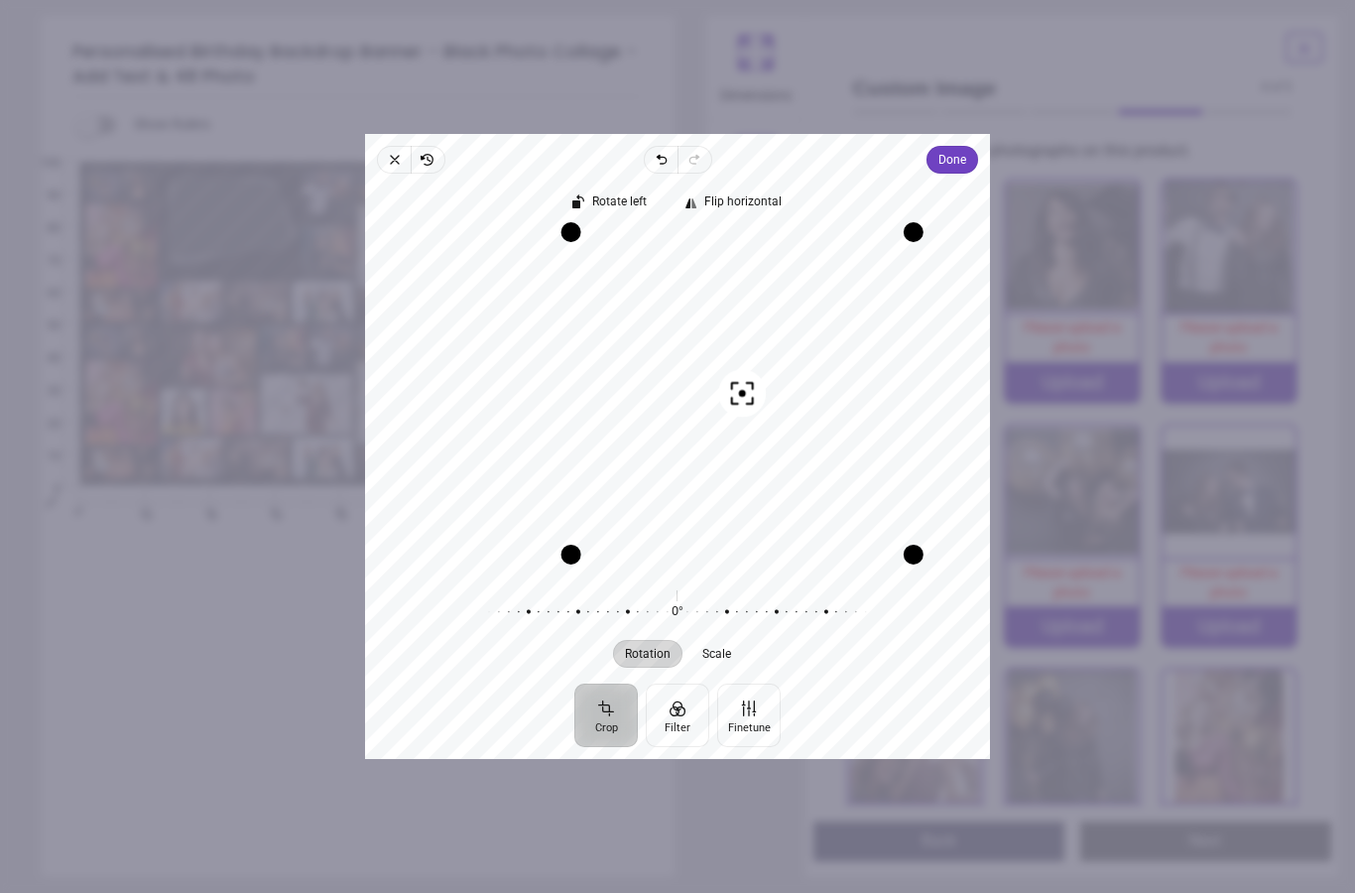
click at [968, 174] on div "Rotate left Flip horizontal Recenter Rotation Scale 0° Reset" at bounding box center [677, 429] width 625 height 510
click at [966, 148] on span "Done" at bounding box center [952, 160] width 28 height 24
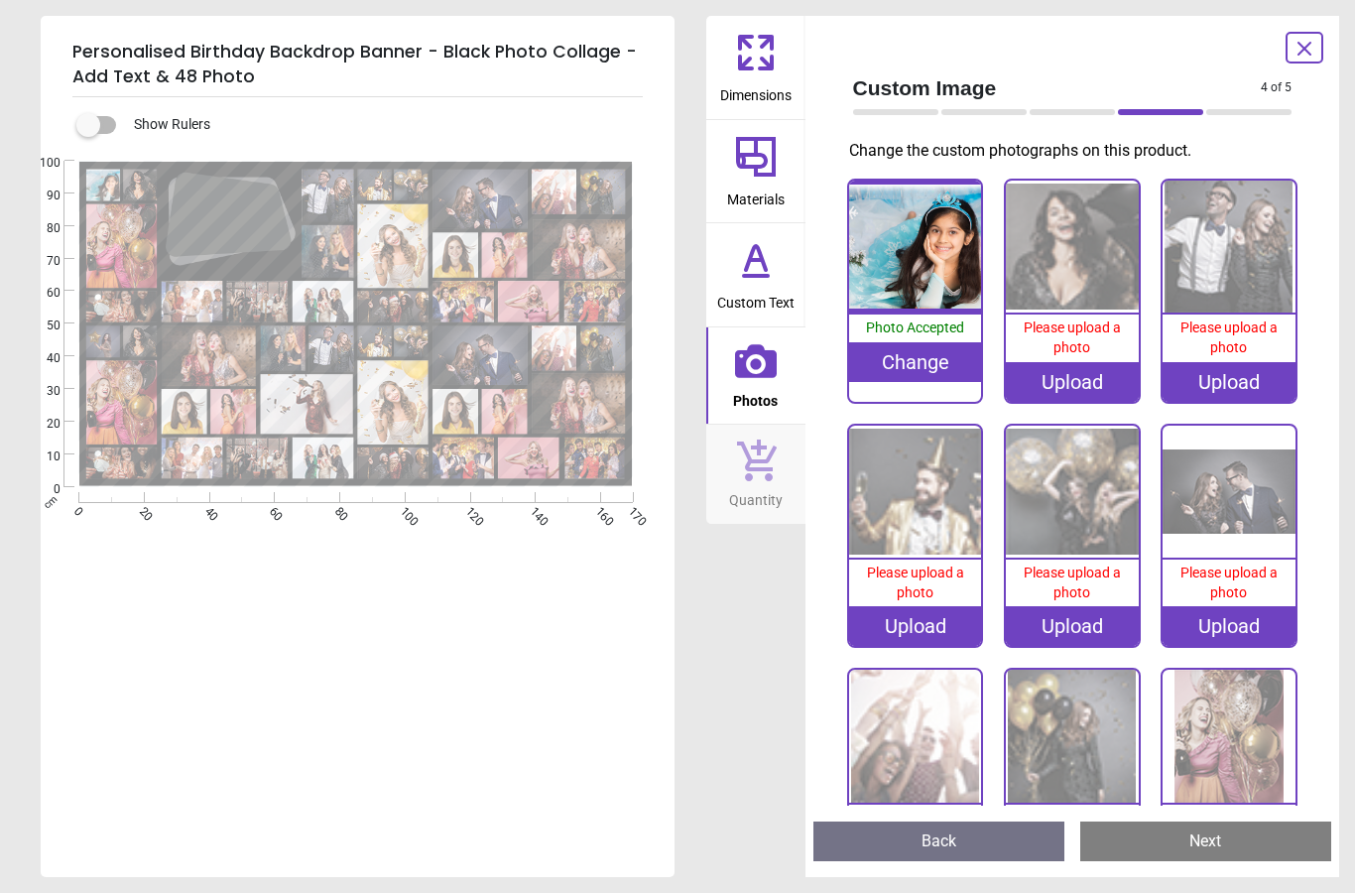
click at [1095, 376] on div "Upload" at bounding box center [1072, 382] width 133 height 40
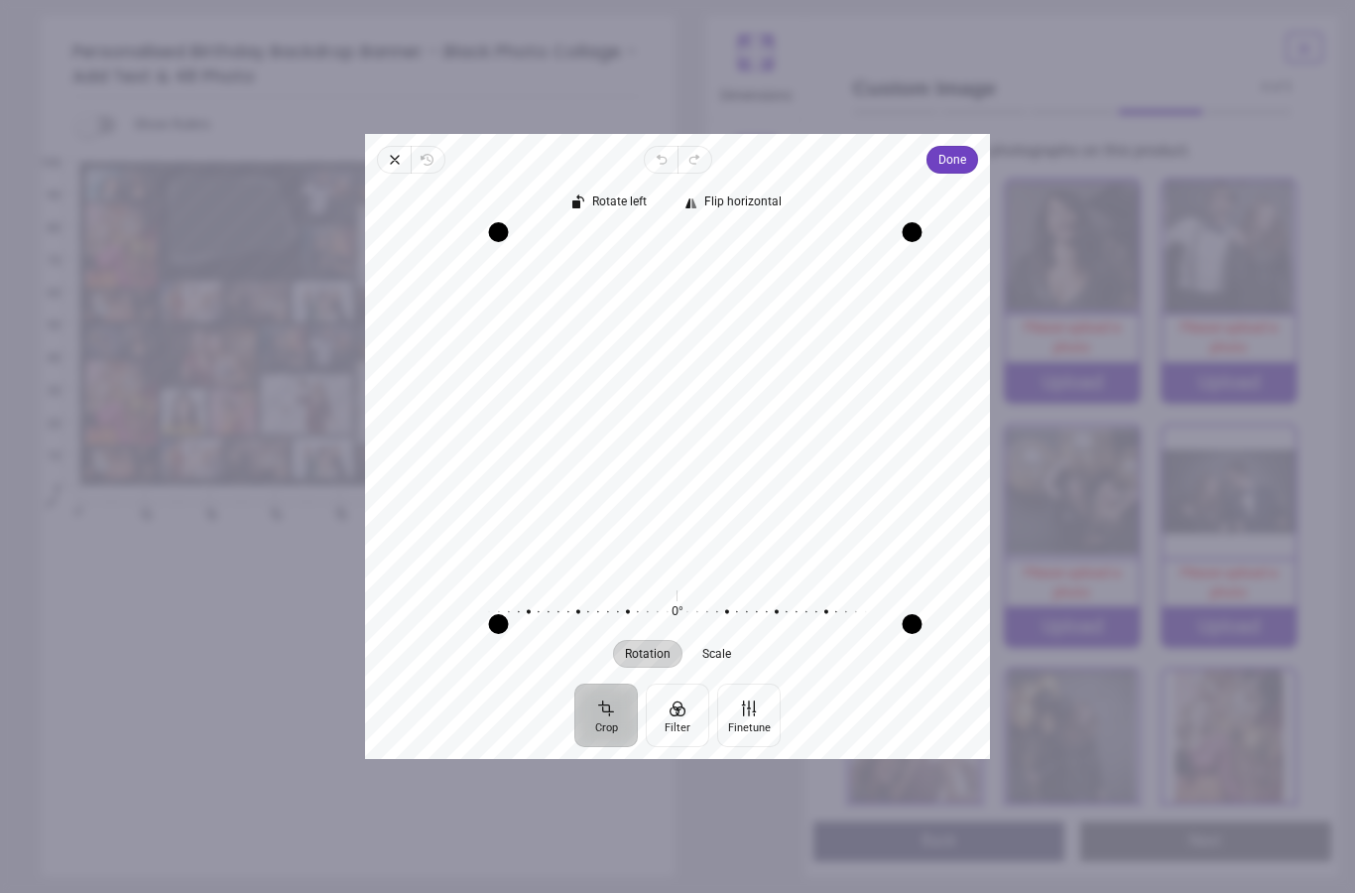
click at [966, 148] on span "Done" at bounding box center [952, 160] width 28 height 24
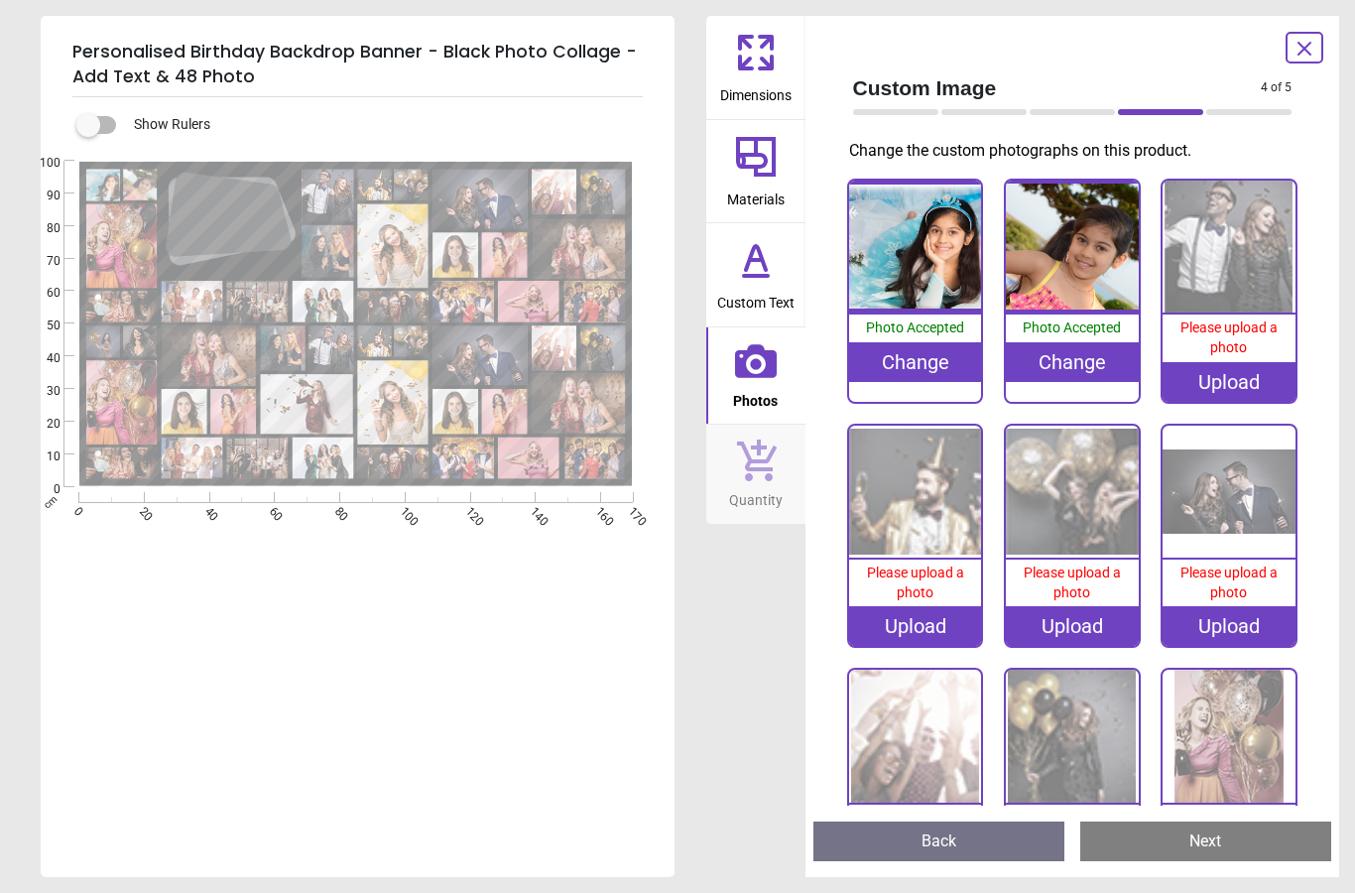
click at [1244, 375] on div "Upload" at bounding box center [1229, 382] width 133 height 40
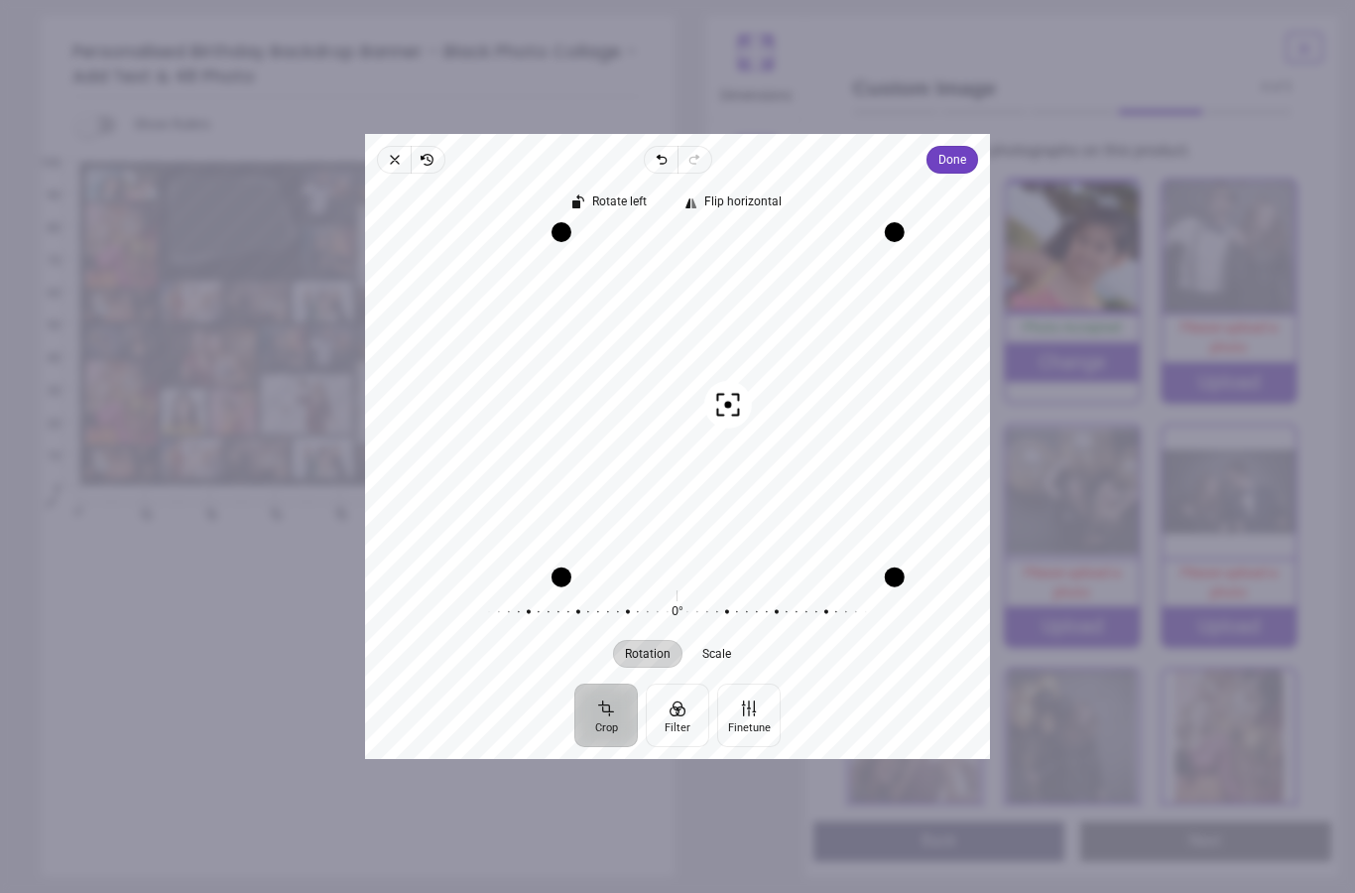
click at [974, 189] on div "Rotate left Flip horizontal" at bounding box center [677, 203] width 593 height 28
click at [966, 148] on span "Done" at bounding box center [952, 160] width 28 height 24
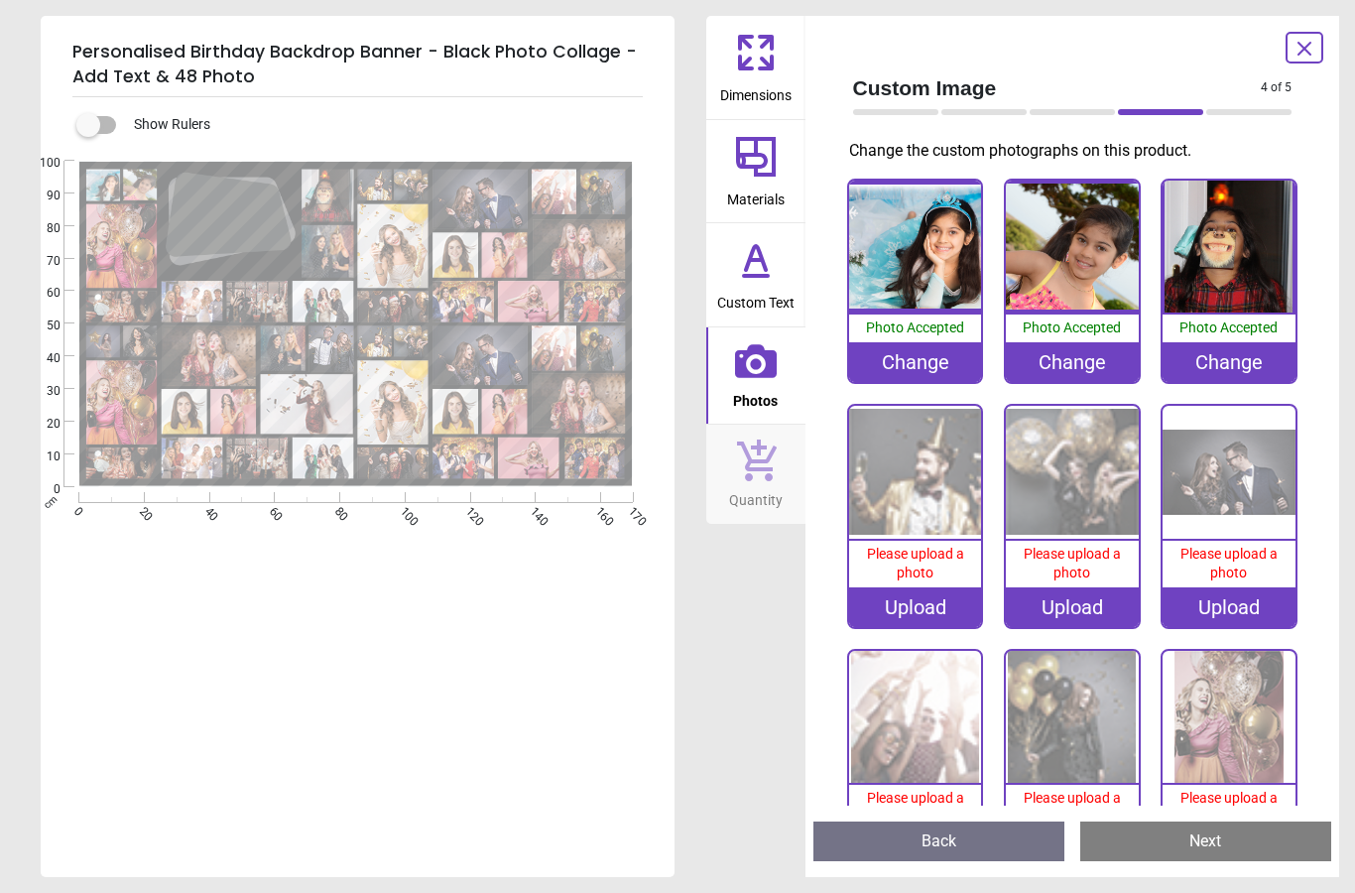
click at [935, 583] on div "Please upload a photo" at bounding box center [915, 564] width 133 height 47
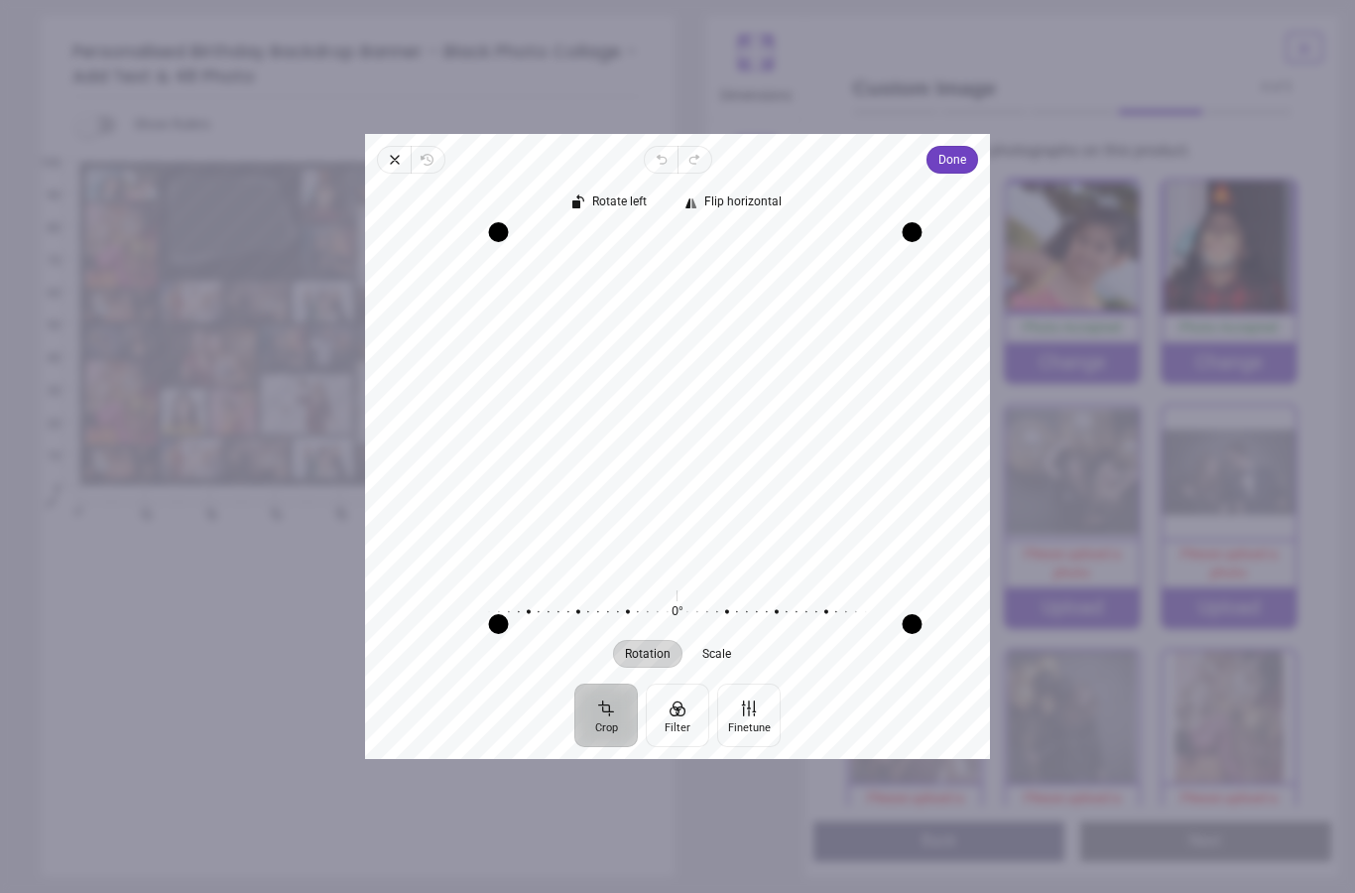
click at [966, 148] on span "Done" at bounding box center [952, 160] width 28 height 24
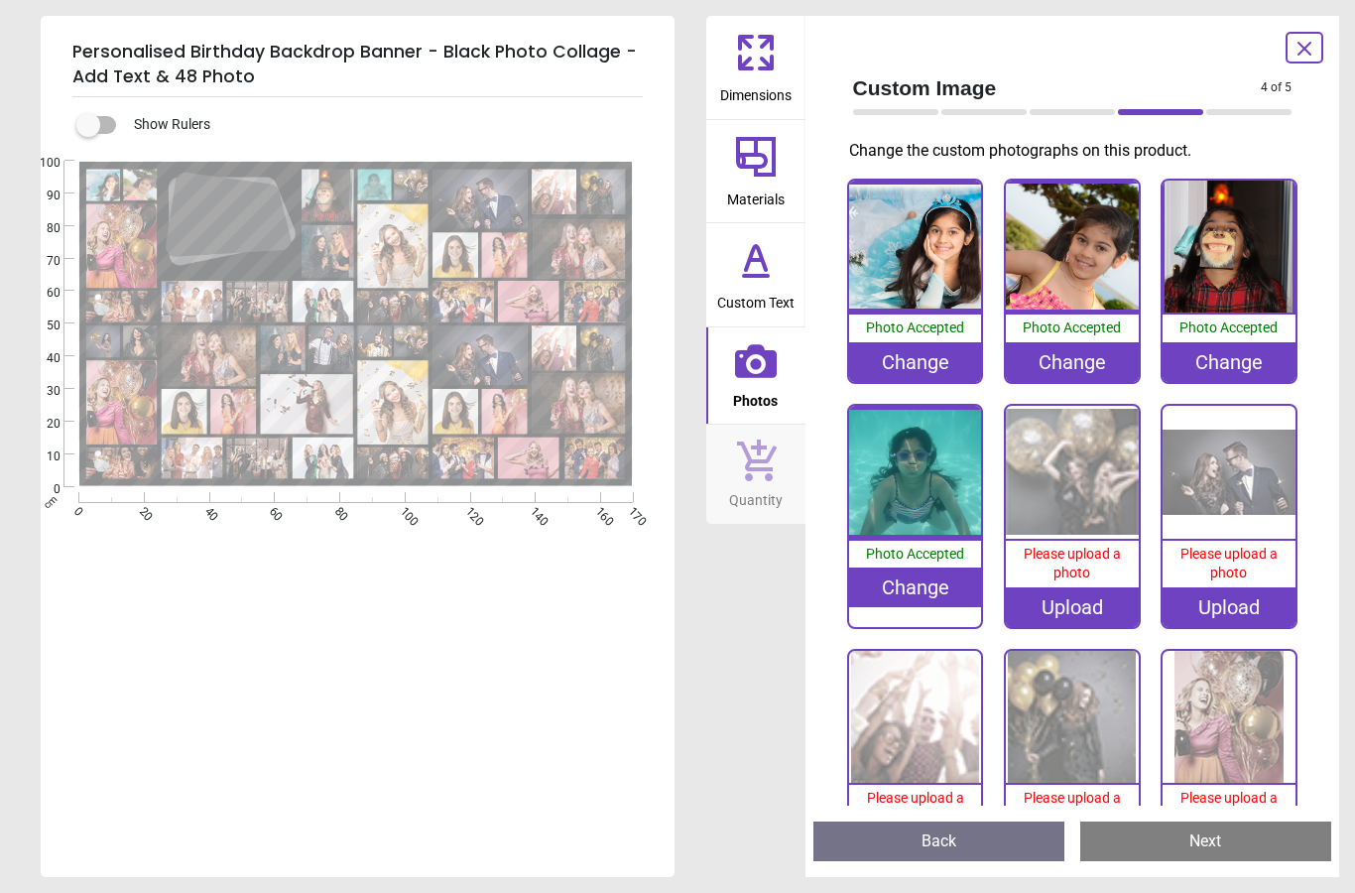
click at [1096, 596] on div "Upload" at bounding box center [1072, 607] width 133 height 40
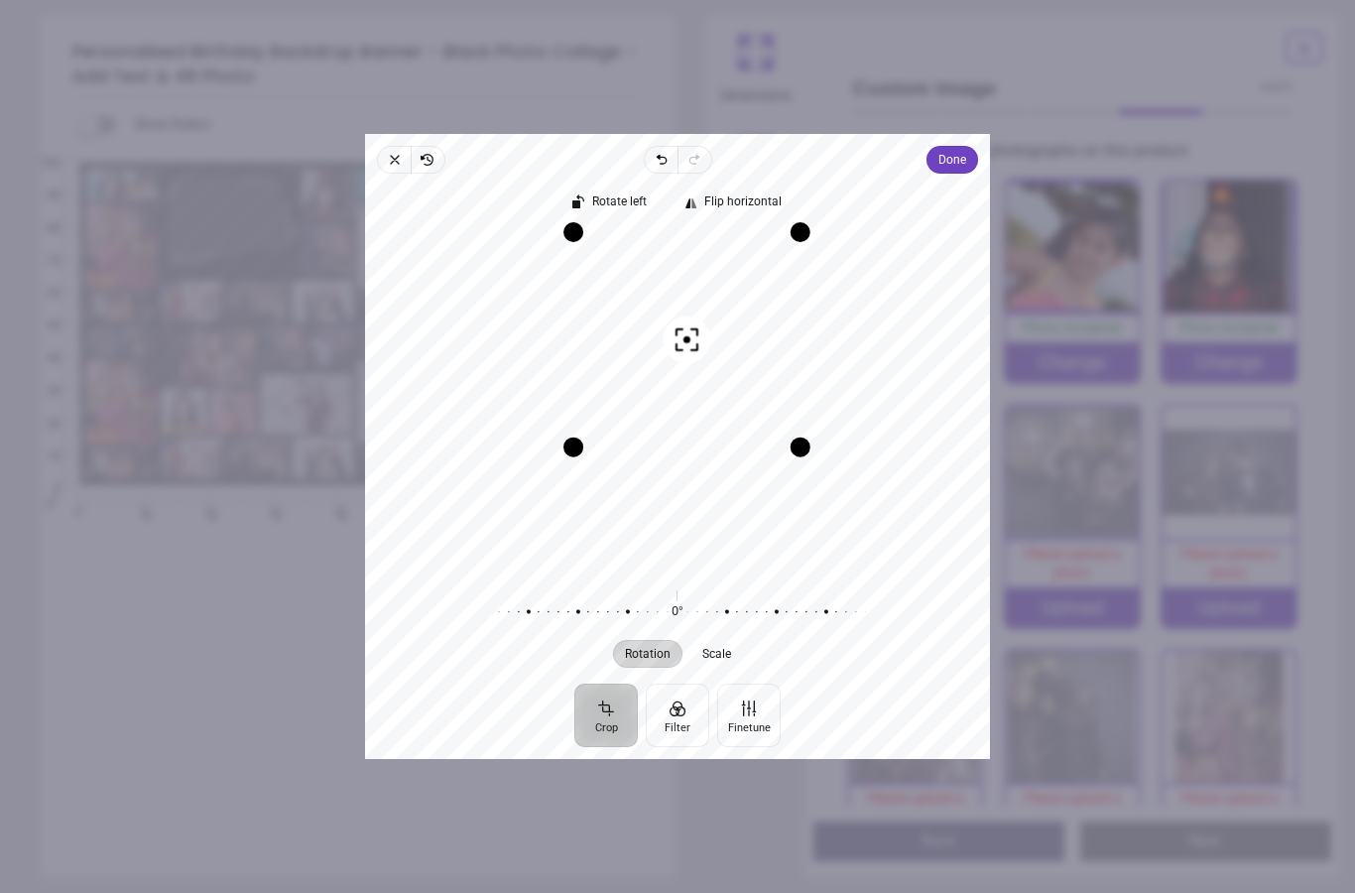
click at [966, 148] on span "Done" at bounding box center [952, 160] width 28 height 24
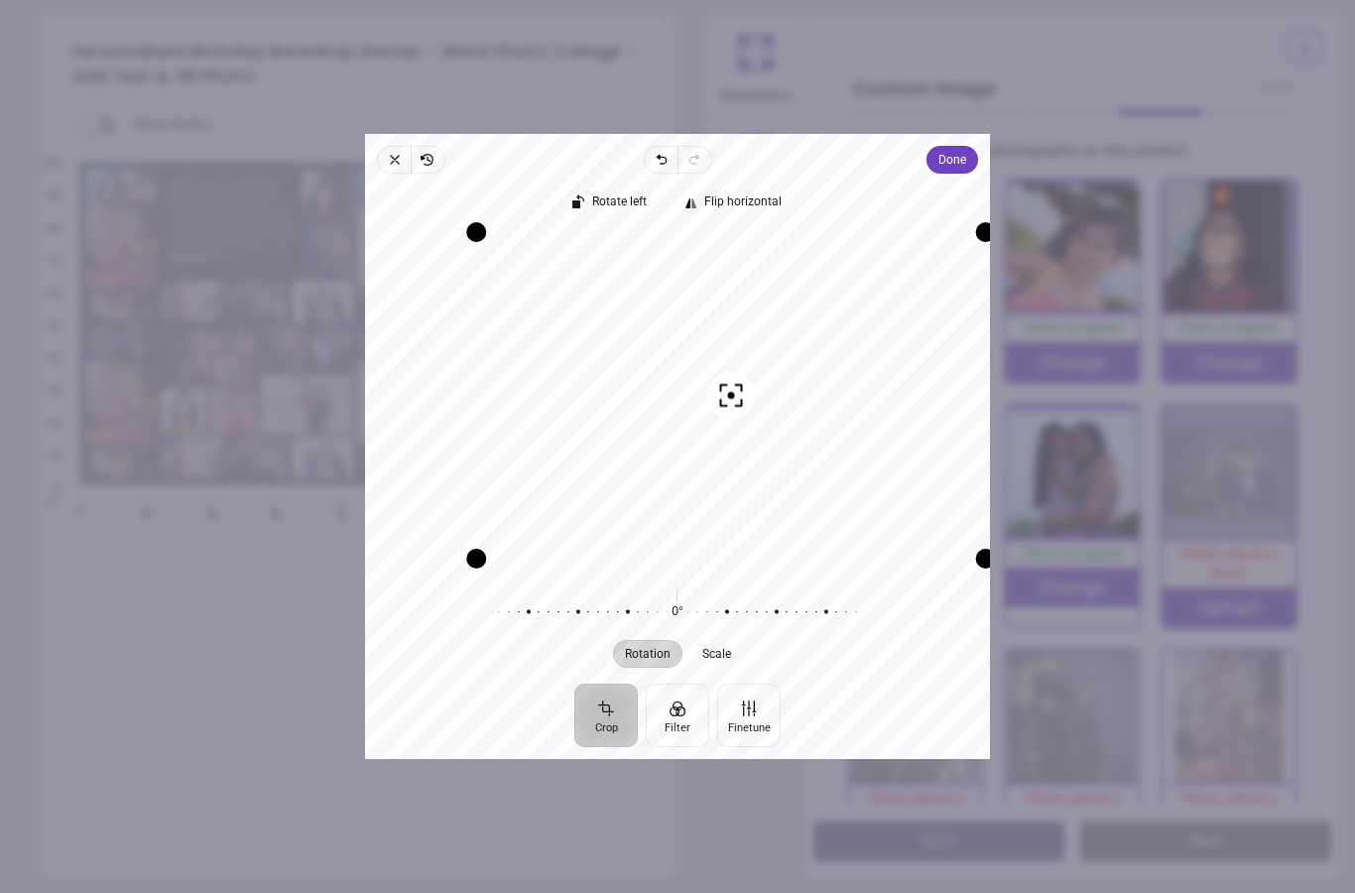
click at [966, 148] on span "Done" at bounding box center [952, 160] width 28 height 24
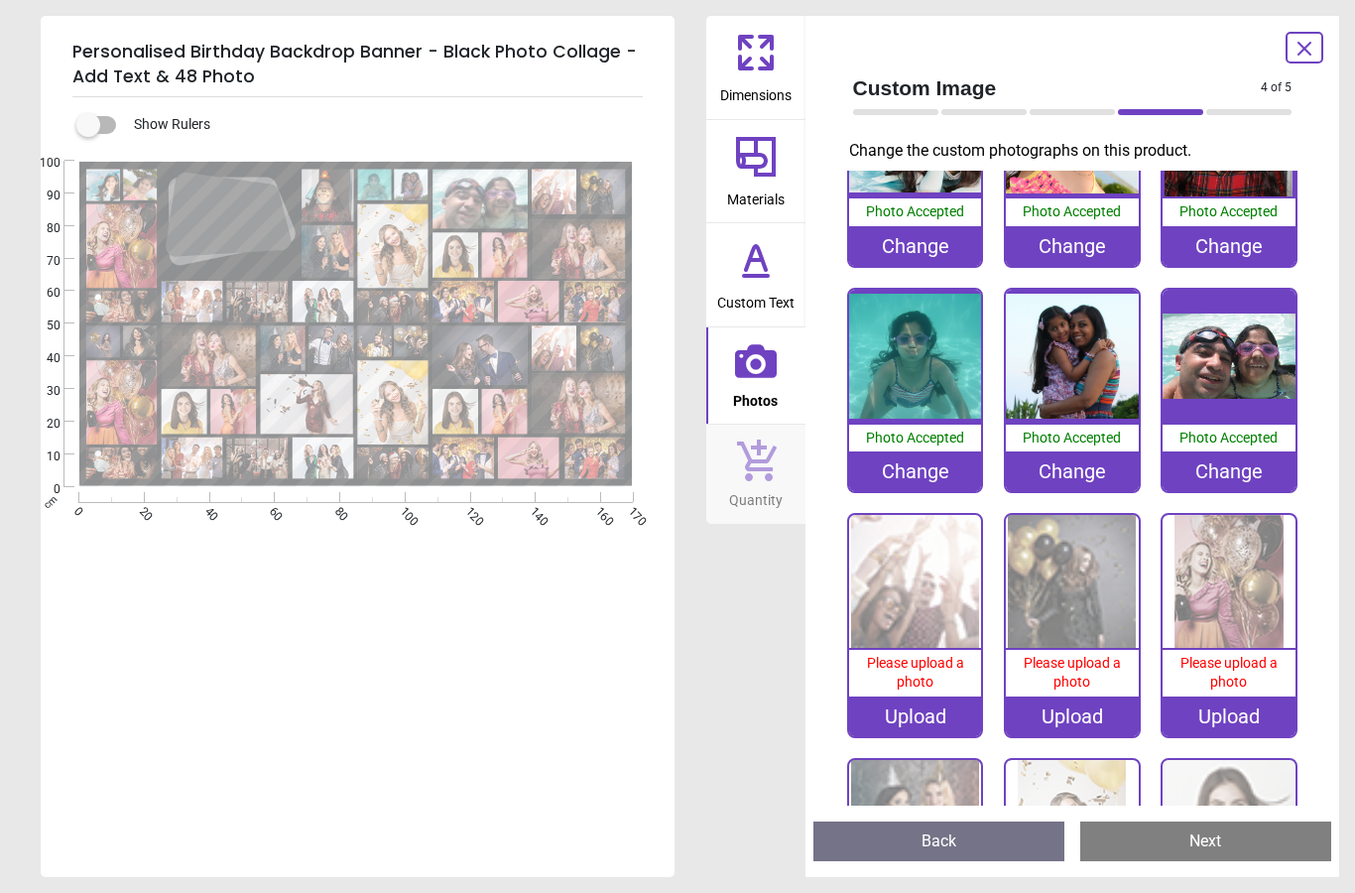
scroll to position [117, 0]
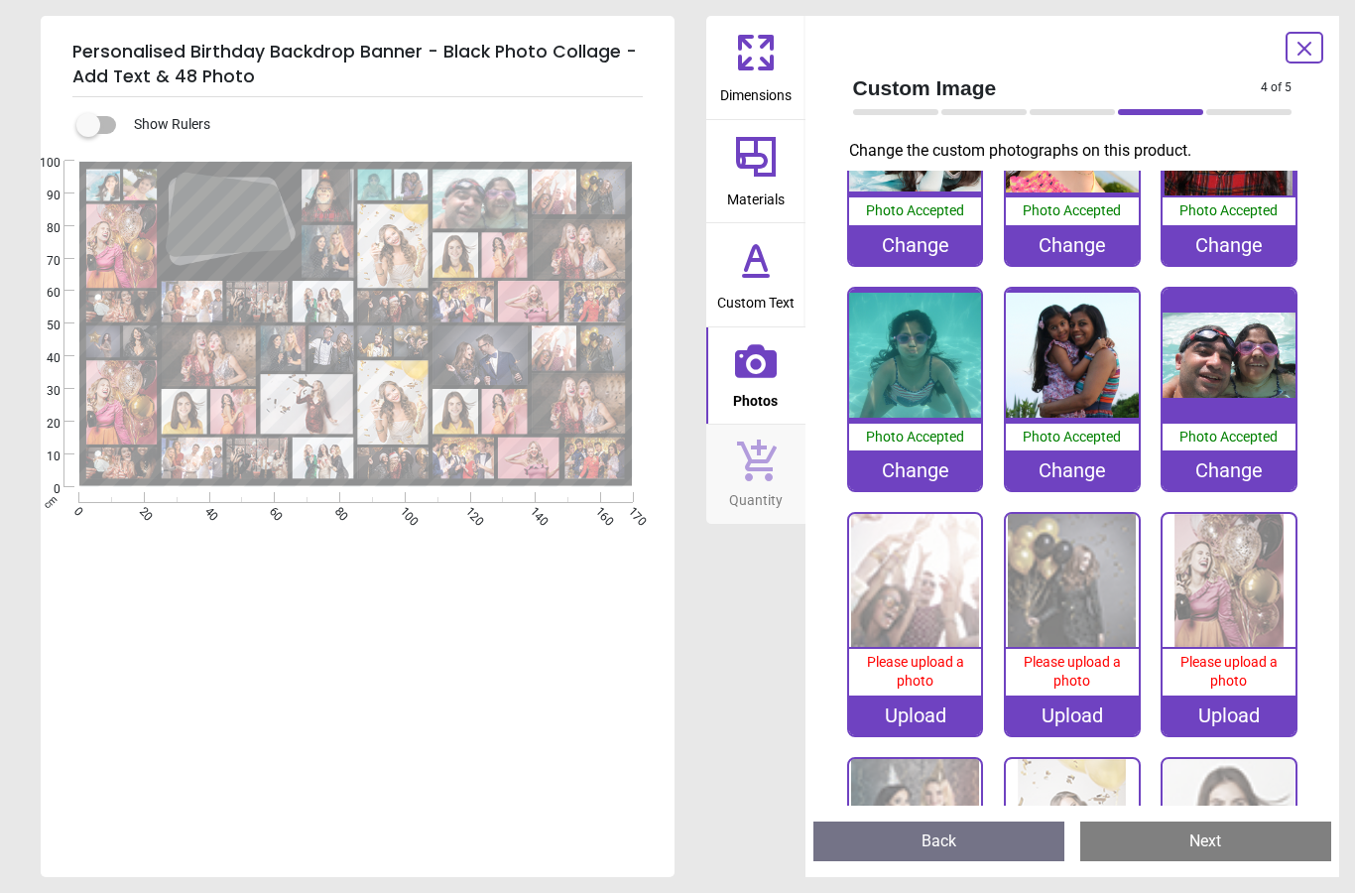
click at [928, 714] on div "Upload" at bounding box center [915, 715] width 133 height 40
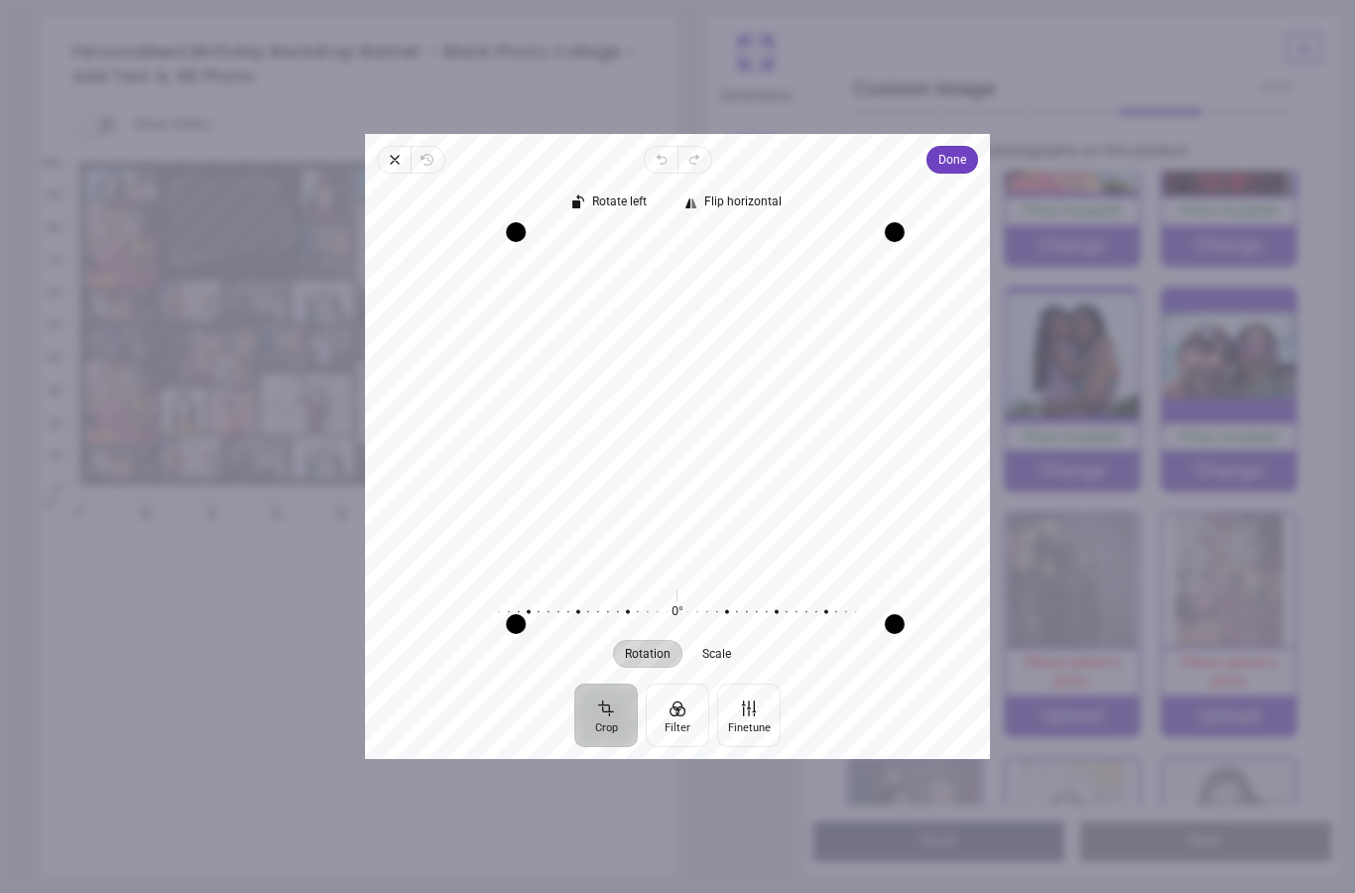
click at [966, 148] on span "Done" at bounding box center [952, 160] width 28 height 24
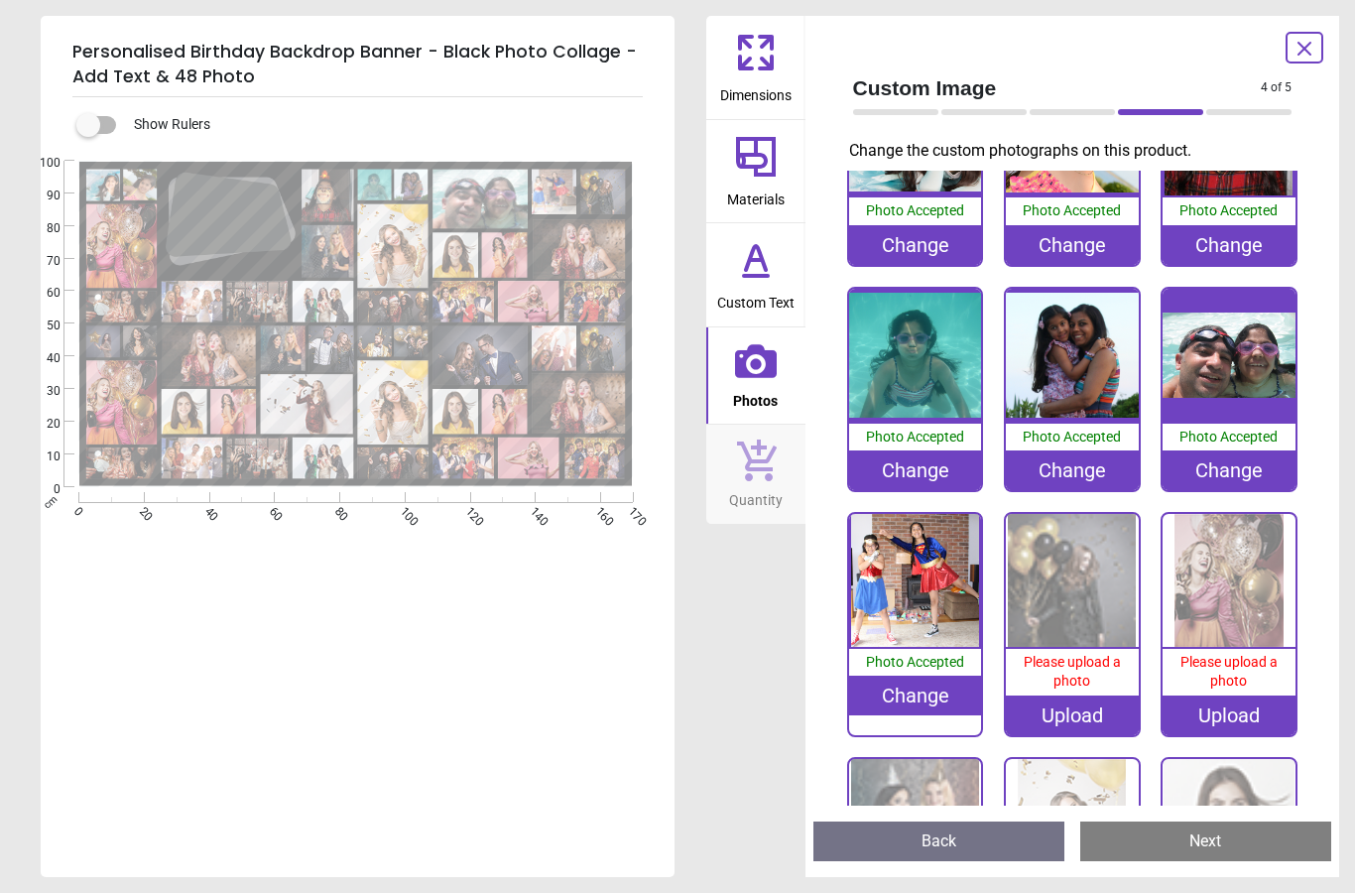
click at [1085, 713] on div "Upload" at bounding box center [1072, 715] width 133 height 40
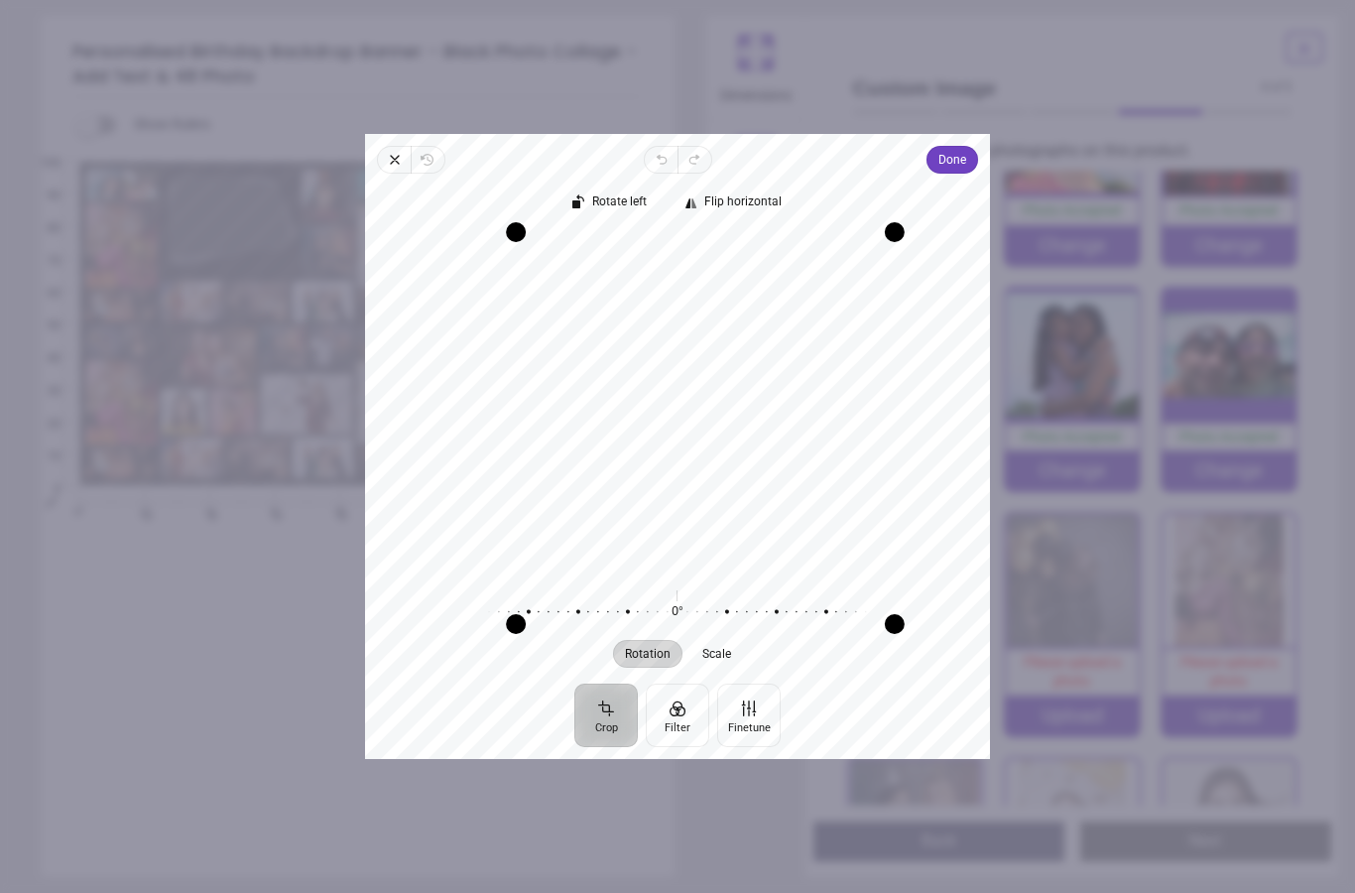
click at [966, 148] on span "Done" at bounding box center [952, 160] width 28 height 24
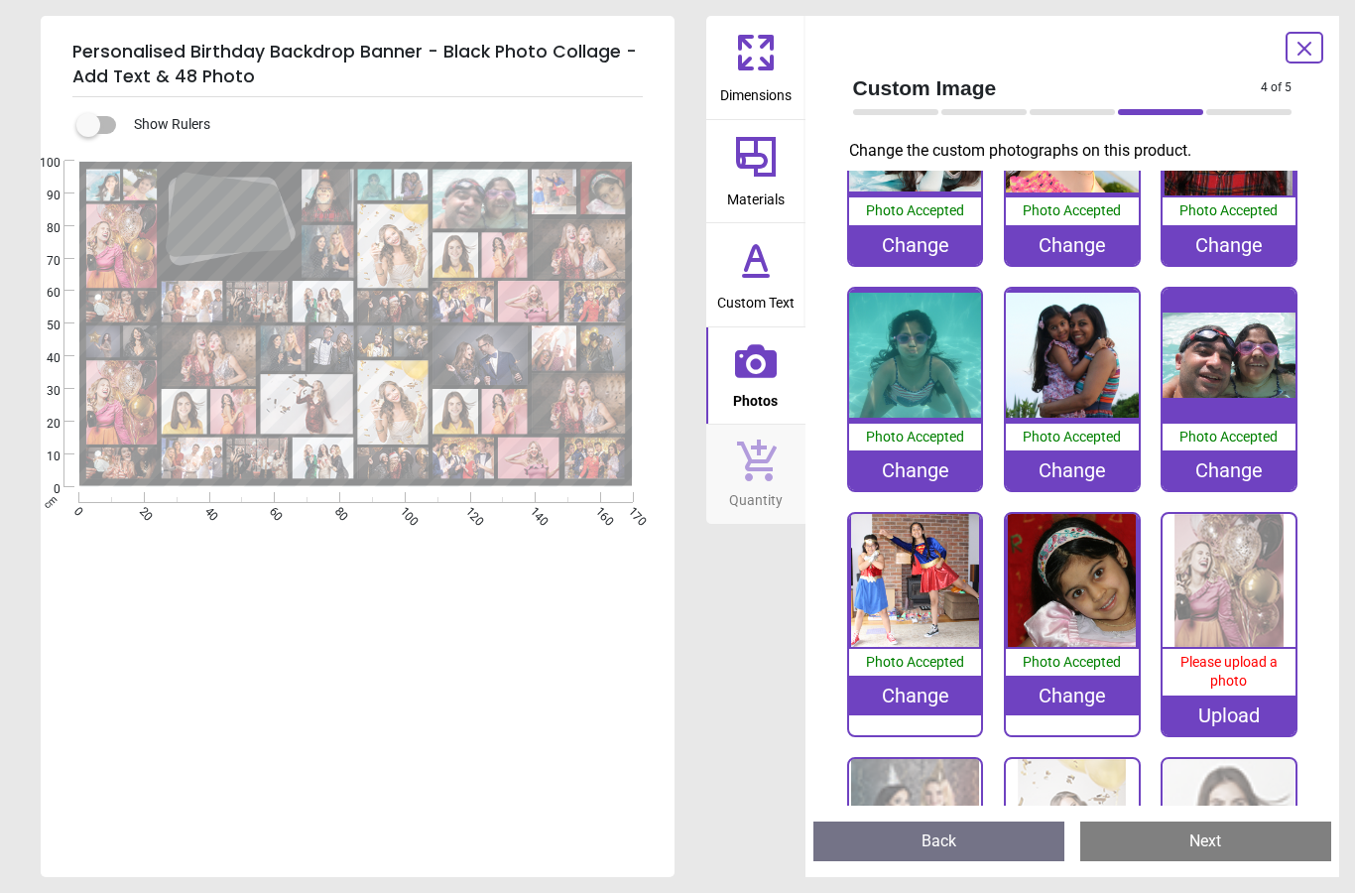
click at [1237, 709] on div "Upload" at bounding box center [1229, 715] width 133 height 40
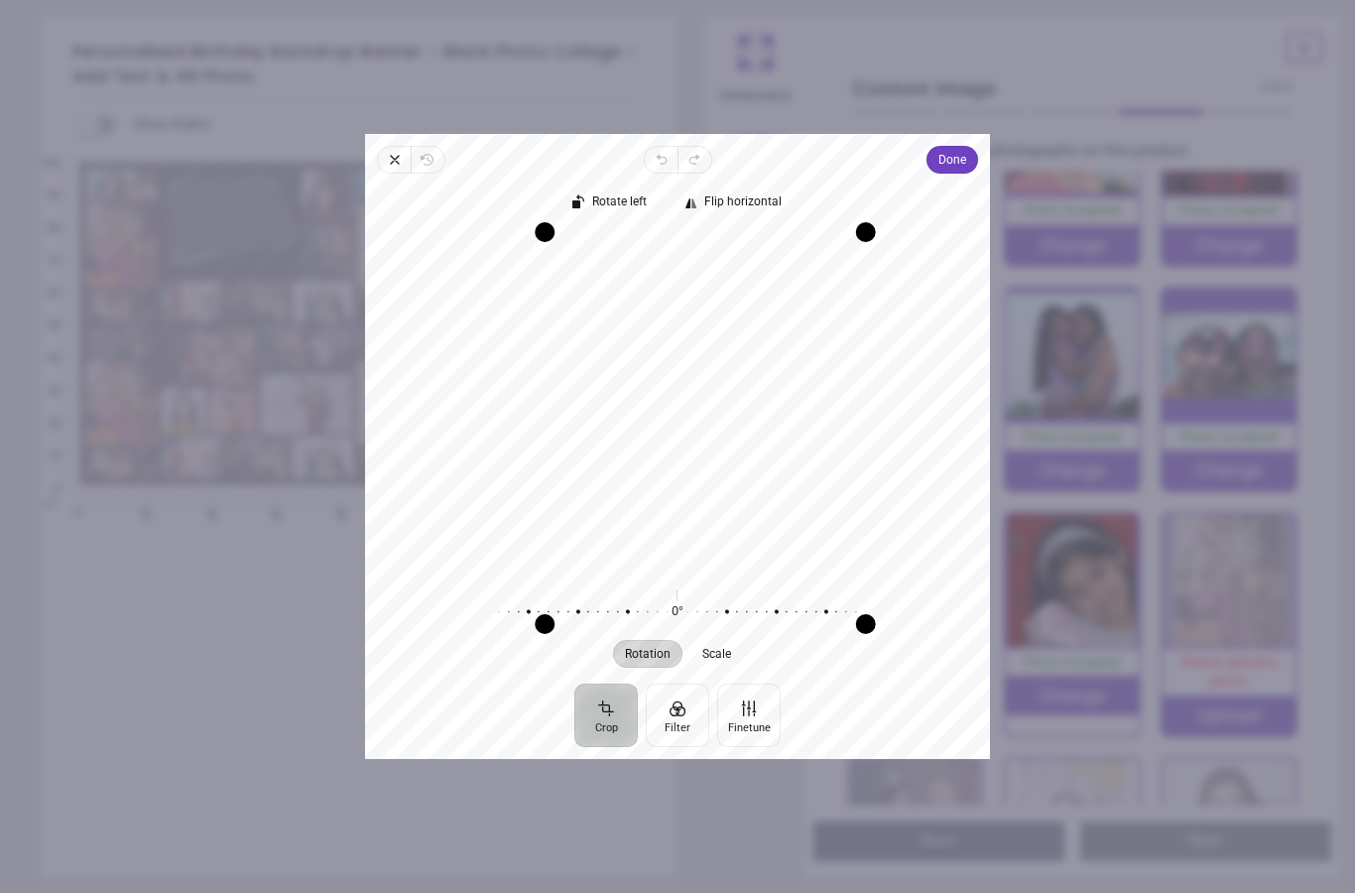
click at [387, 152] on icon "button" at bounding box center [395, 160] width 16 height 16
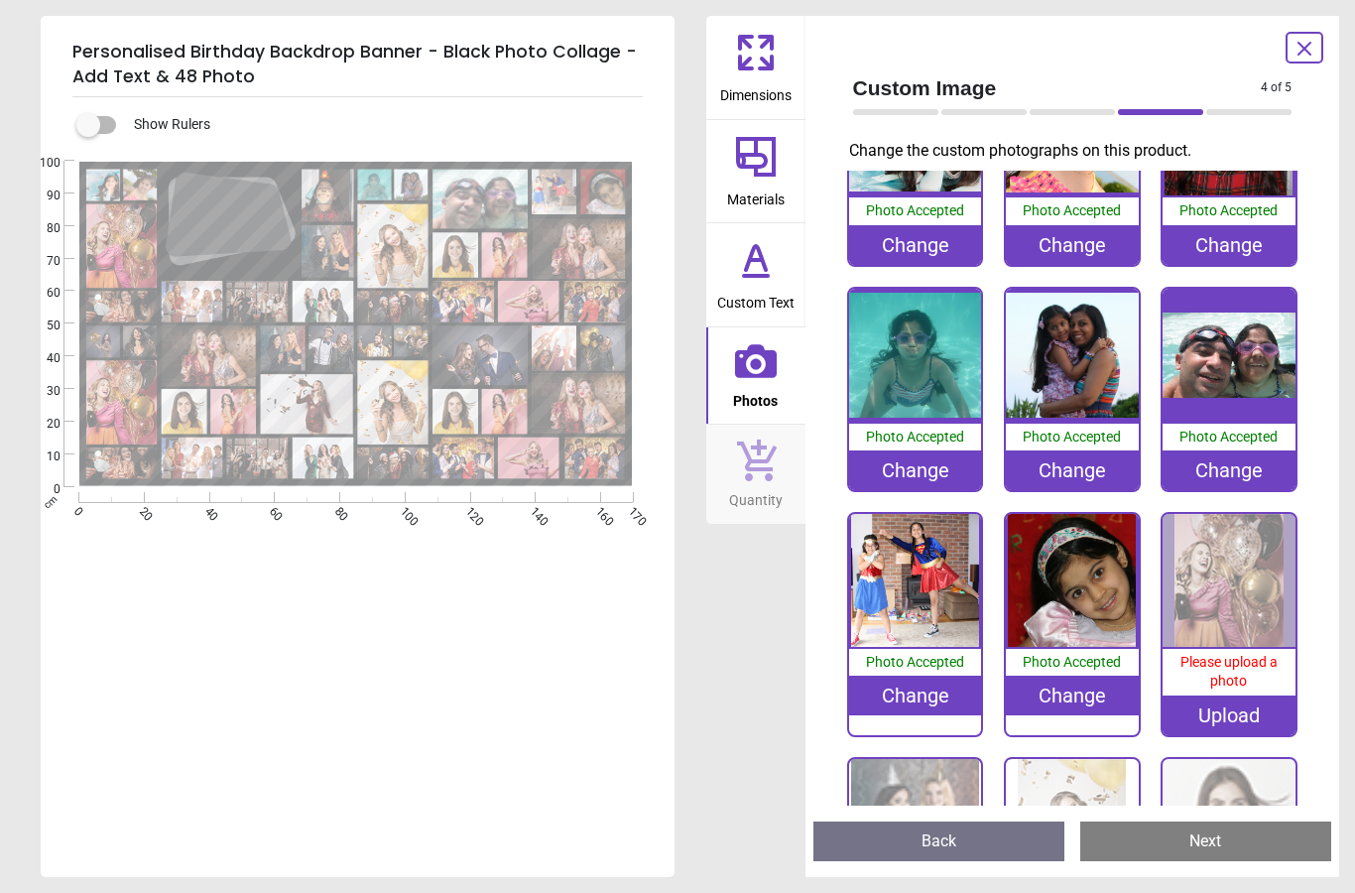
click at [1241, 709] on div "Upload" at bounding box center [1229, 715] width 133 height 40
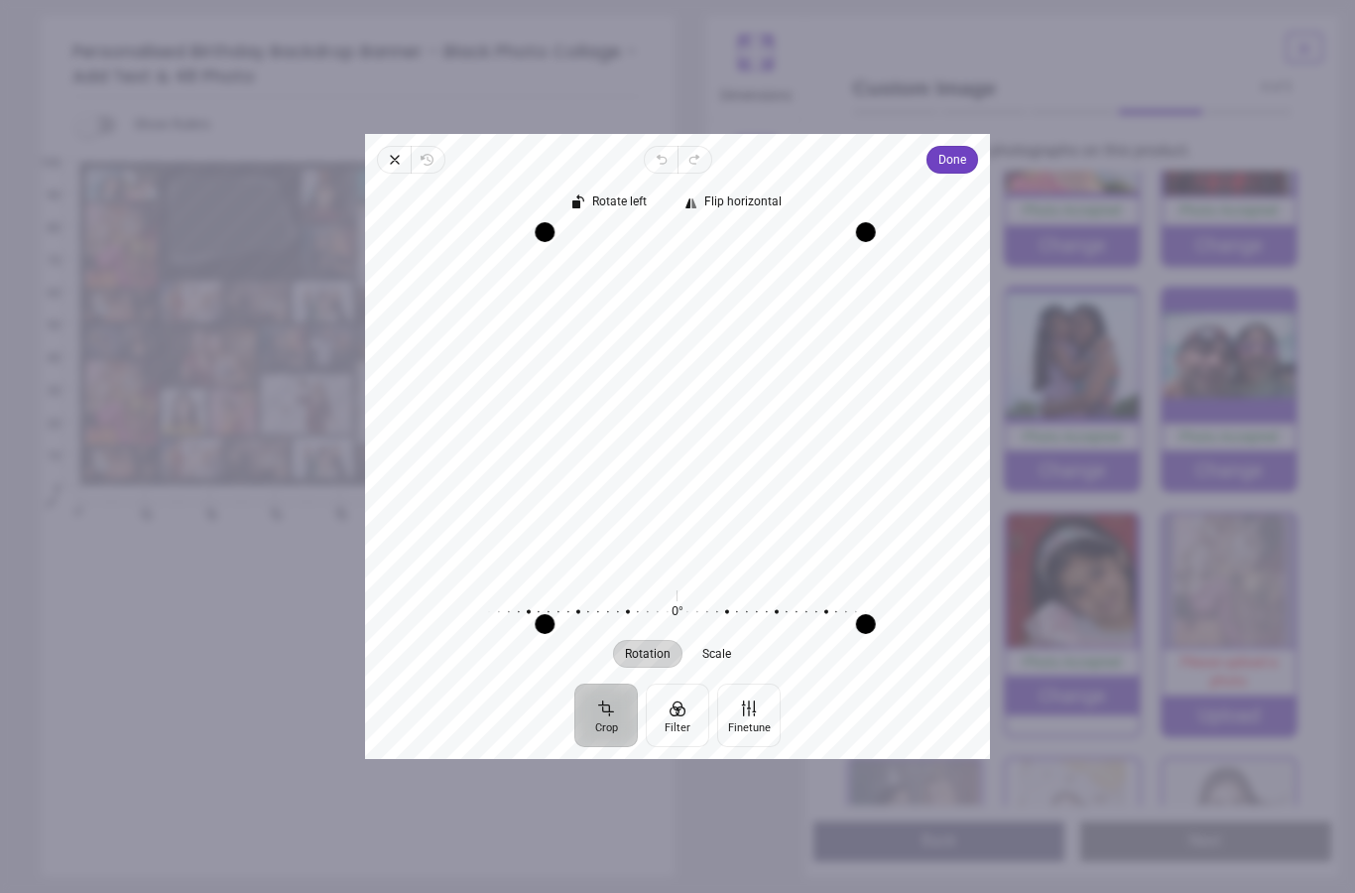
click at [966, 148] on span "Done" at bounding box center [952, 160] width 28 height 24
